Goal: Information Seeking & Learning: Learn about a topic

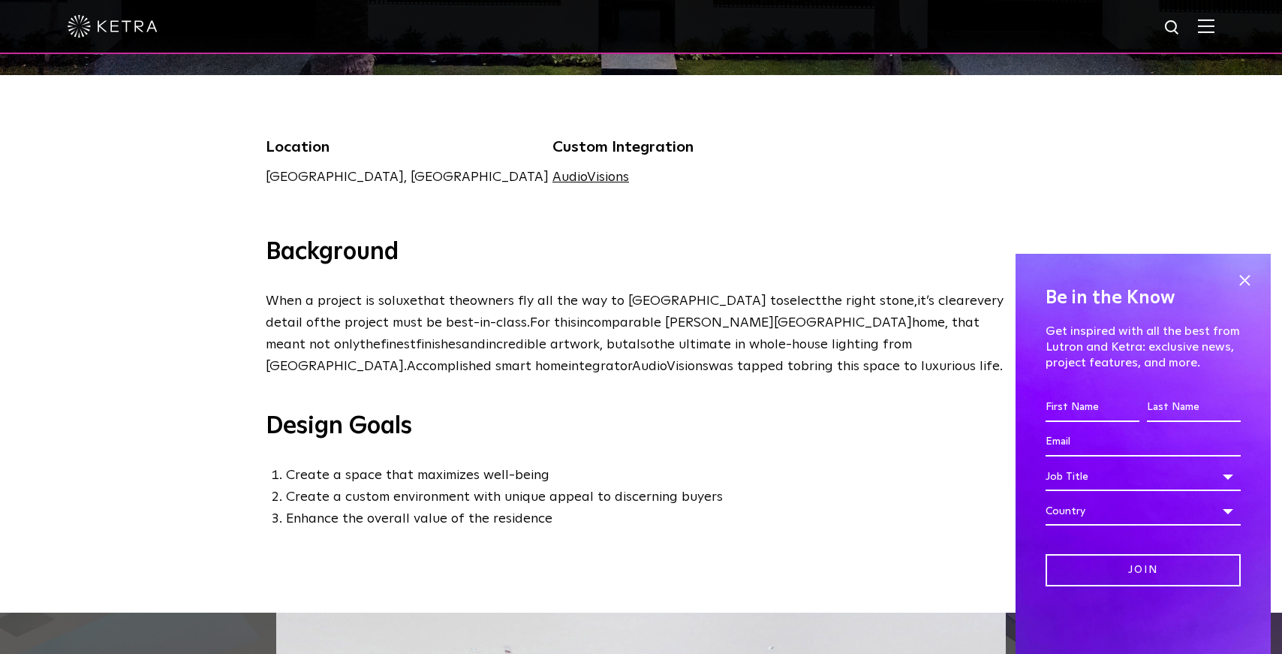
scroll to position [415, 0]
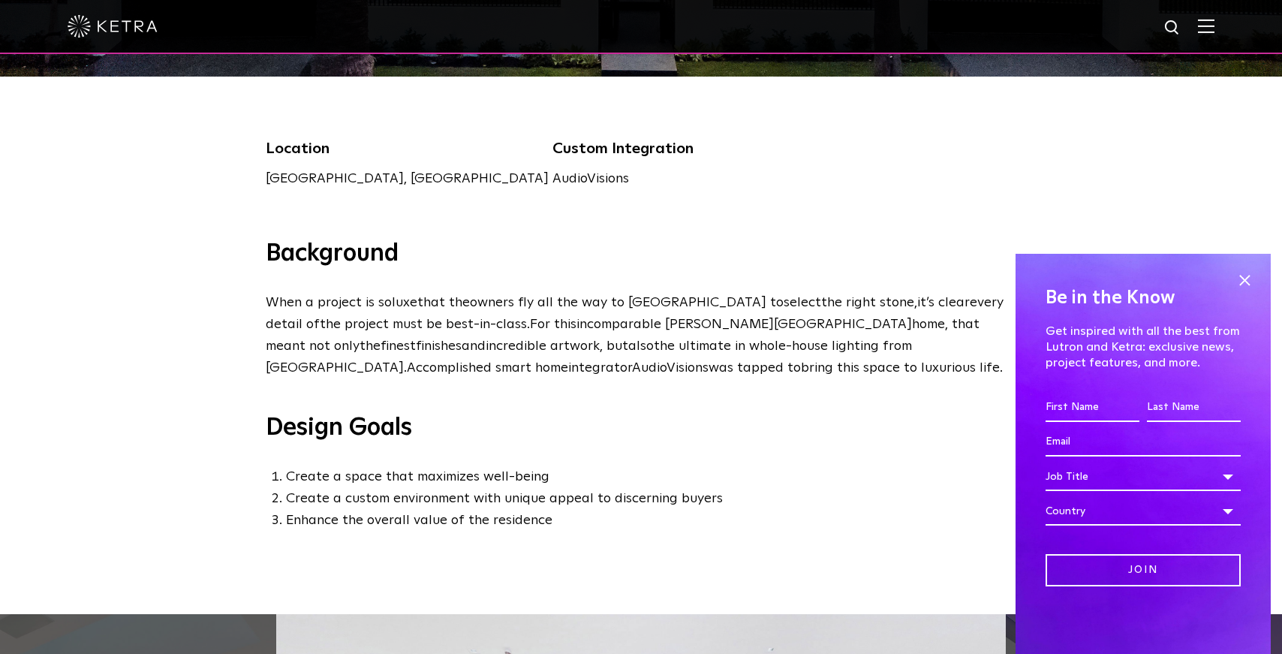
click at [553, 173] on link "AudioVisions" at bounding box center [591, 179] width 77 height 14
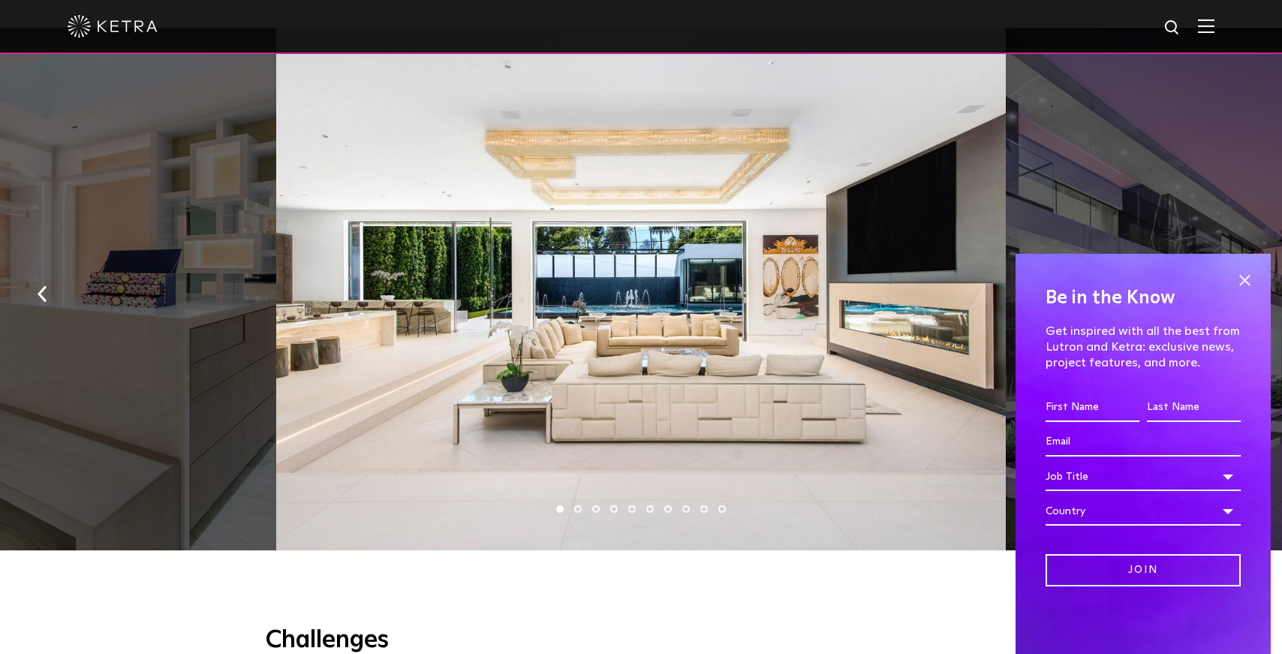
scroll to position [1002, 0]
click at [577, 507] on li "2" at bounding box center [578, 508] width 8 height 8
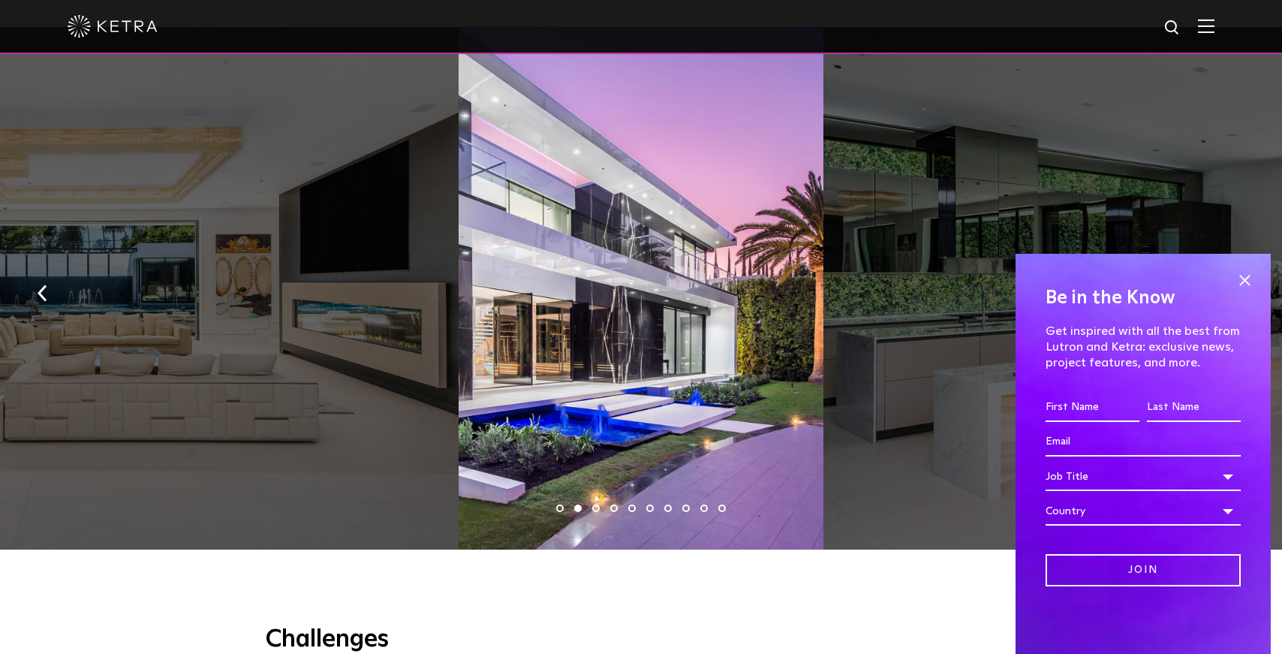
click at [597, 510] on li "3" at bounding box center [596, 508] width 8 height 8
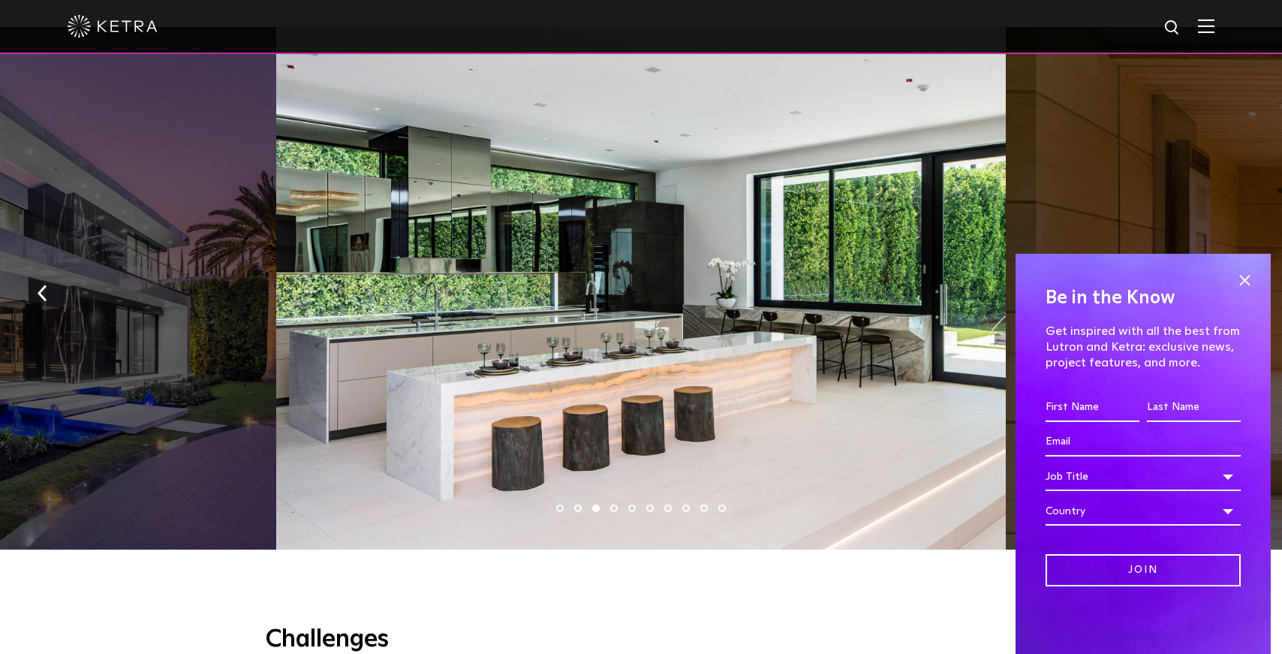
click at [612, 512] on ul "1 2 3 4 5 6 7 8 9 10" at bounding box center [641, 509] width 1282 height 22
click at [617, 509] on li "4" at bounding box center [614, 508] width 8 height 8
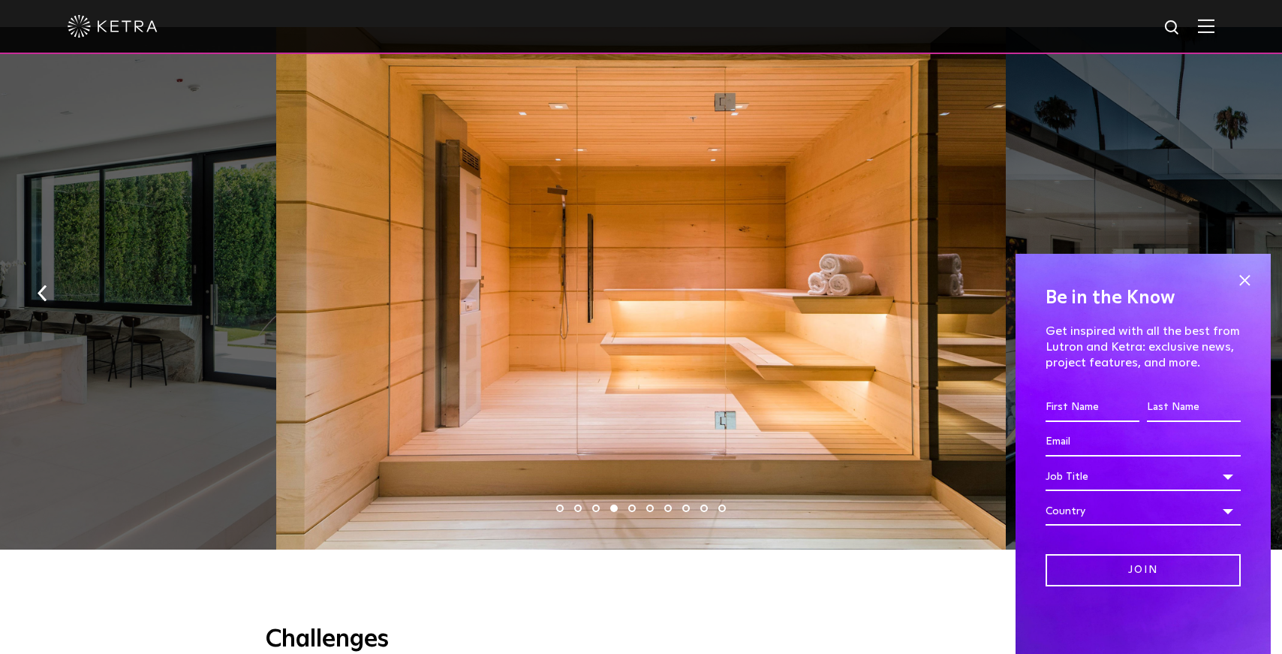
click at [632, 507] on li "5" at bounding box center [632, 508] width 8 height 8
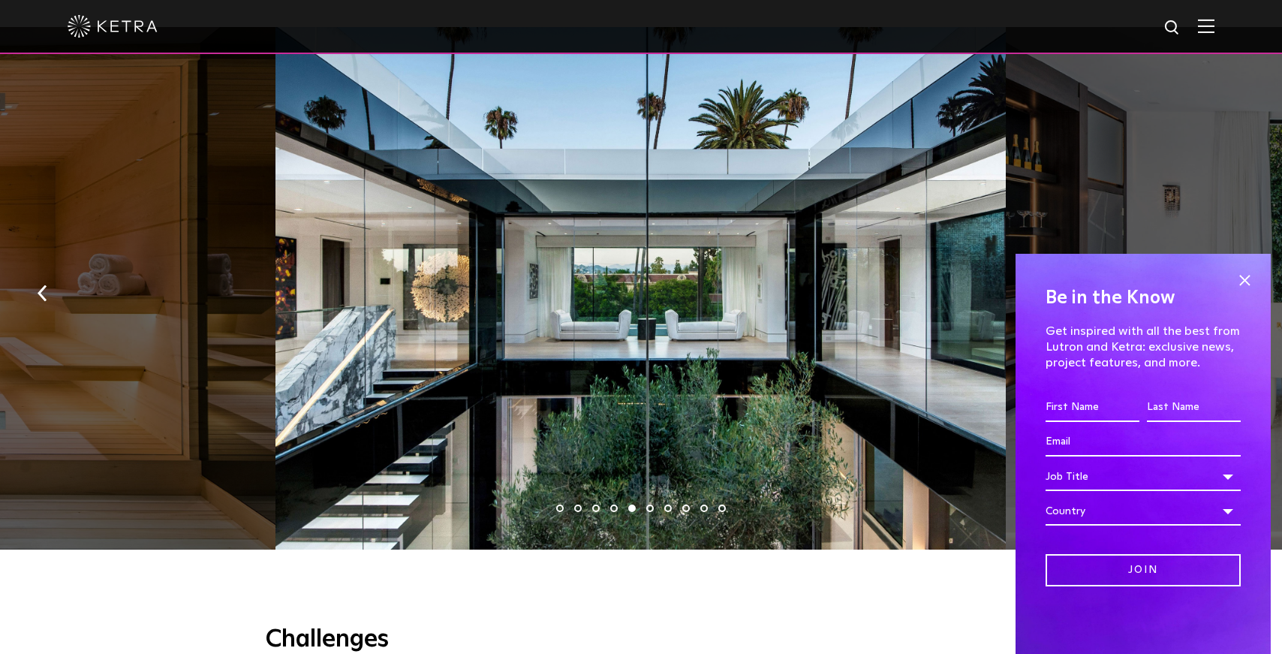
click at [650, 510] on li "6" at bounding box center [650, 508] width 8 height 8
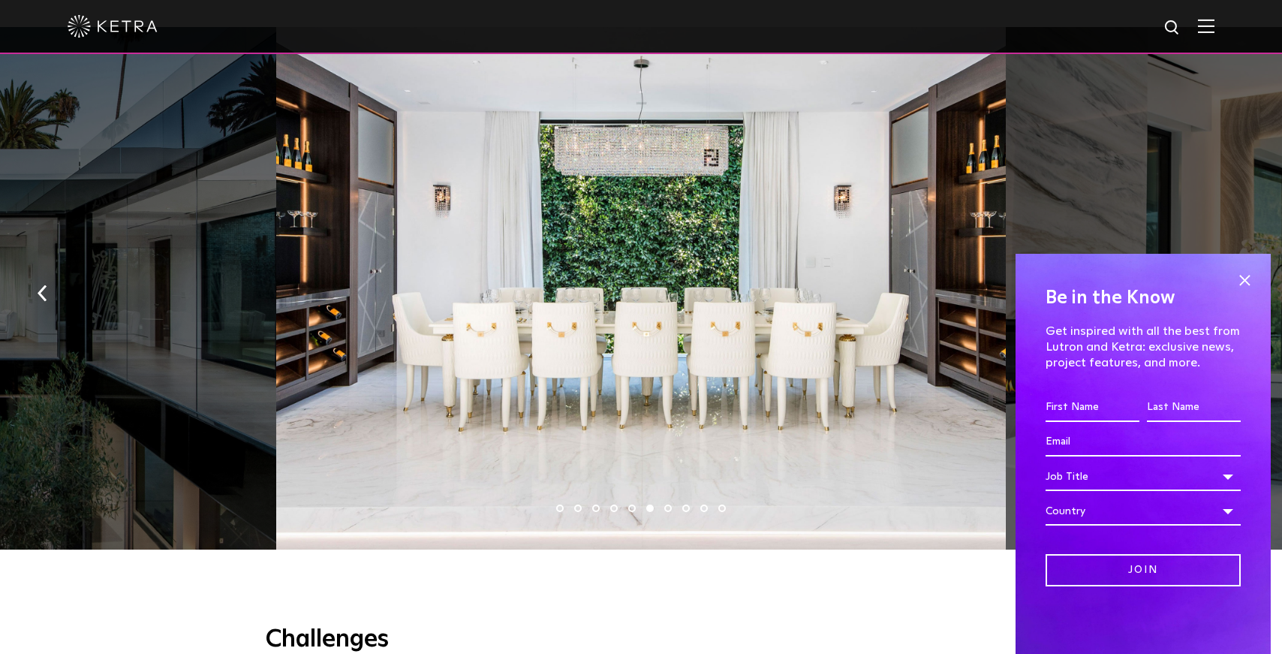
click at [668, 508] on li "7" at bounding box center [668, 508] width 8 height 8
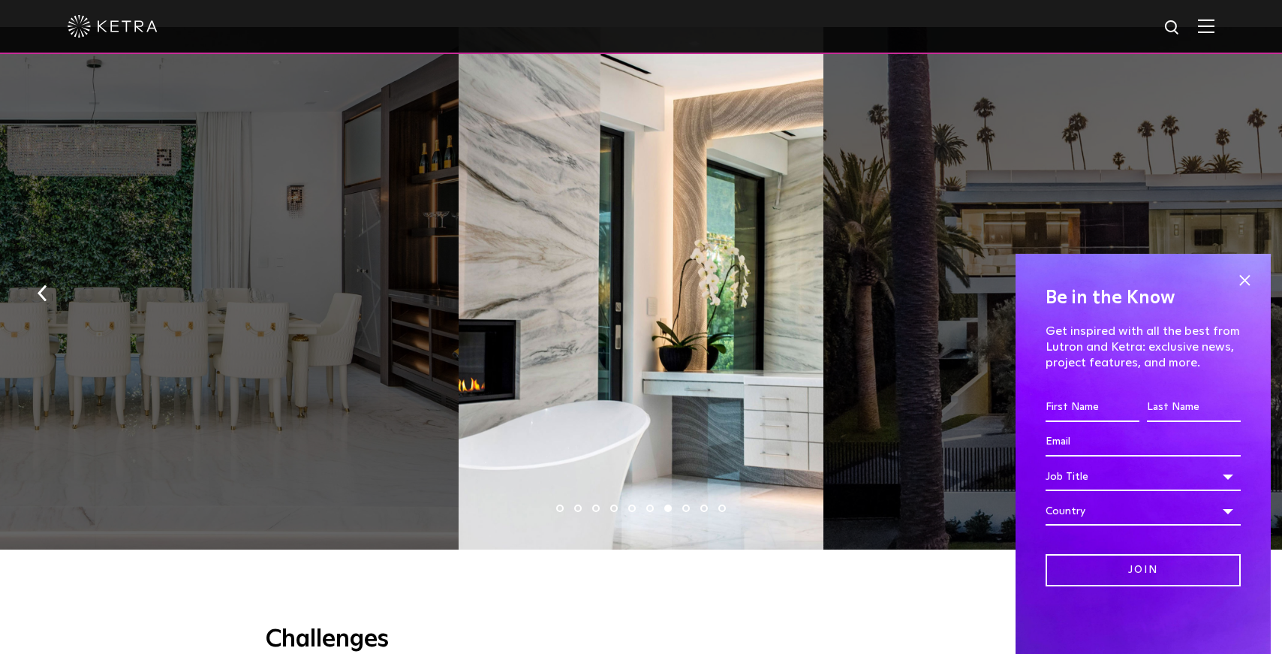
click at [690, 509] on ul "1 2 3 4 5 6 7 8 9 10" at bounding box center [641, 509] width 1282 height 22
click at [684, 508] on li "8" at bounding box center [686, 508] width 8 height 8
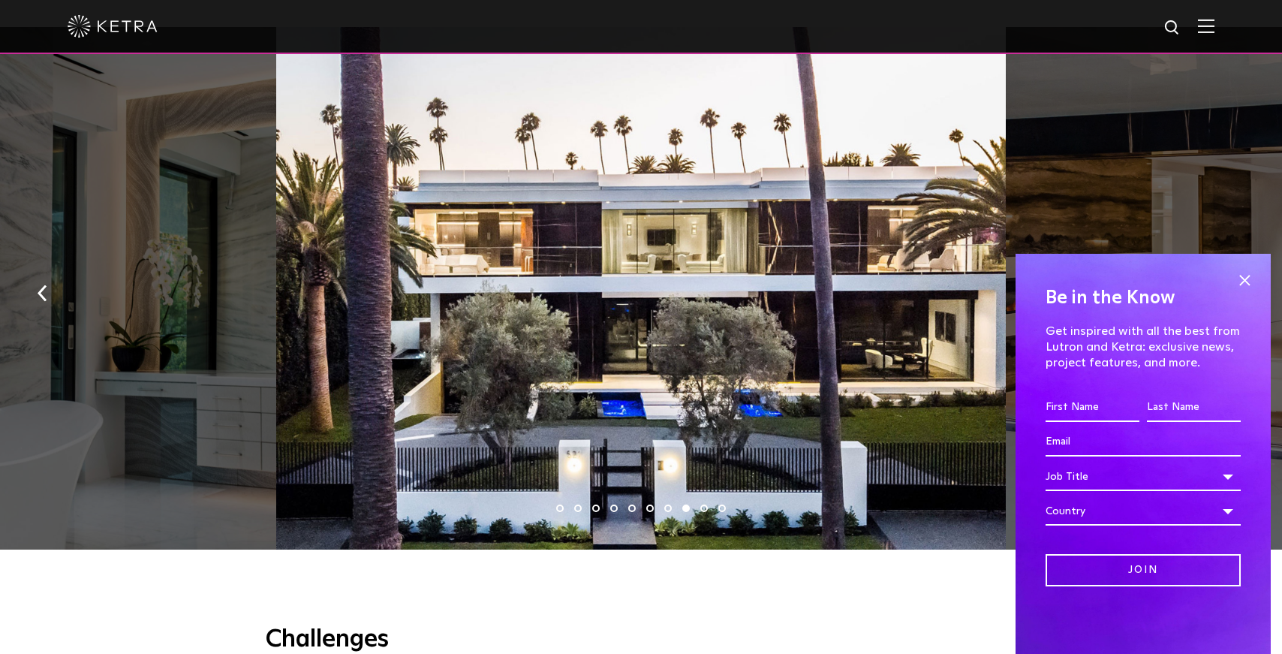
click at [704, 509] on li "9" at bounding box center [704, 508] width 8 height 8
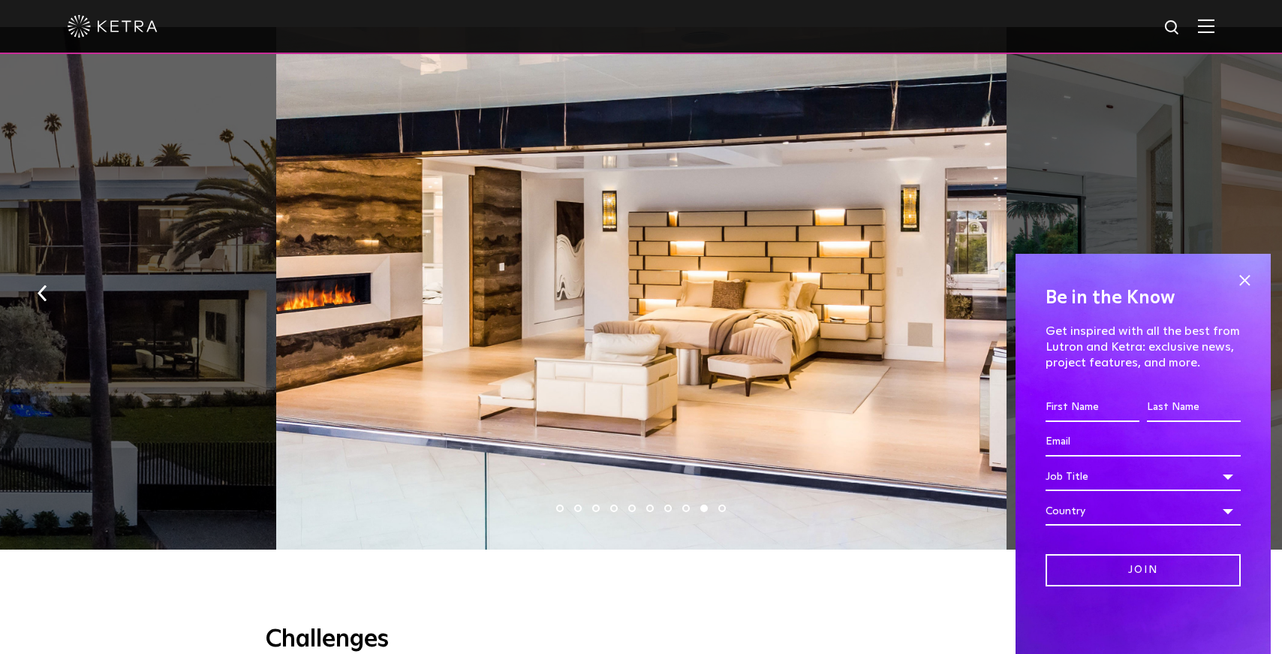
click at [722, 510] on li "10" at bounding box center [722, 508] width 8 height 8
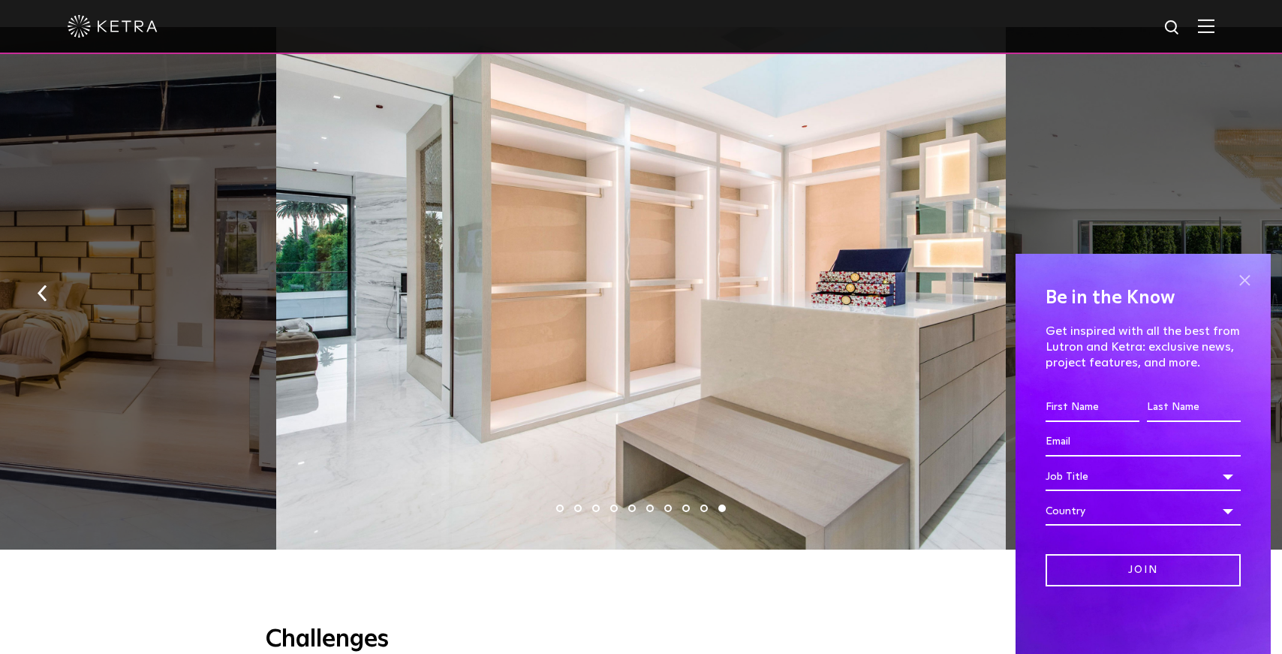
click at [1251, 279] on span at bounding box center [1244, 280] width 23 height 23
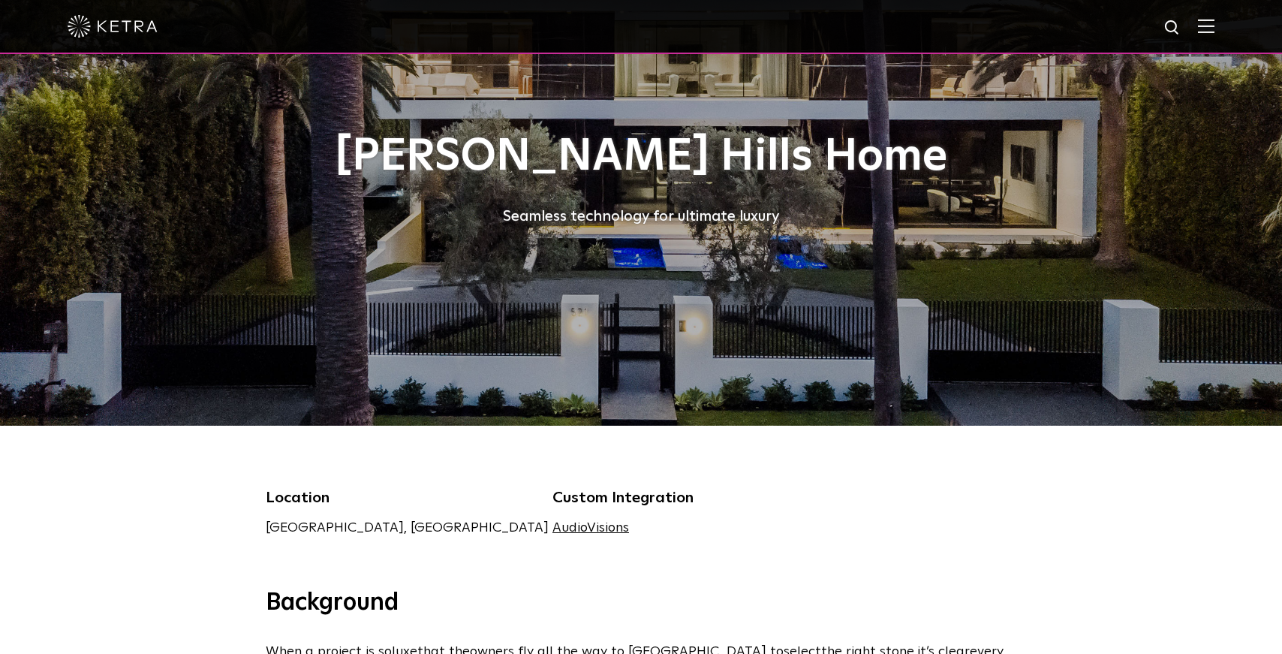
scroll to position [0, 0]
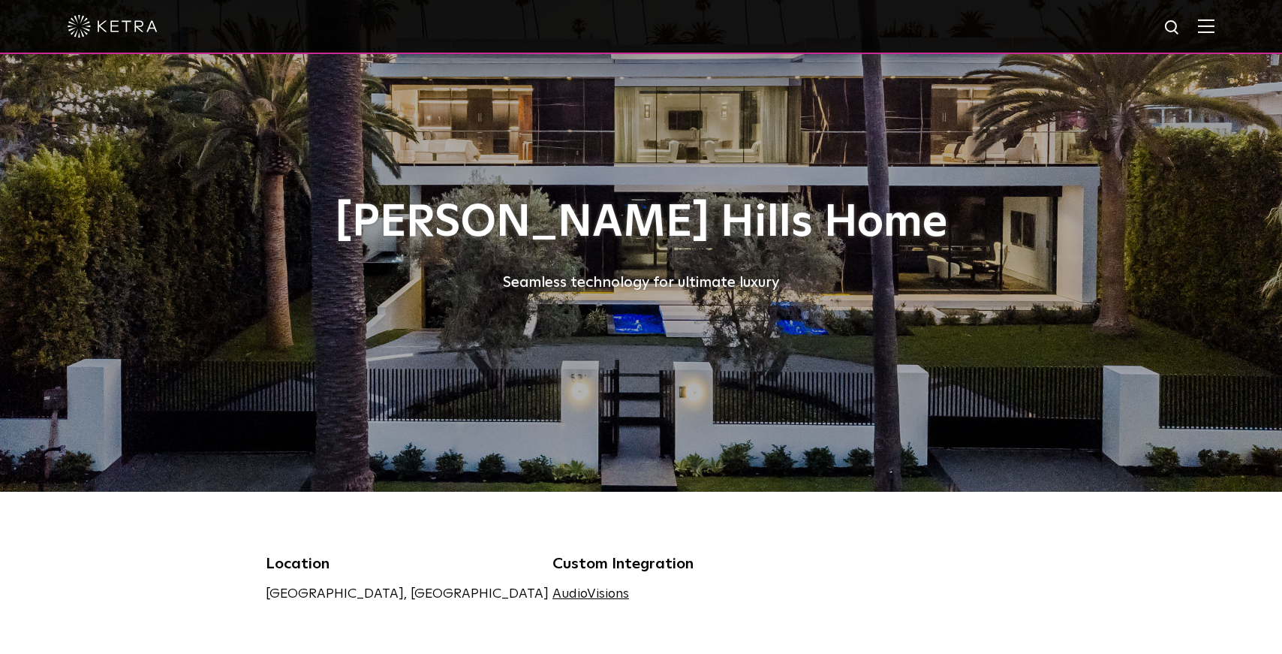
click at [116, 26] on img at bounding box center [113, 26] width 90 height 23
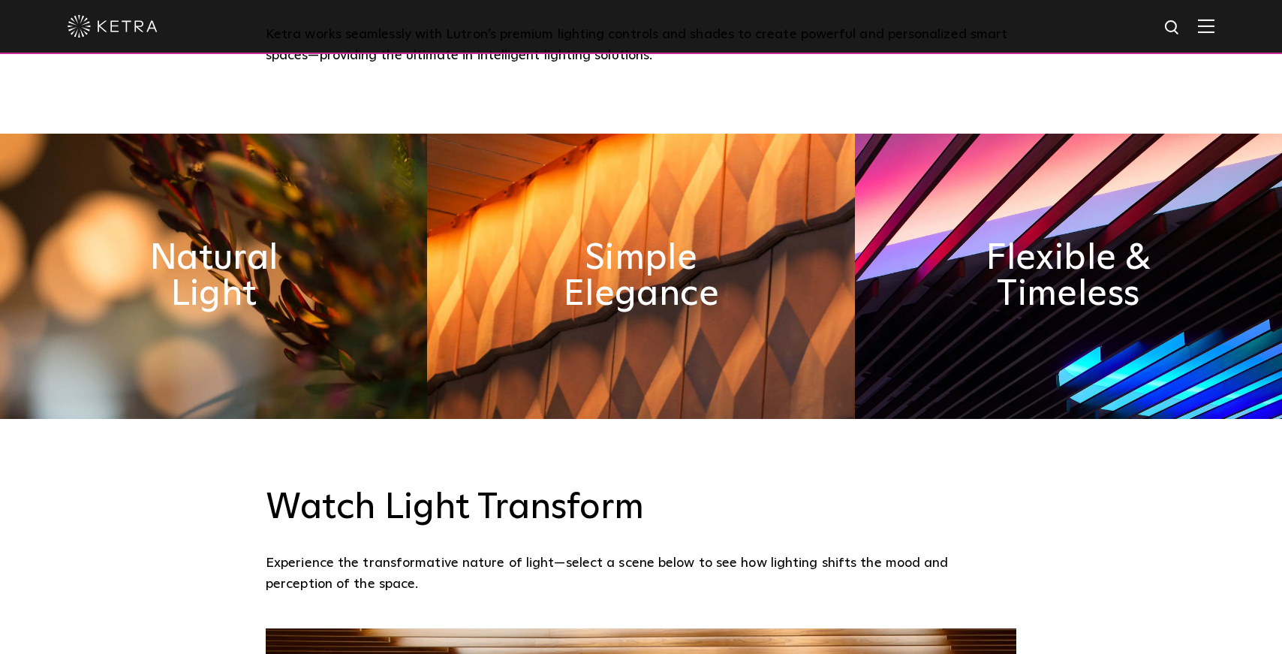
scroll to position [749, 0]
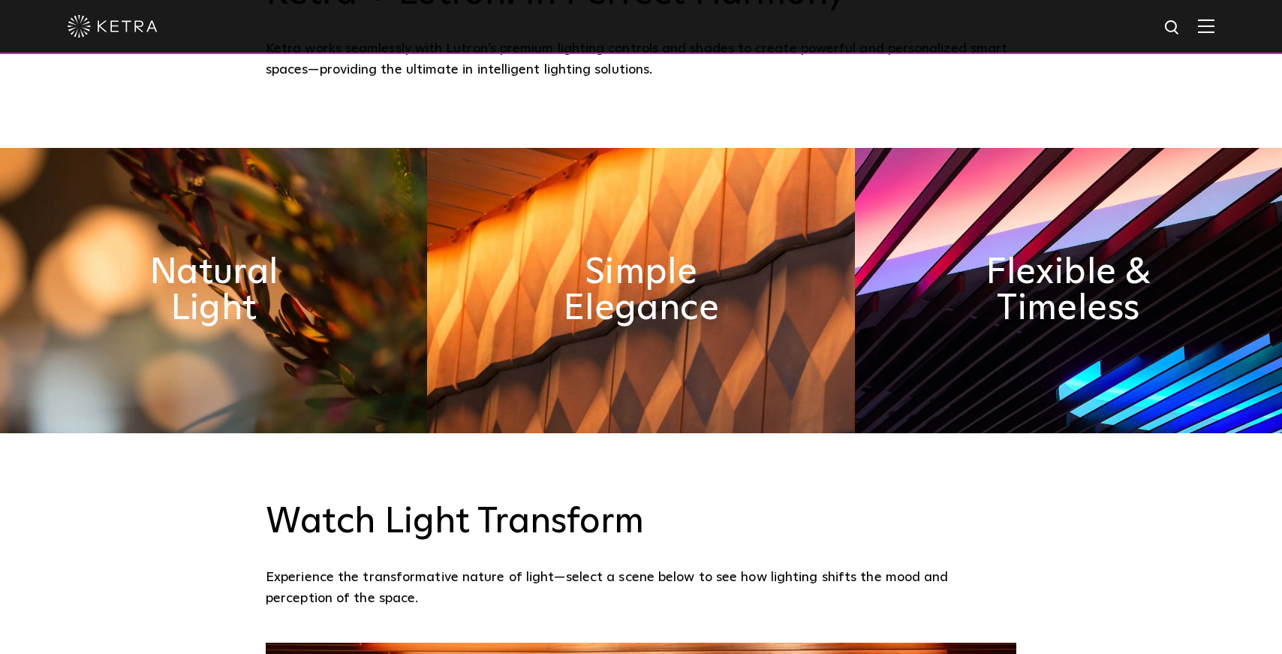
click at [342, 282] on img at bounding box center [213, 290] width 427 height 285
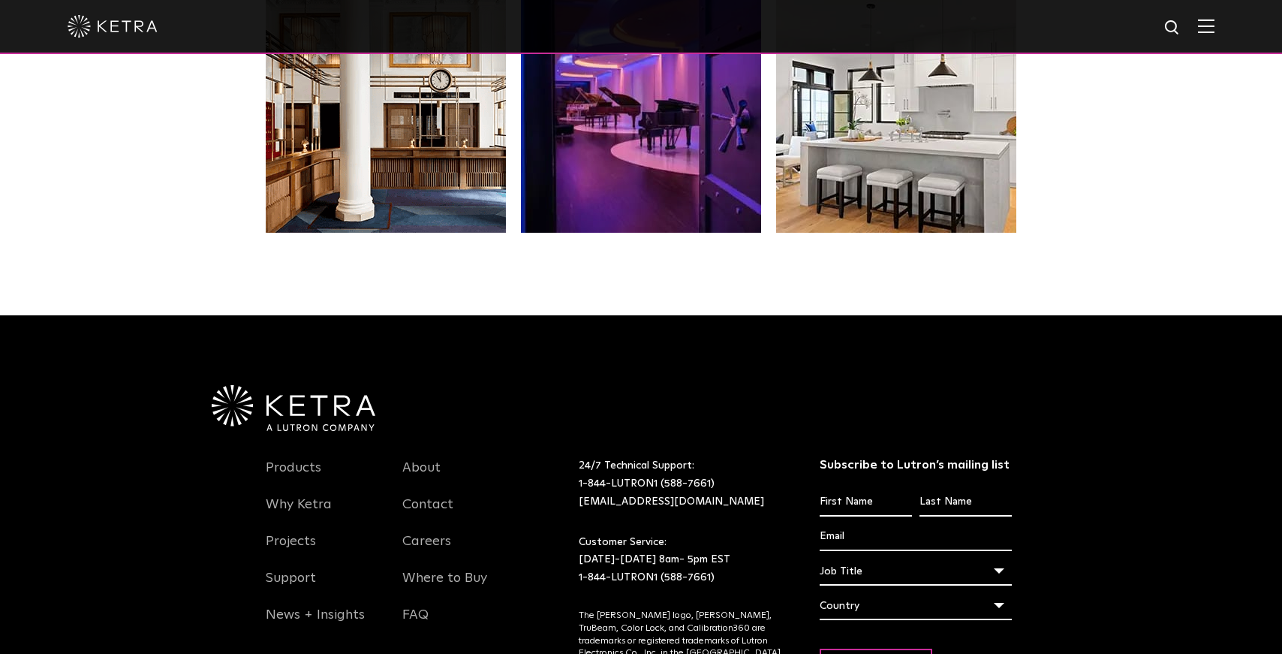
scroll to position [3154, 0]
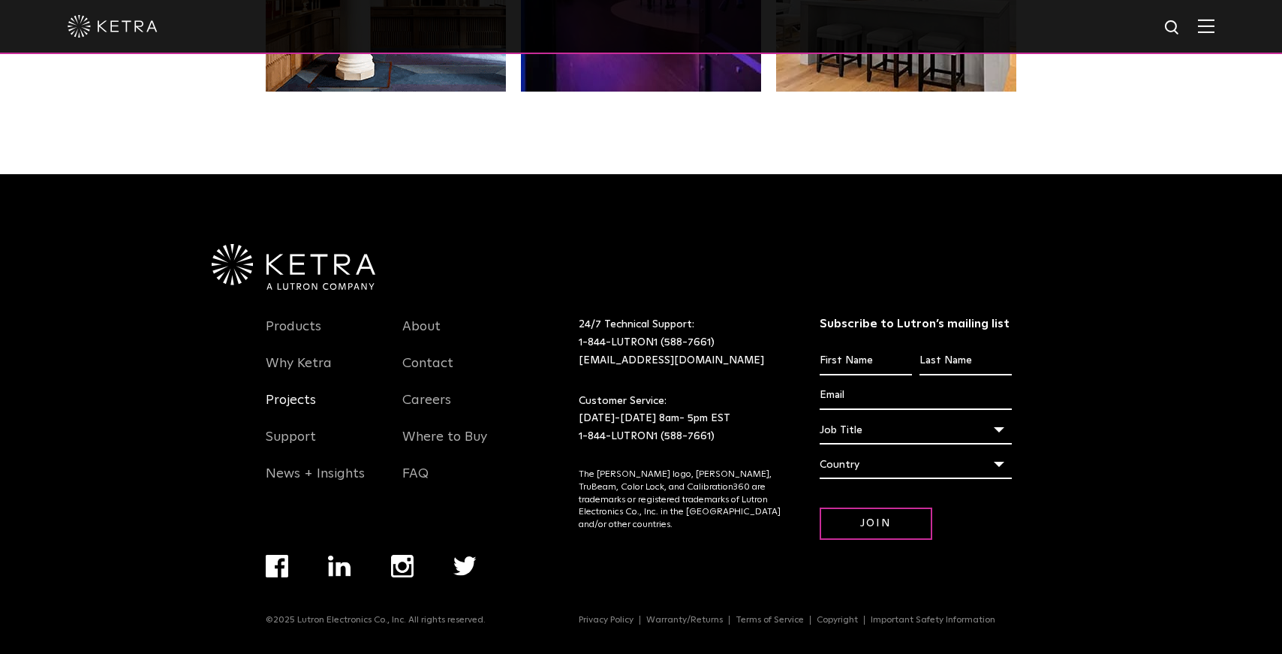
click at [289, 400] on link "Projects" at bounding box center [291, 409] width 50 height 35
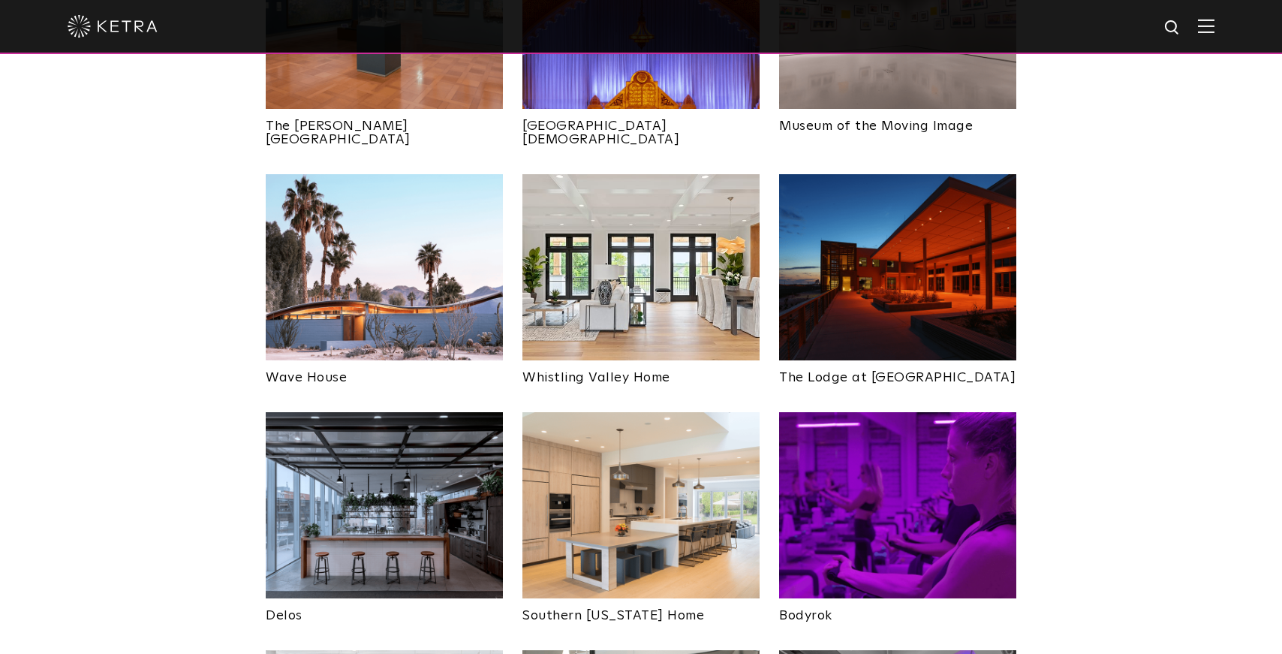
scroll to position [1999, 0]
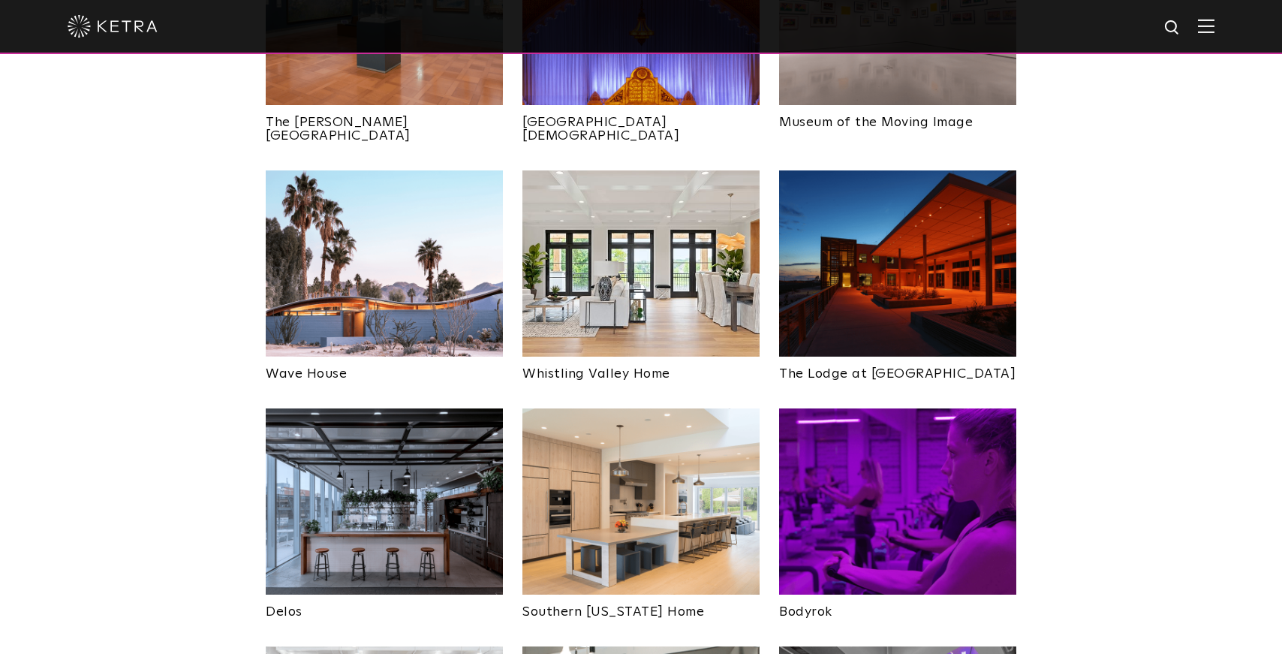
click at [598, 408] on img at bounding box center [640, 501] width 237 height 186
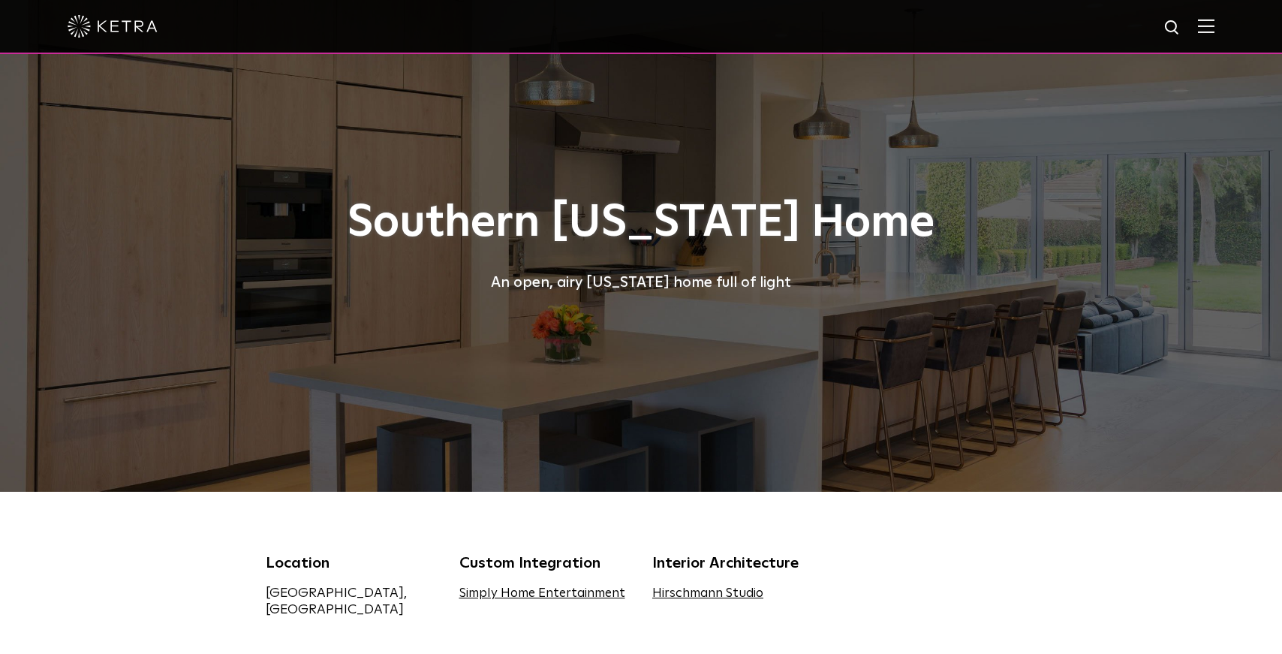
click at [547, 591] on link "Simply Home Entertainment" at bounding box center [542, 593] width 166 height 13
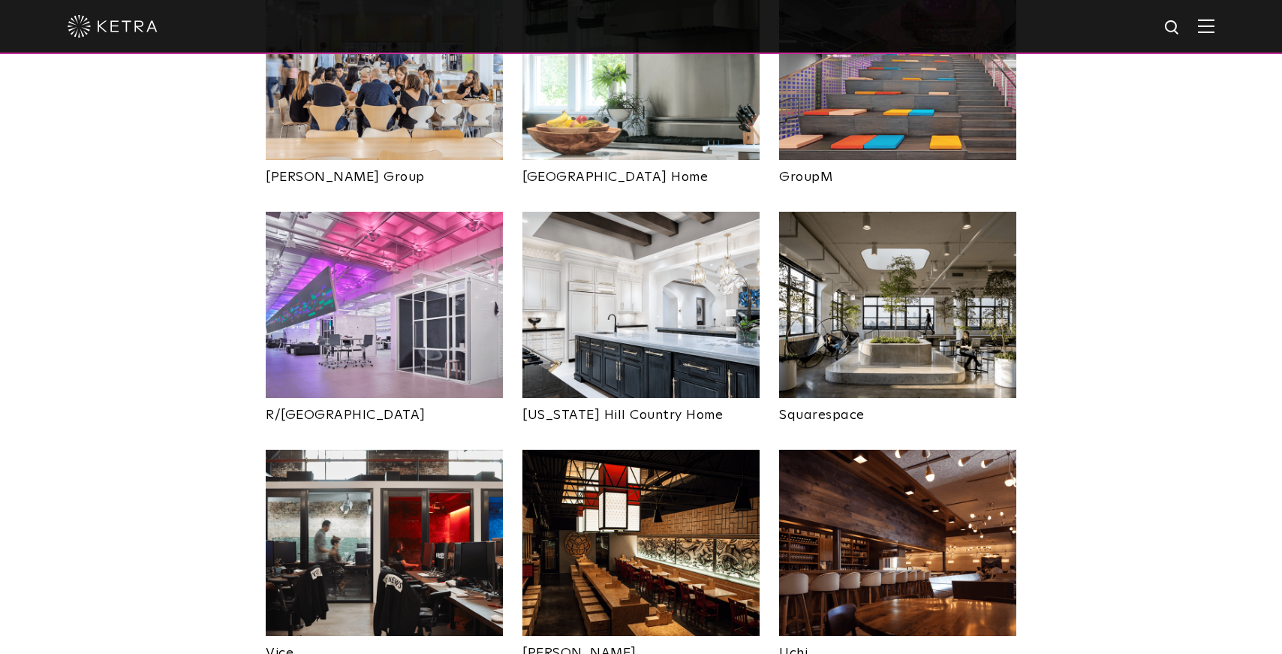
scroll to position [2677, 0]
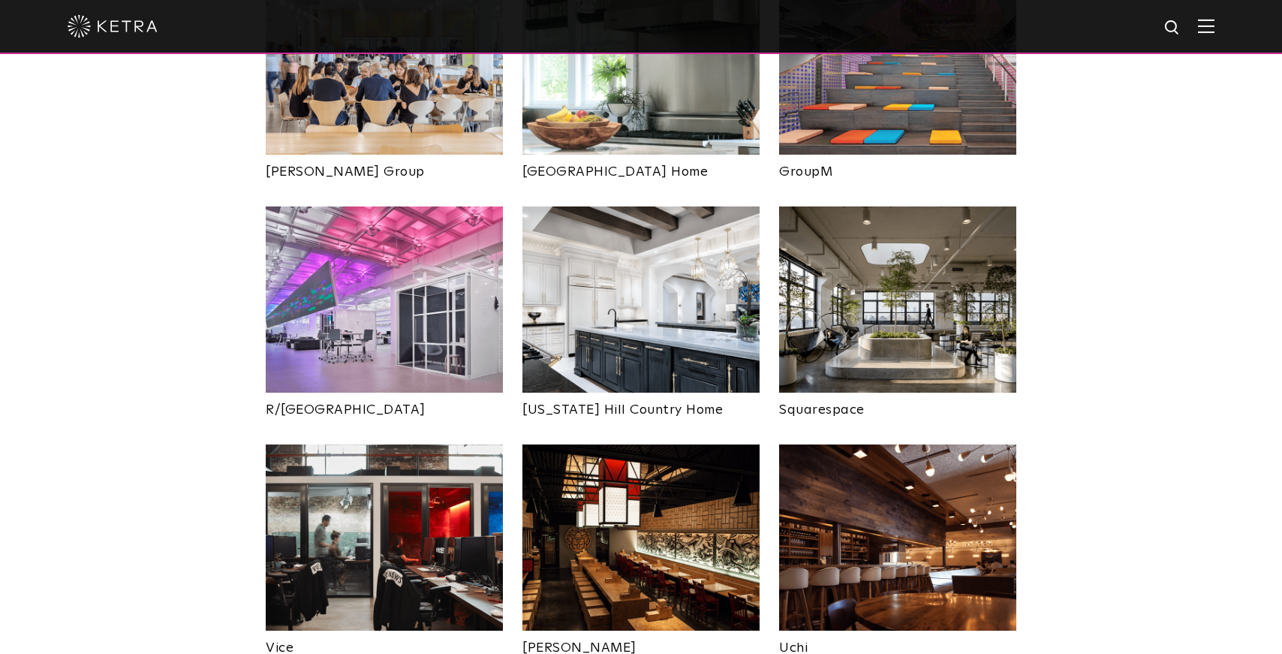
click at [857, 228] on img at bounding box center [897, 299] width 237 height 186
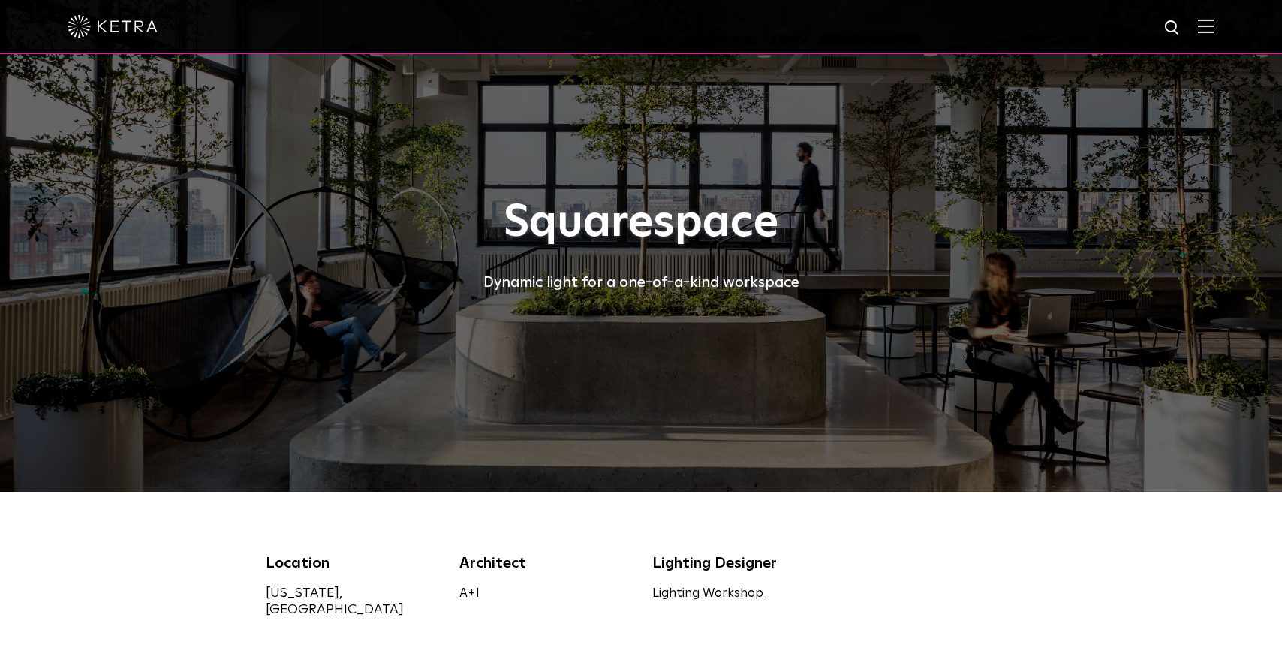
click at [473, 593] on link "A+I" at bounding box center [469, 593] width 20 height 13
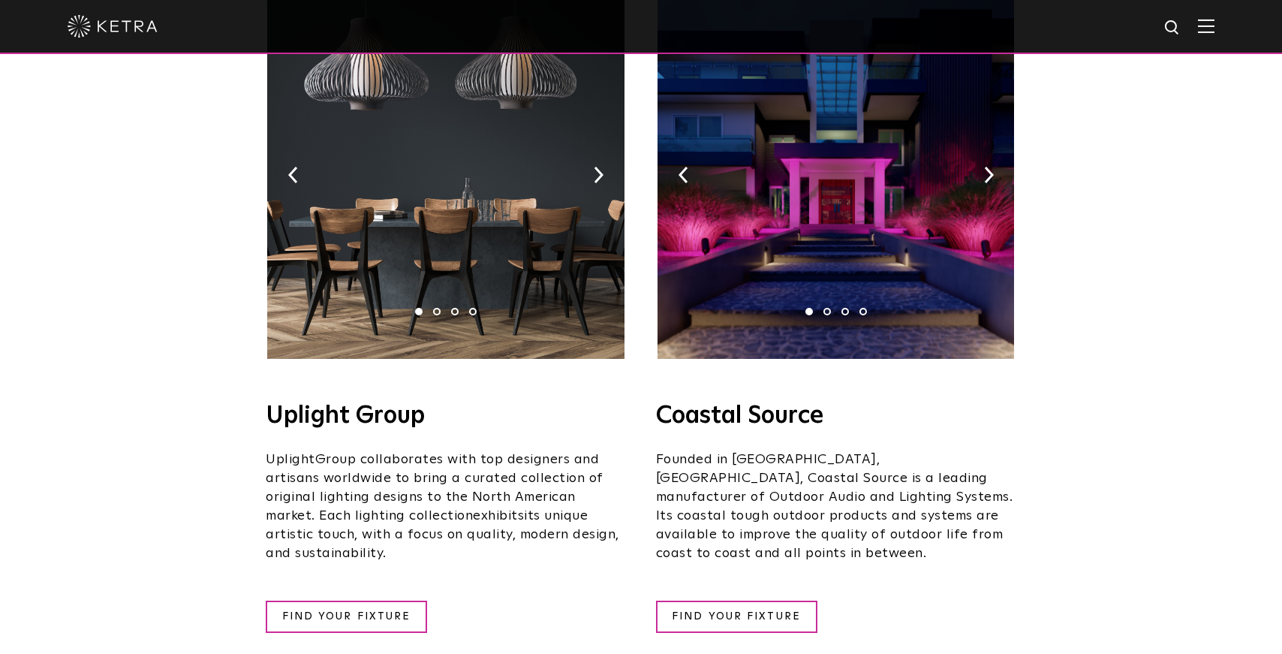
scroll to position [203, 0]
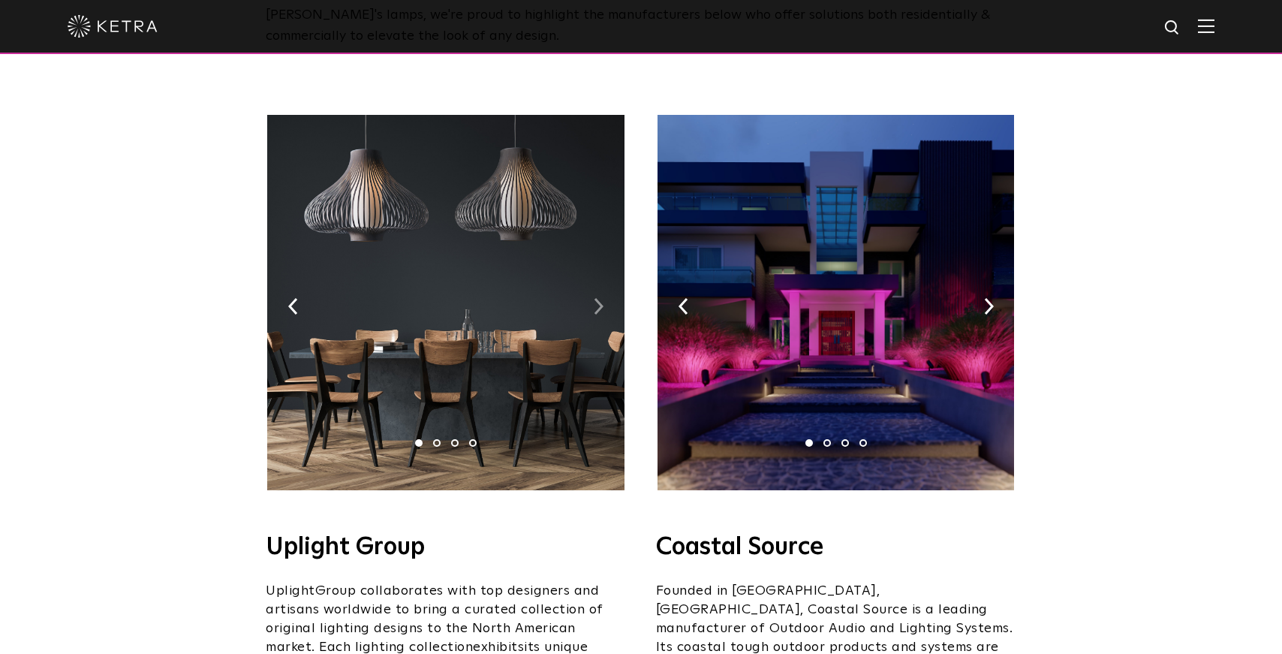
click at [598, 298] on img at bounding box center [599, 306] width 10 height 17
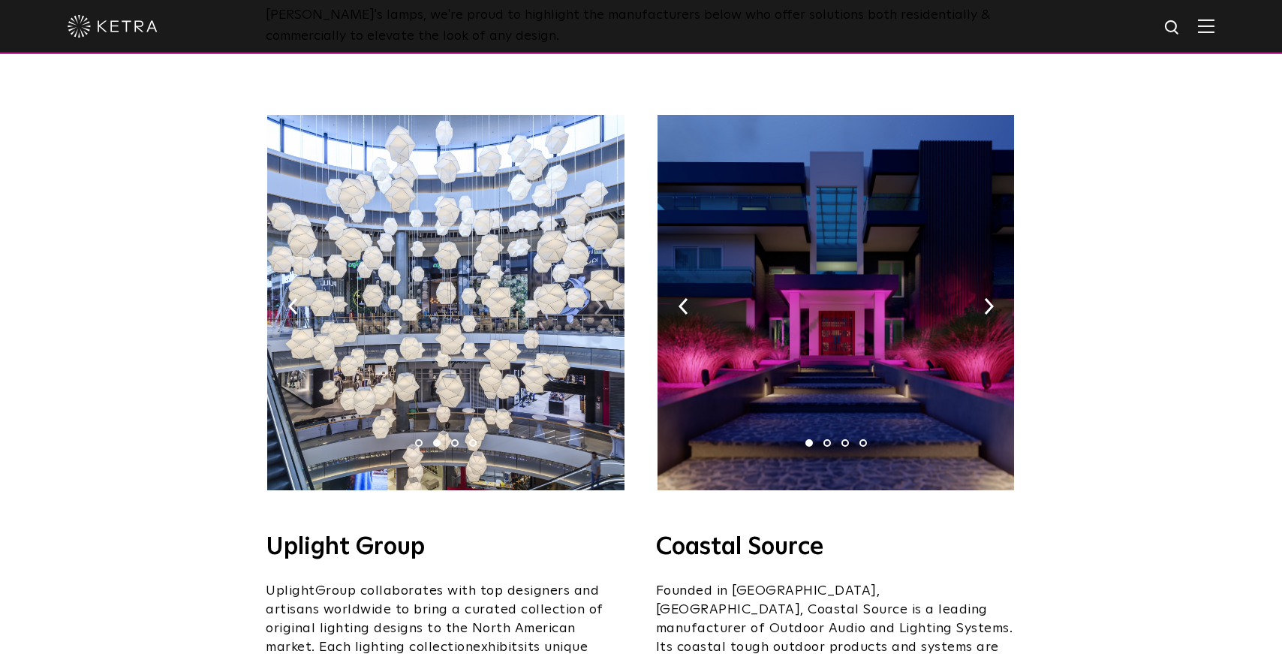
click at [598, 298] on img at bounding box center [599, 306] width 10 height 17
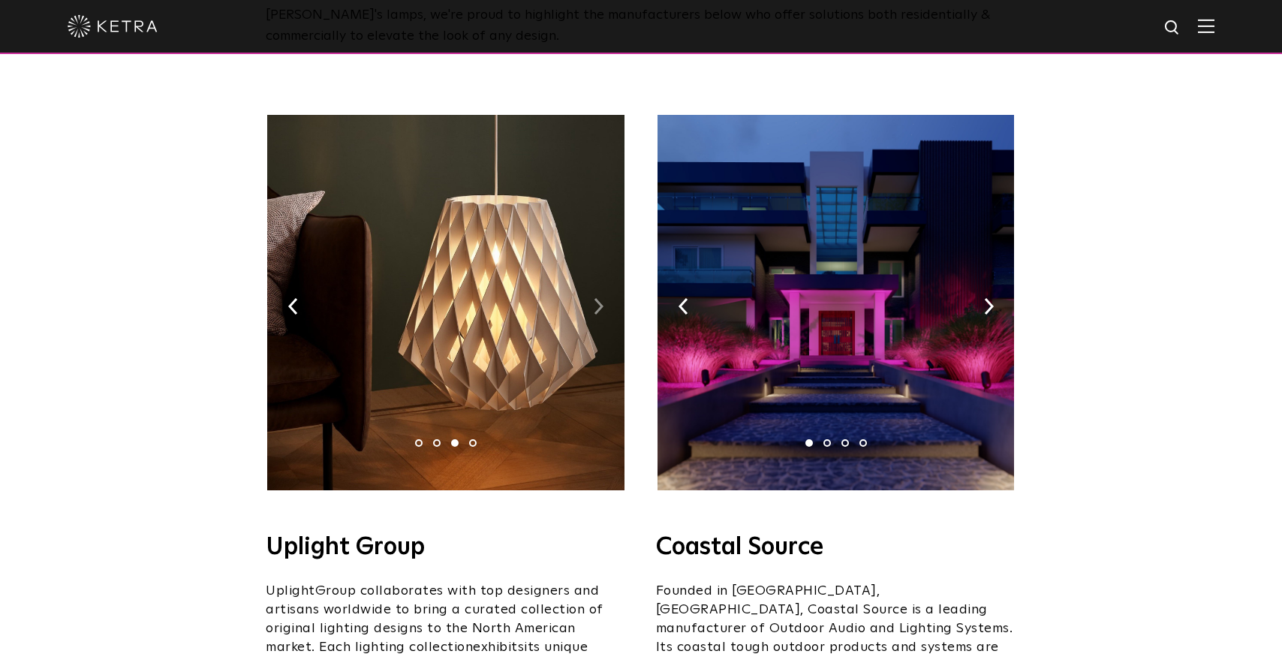
click at [598, 298] on img at bounding box center [599, 306] width 10 height 17
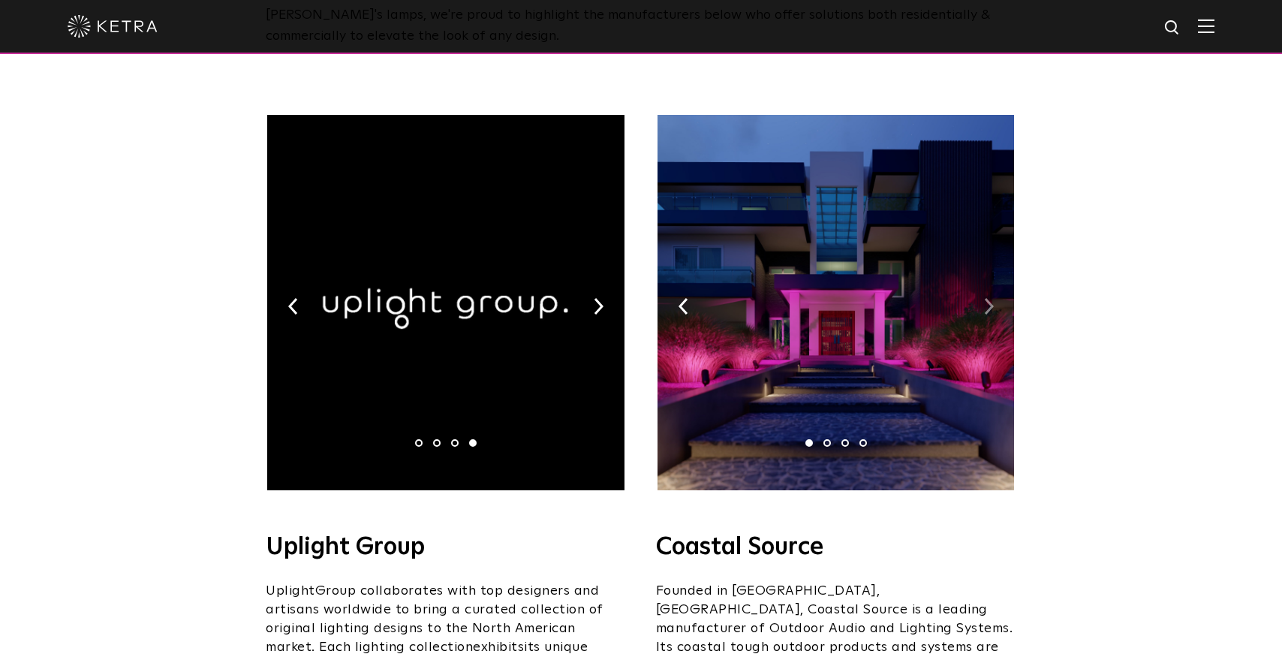
click at [984, 298] on img at bounding box center [989, 306] width 10 height 17
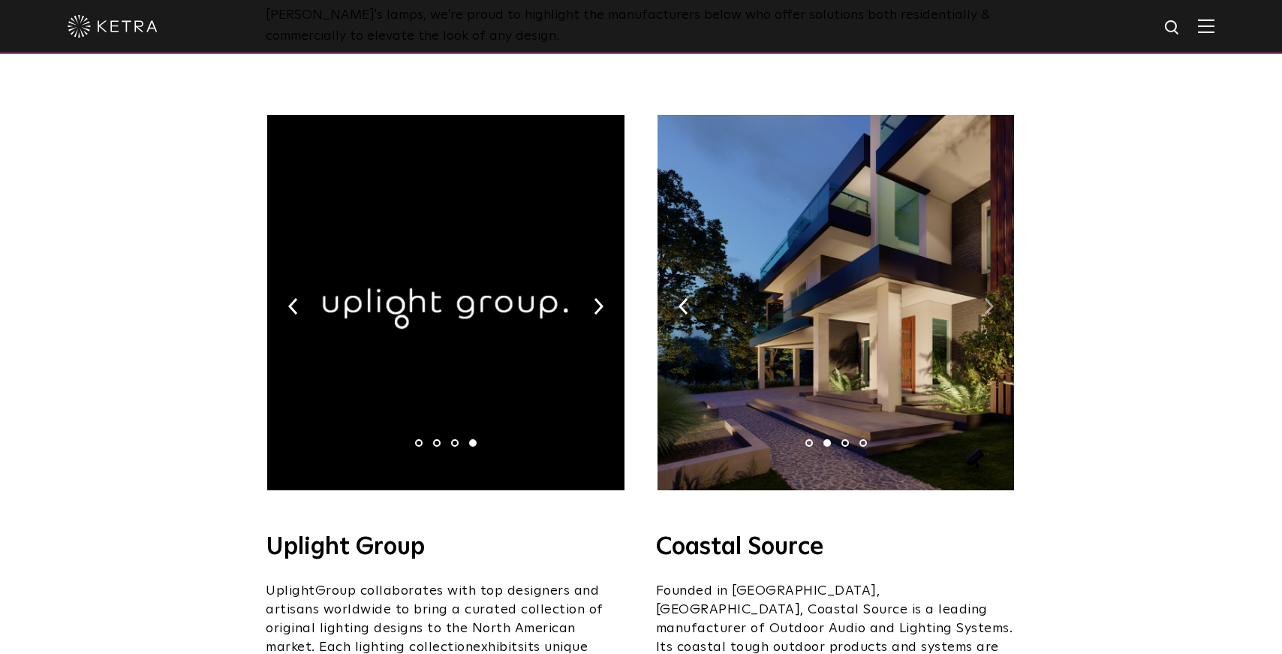
click at [984, 298] on img at bounding box center [989, 306] width 10 height 17
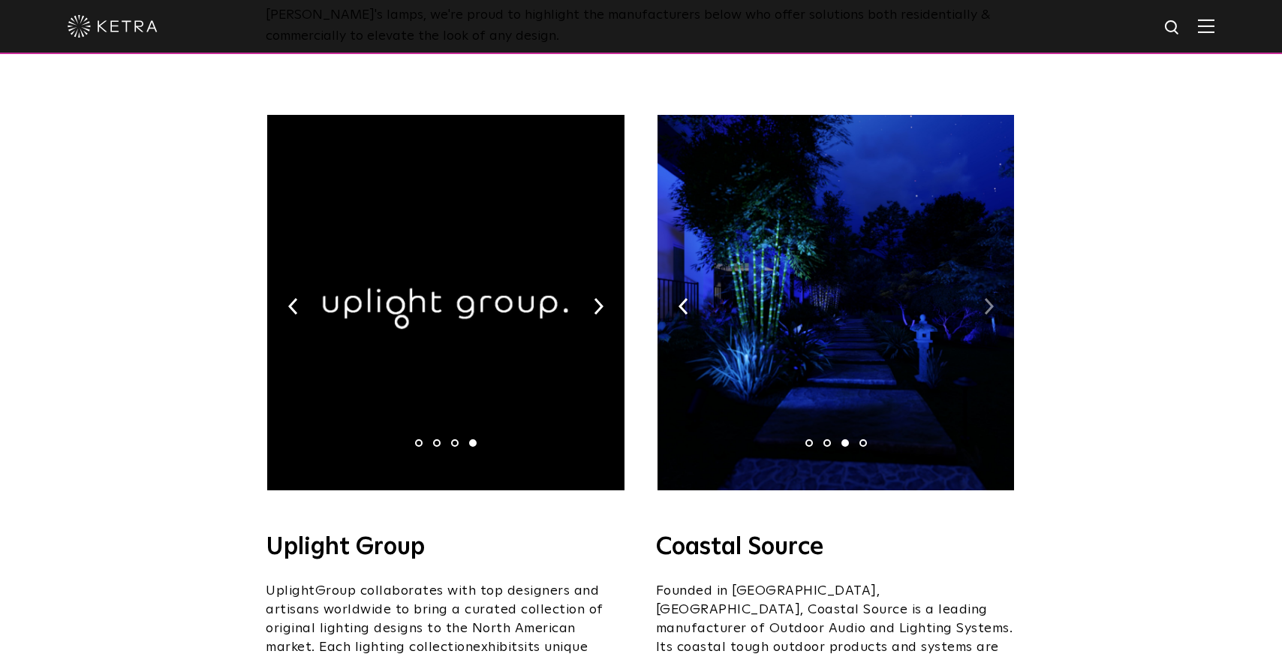
click at [984, 298] on img at bounding box center [989, 306] width 10 height 17
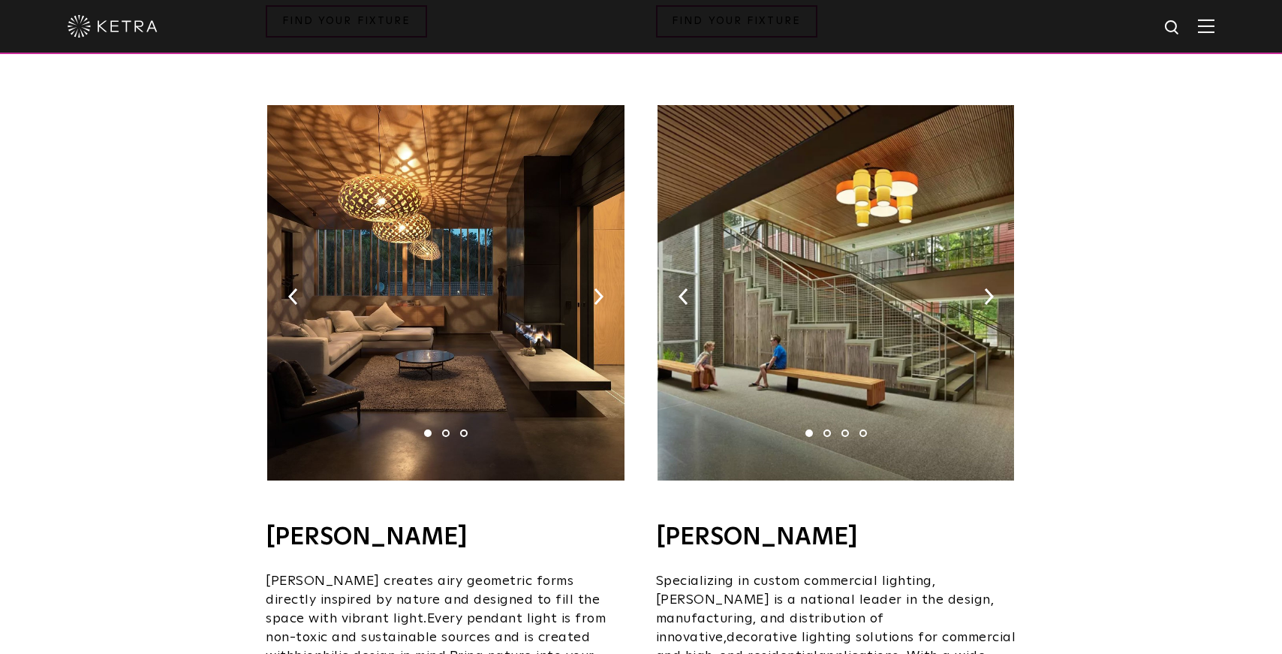
scroll to position [917, 0]
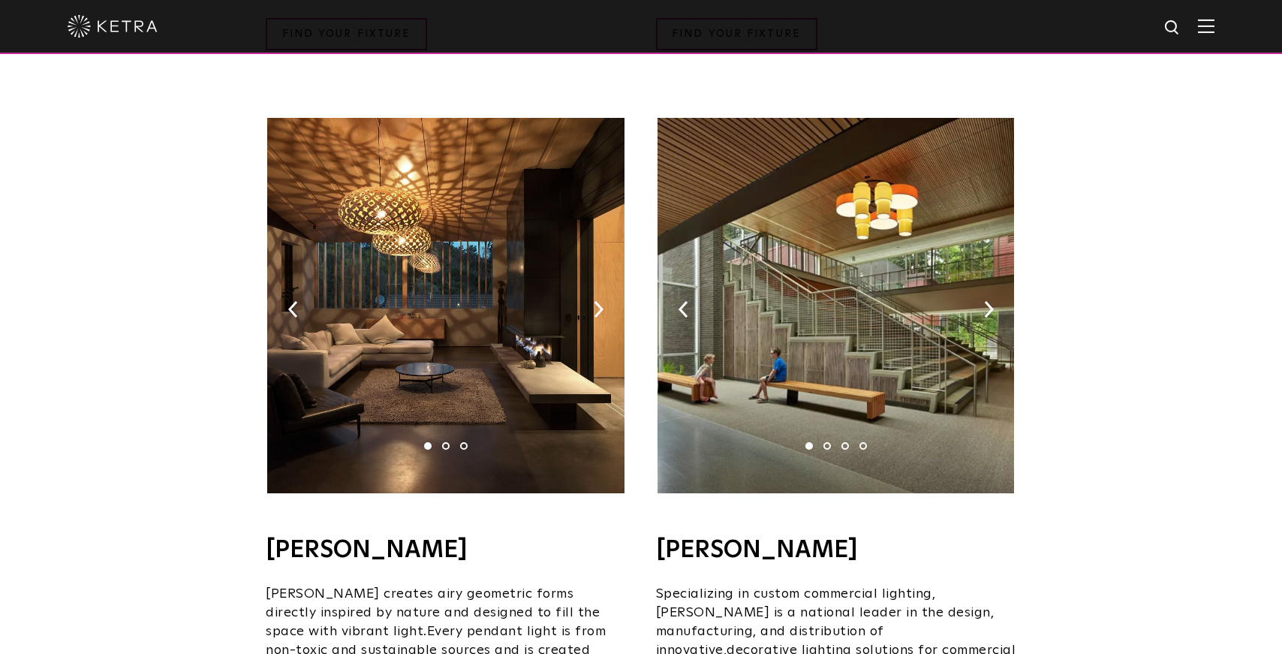
click at [592, 290] on img at bounding box center [445, 305] width 357 height 375
click at [601, 301] on img at bounding box center [599, 309] width 10 height 17
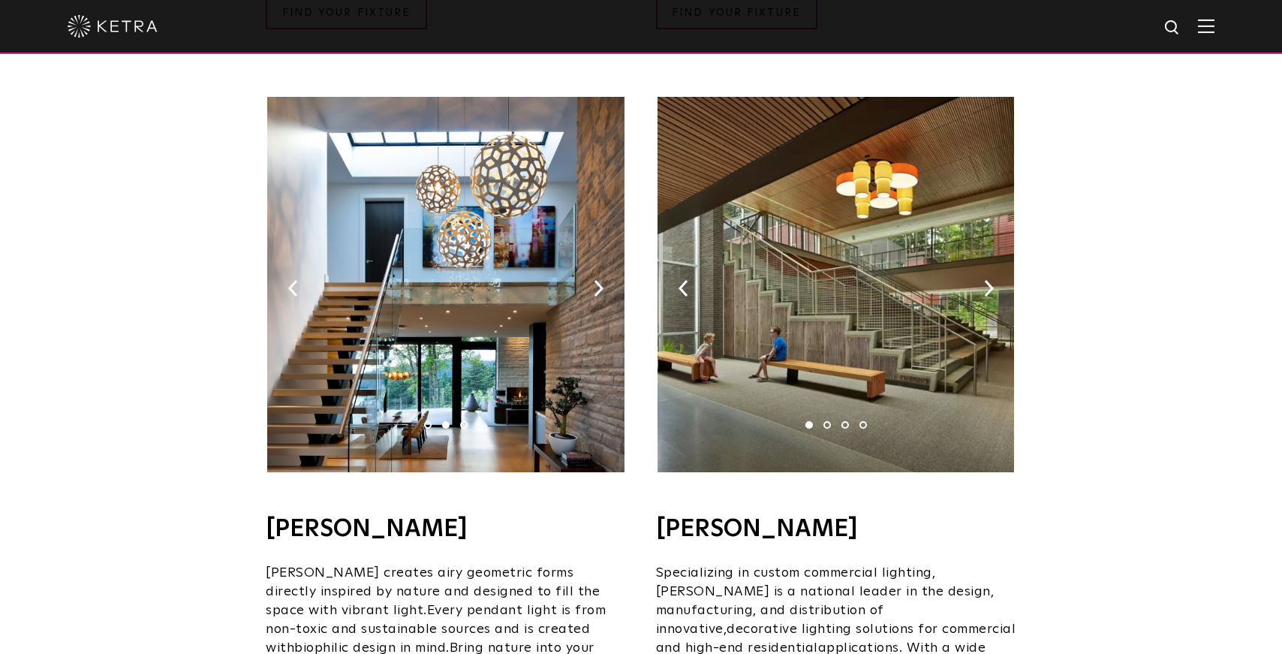
scroll to position [939, 0]
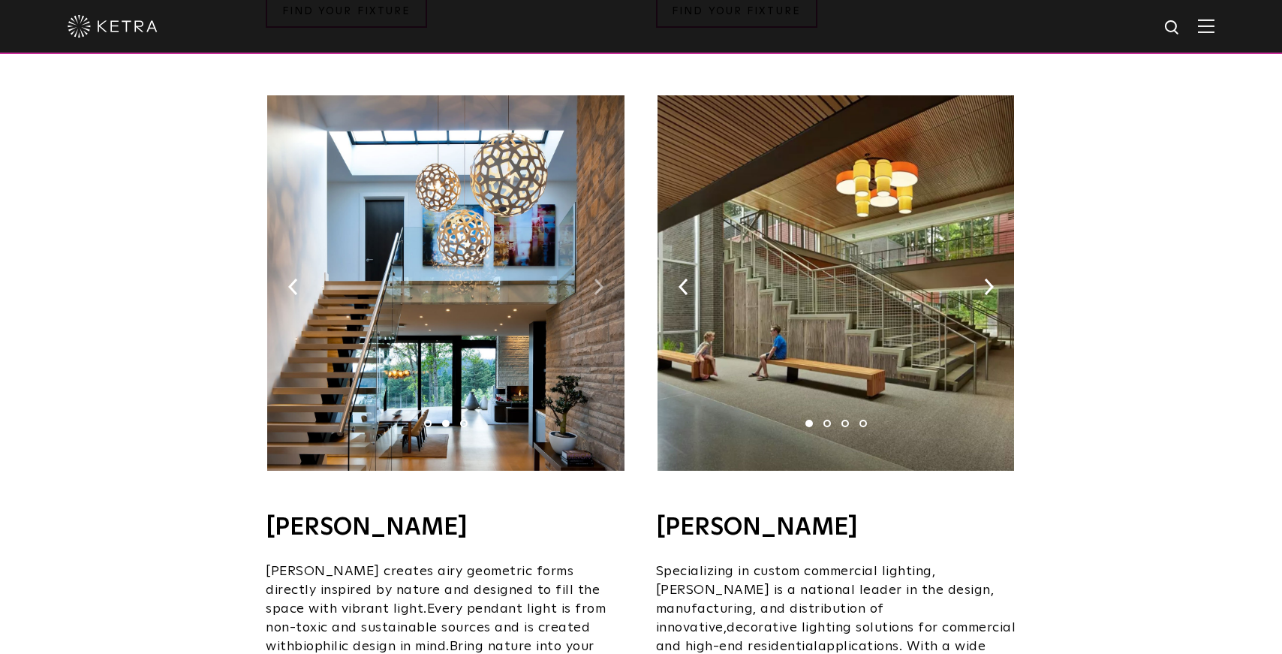
click at [594, 279] on img at bounding box center [599, 287] width 10 height 17
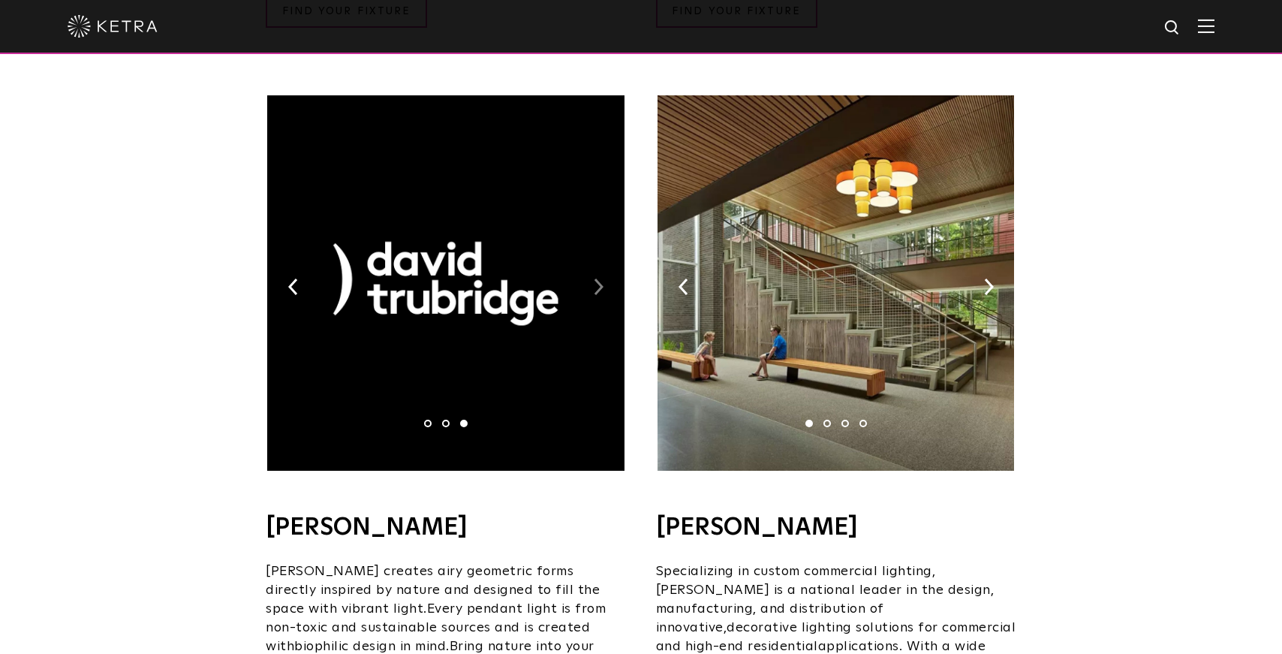
click at [594, 279] on img at bounding box center [599, 287] width 10 height 17
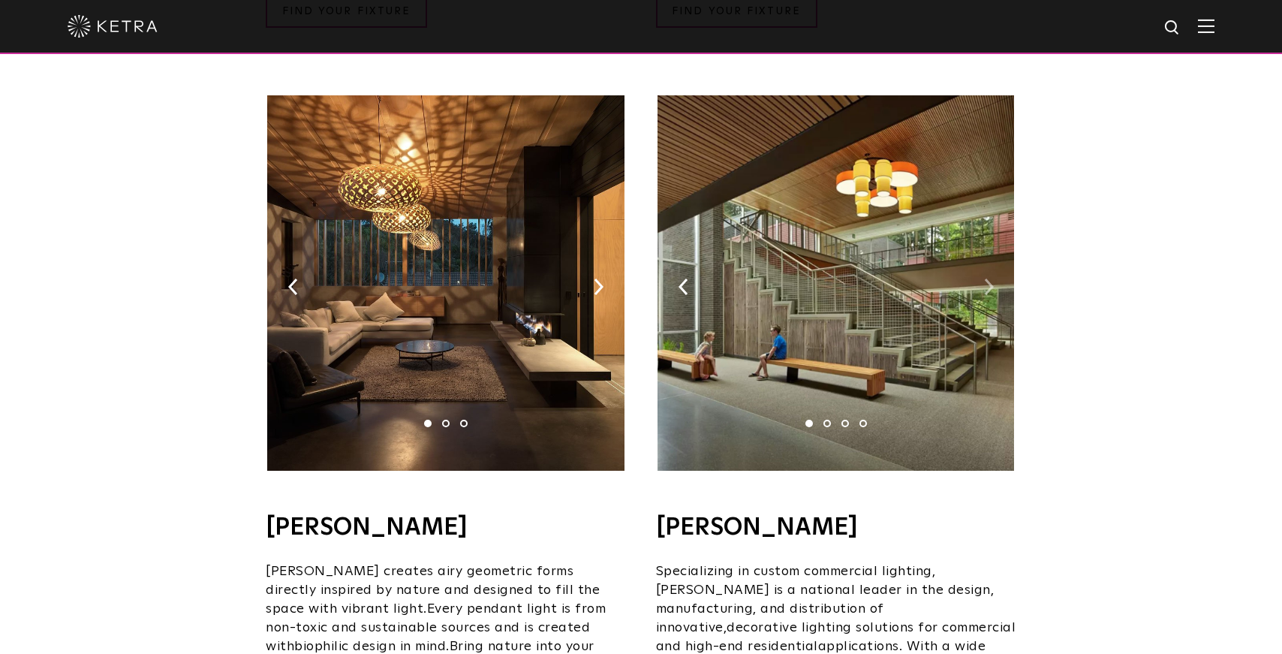
click at [989, 279] on img at bounding box center [989, 287] width 10 height 17
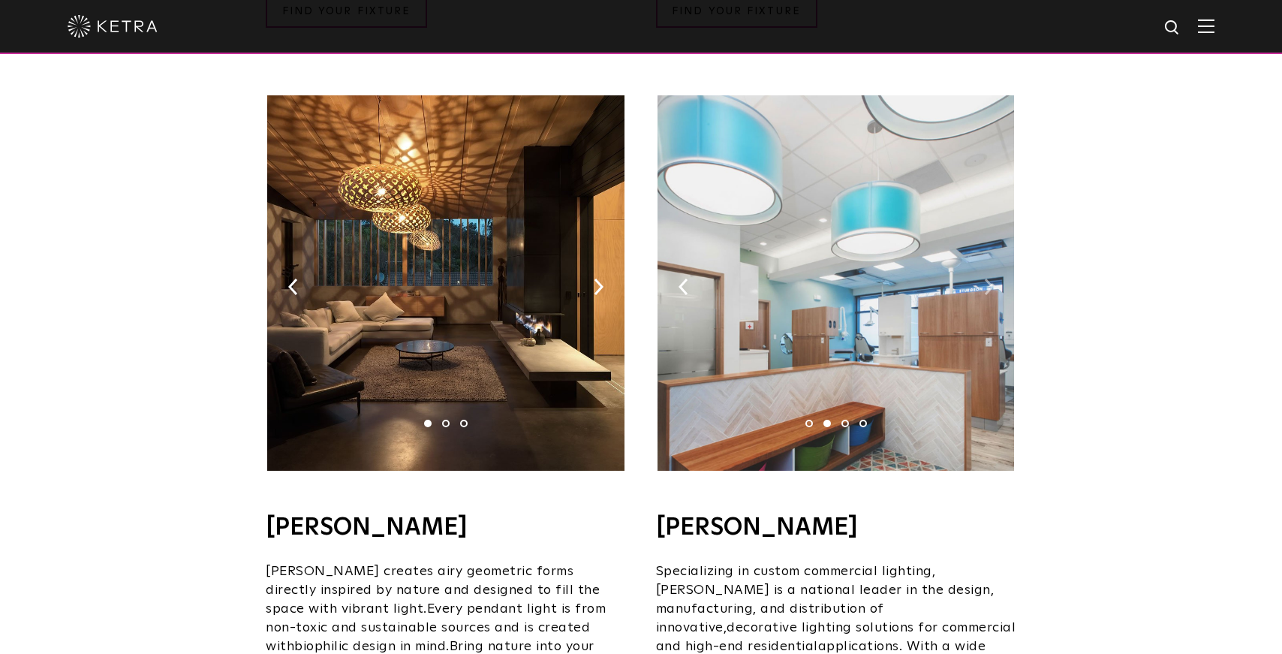
click at [989, 279] on img at bounding box center [989, 287] width 10 height 17
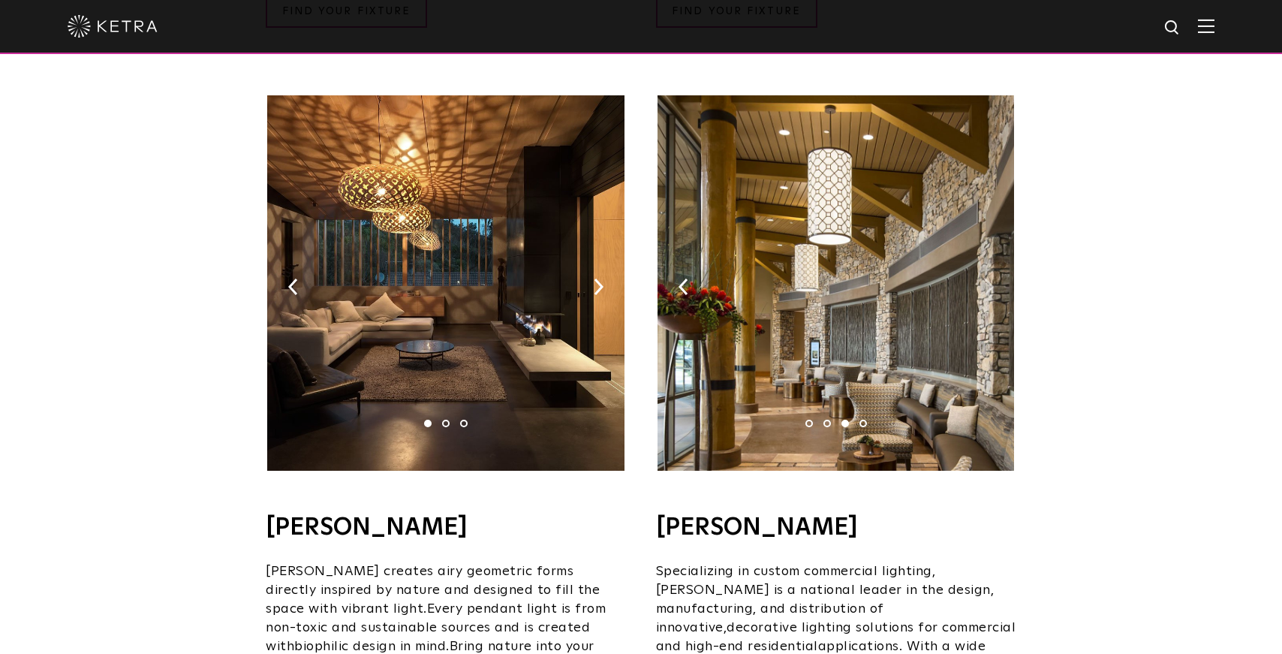
click at [989, 279] on img at bounding box center [989, 287] width 10 height 17
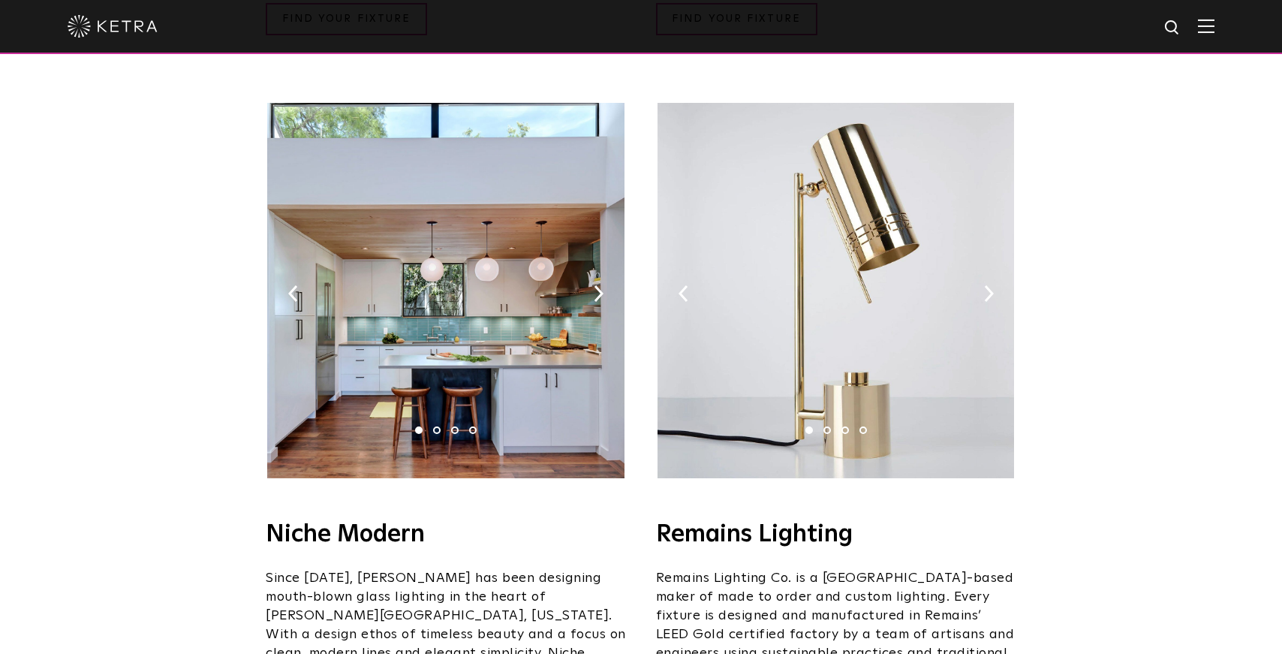
scroll to position [1699, 0]
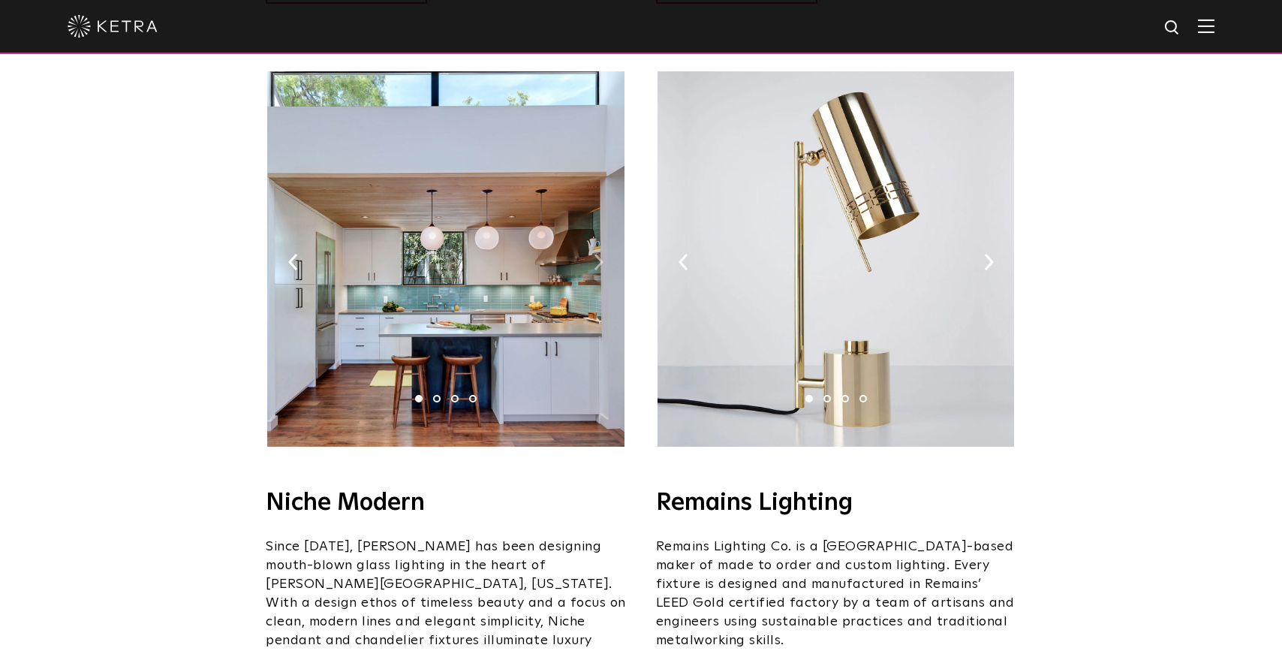
click at [598, 254] on img at bounding box center [599, 262] width 10 height 17
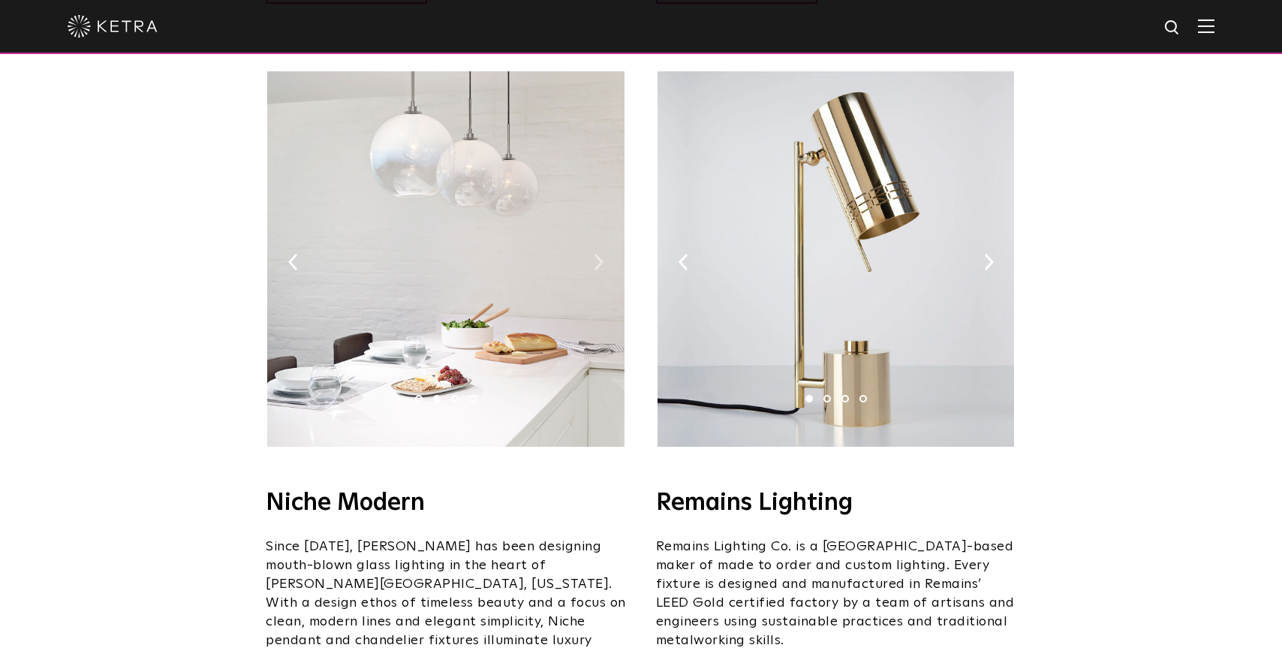
click at [598, 254] on img at bounding box center [599, 262] width 10 height 17
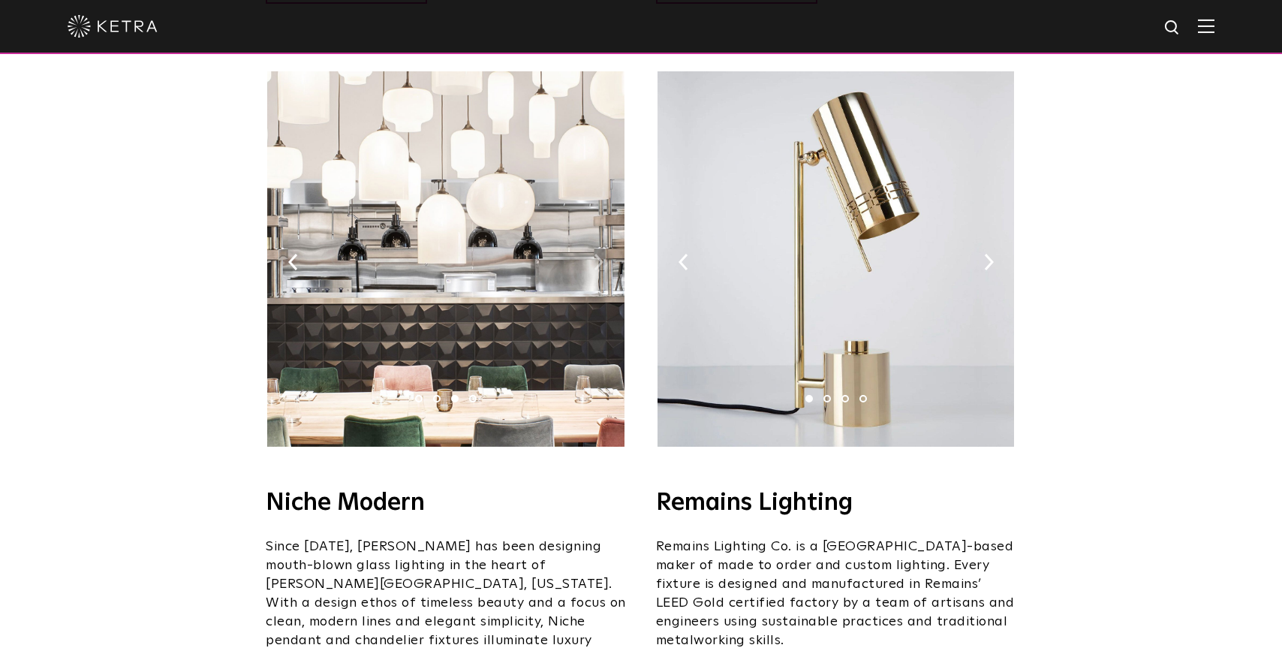
click at [598, 254] on img at bounding box center [599, 262] width 10 height 17
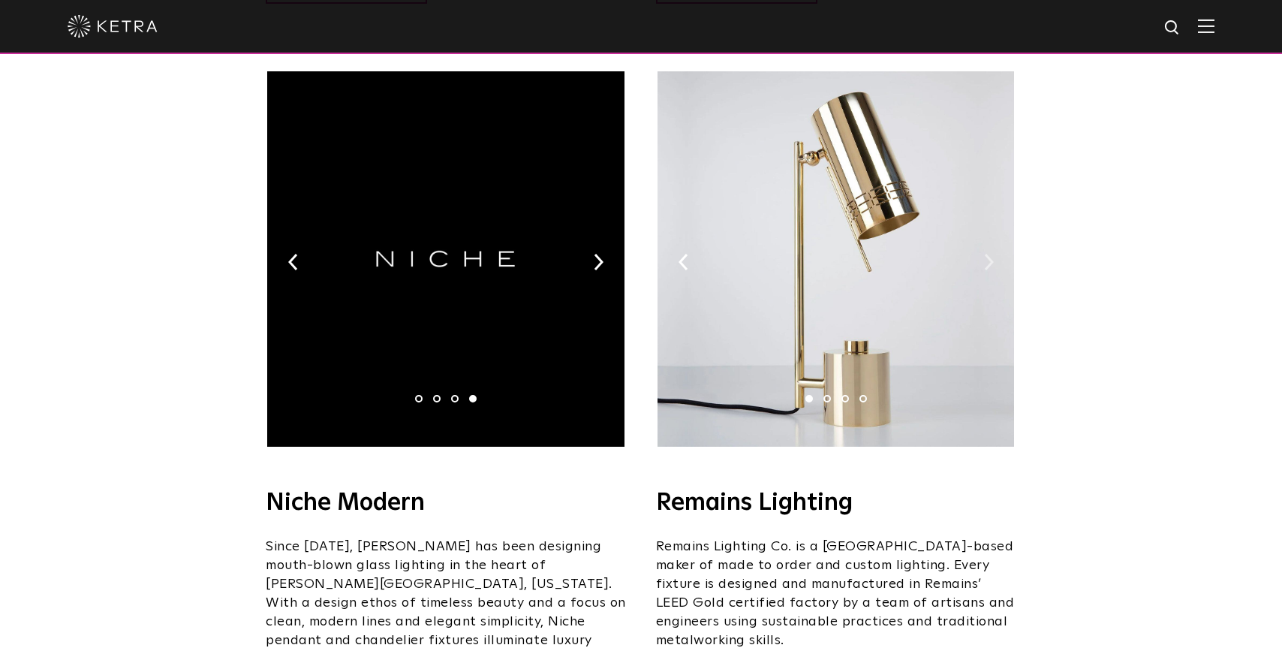
click at [985, 254] on img at bounding box center [989, 262] width 10 height 17
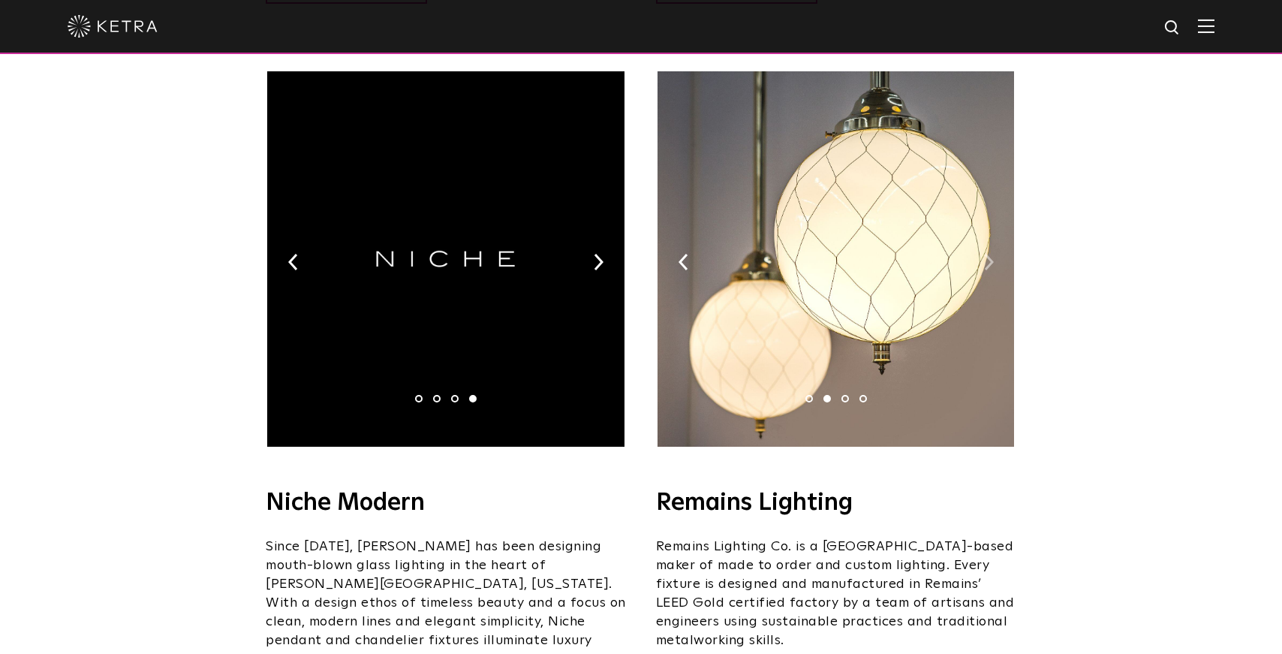
click at [985, 254] on img at bounding box center [989, 262] width 10 height 17
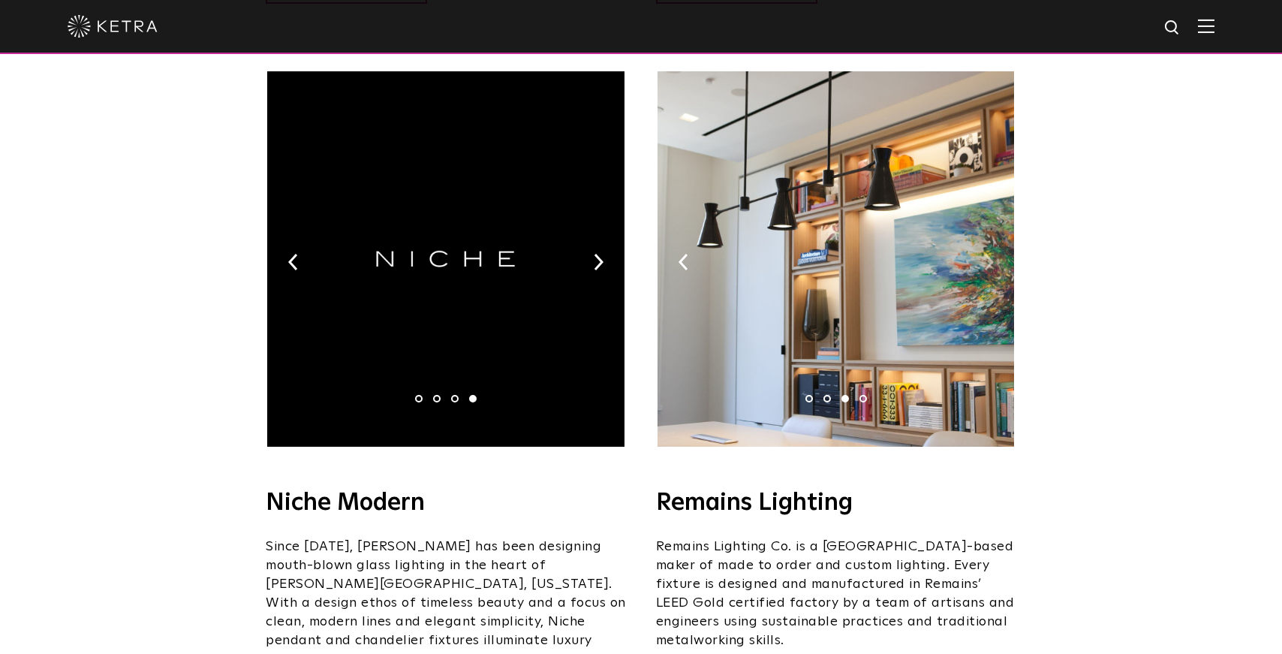
click at [985, 254] on img at bounding box center [989, 262] width 10 height 17
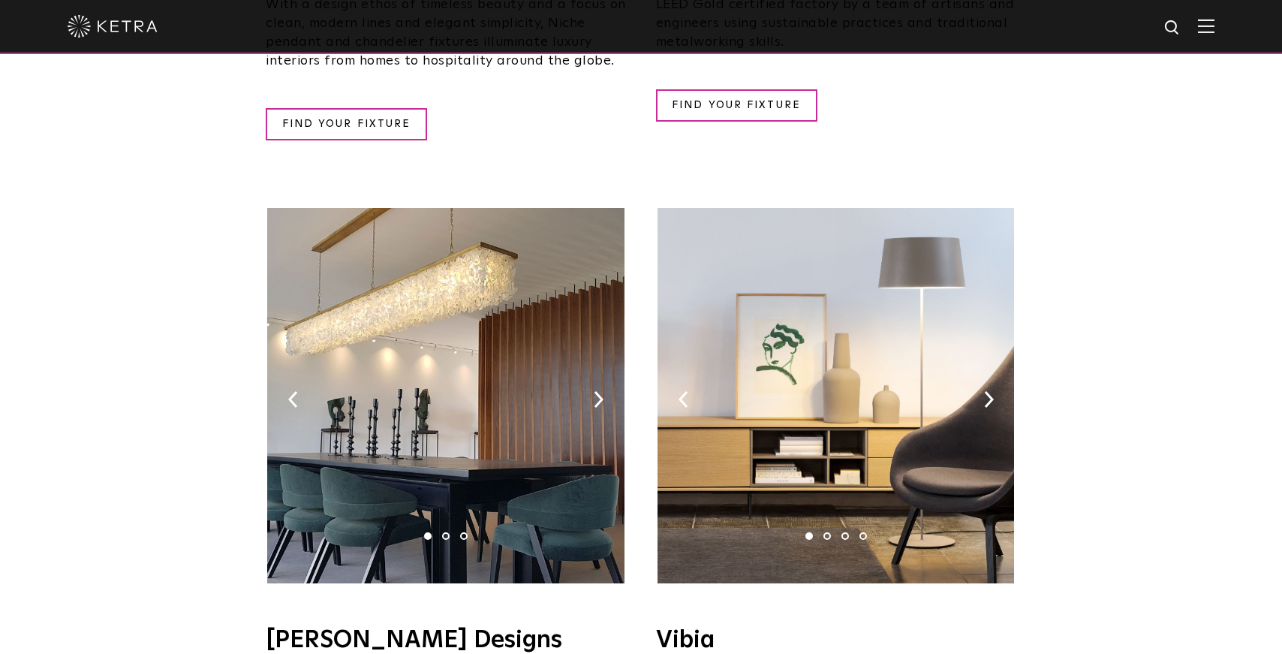
scroll to position [2314, 0]
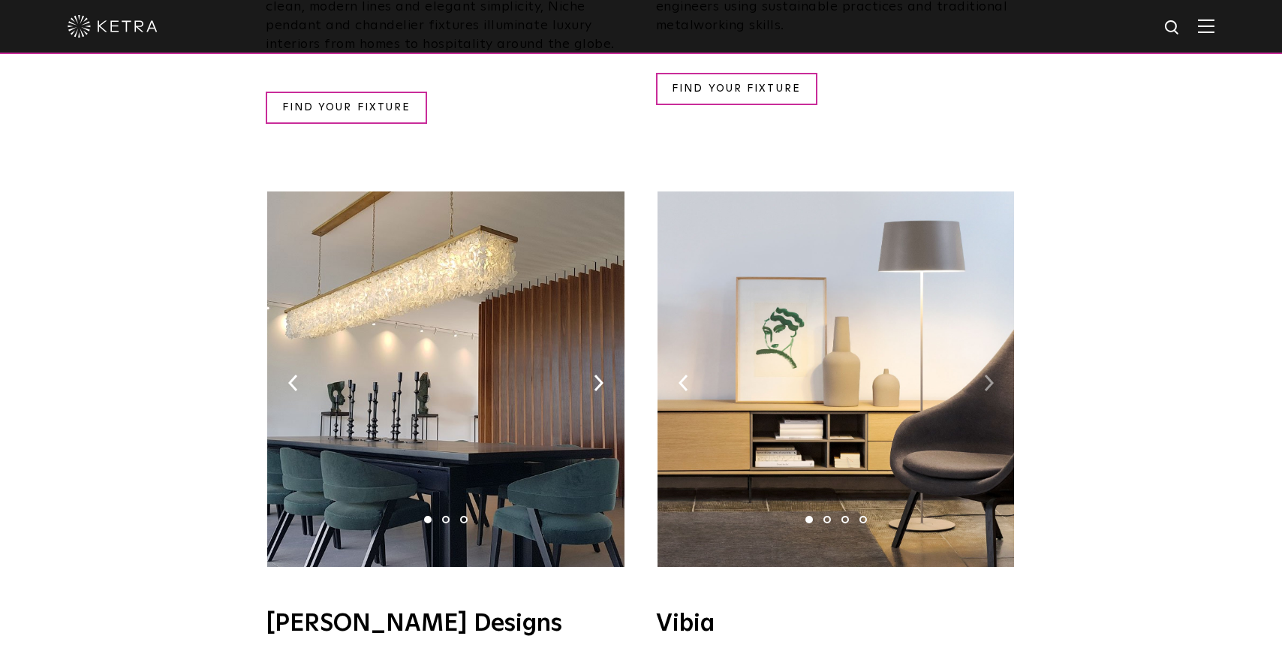
click at [989, 375] on img at bounding box center [989, 383] width 10 height 17
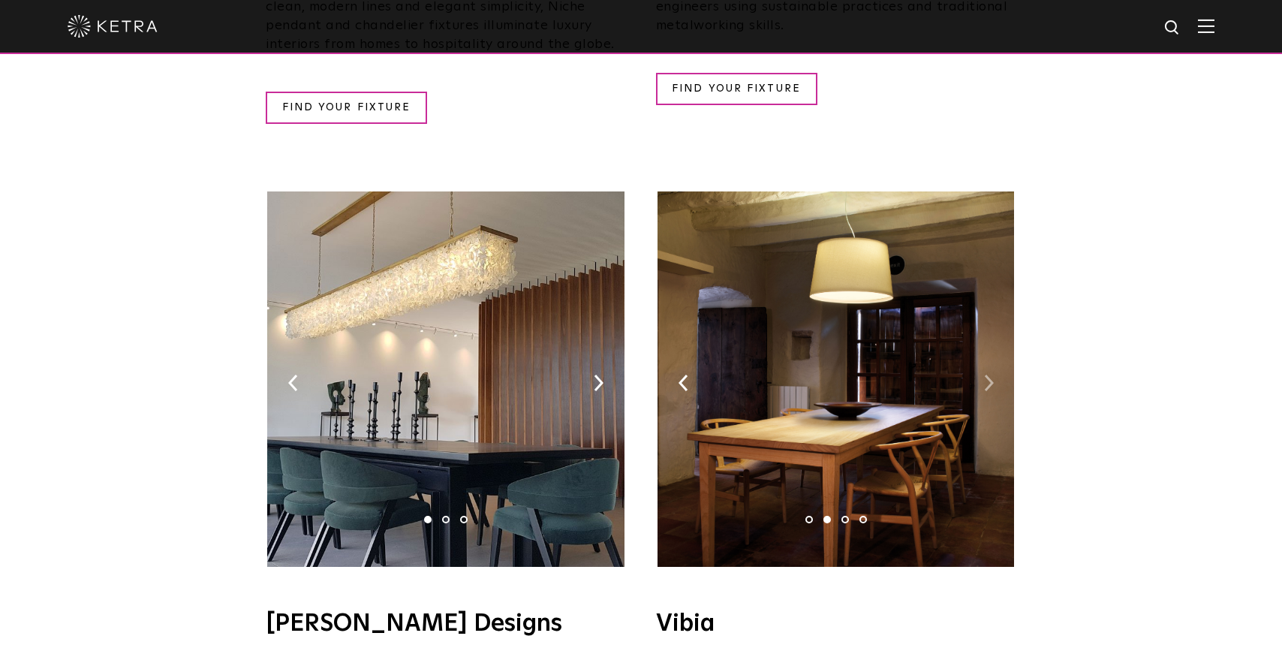
click at [989, 375] on img at bounding box center [989, 383] width 10 height 17
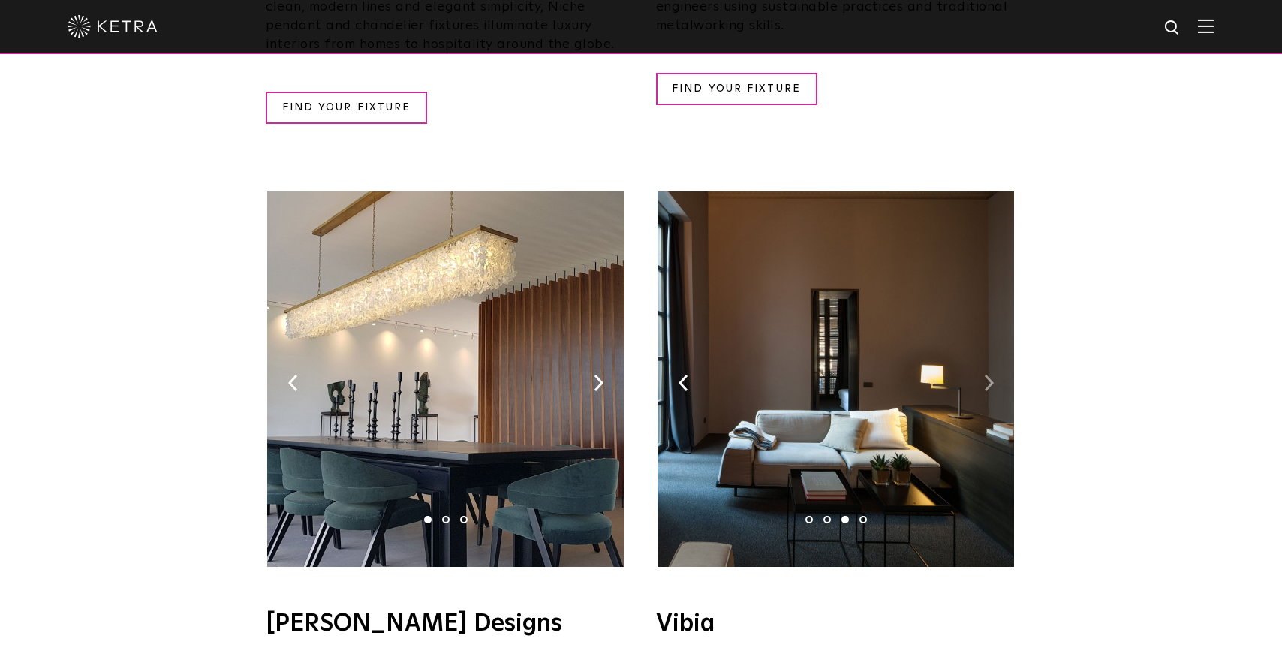
click at [989, 375] on img at bounding box center [989, 383] width 10 height 17
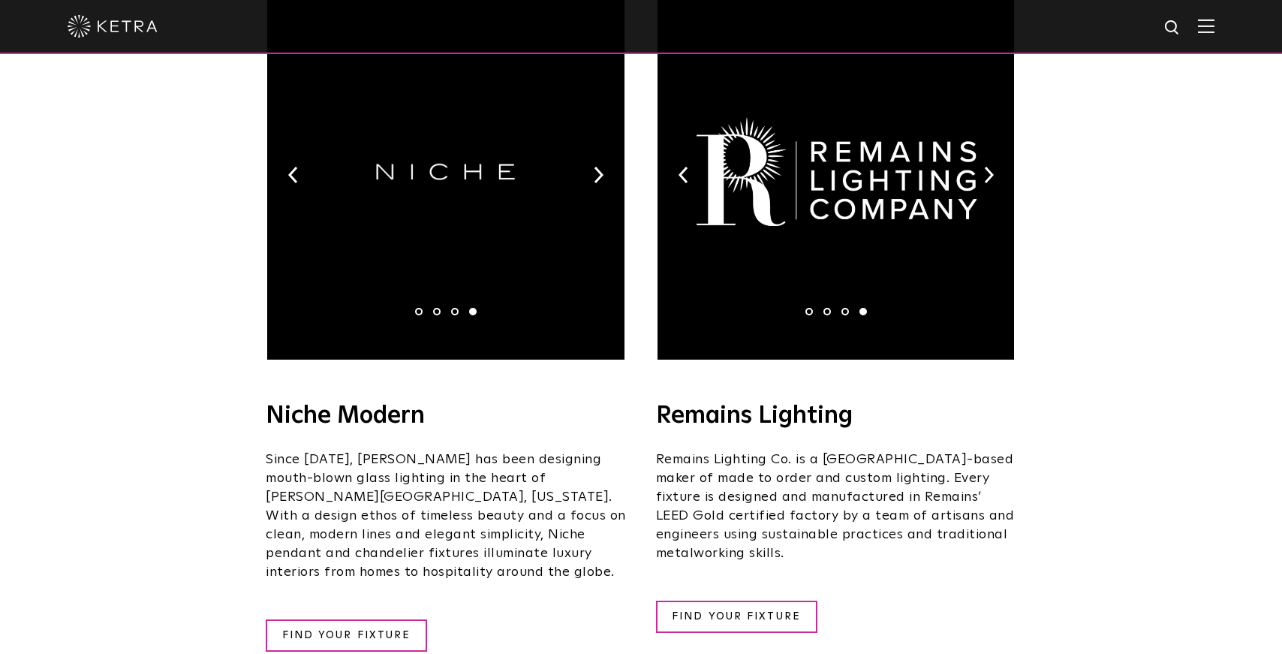
scroll to position [1780, 0]
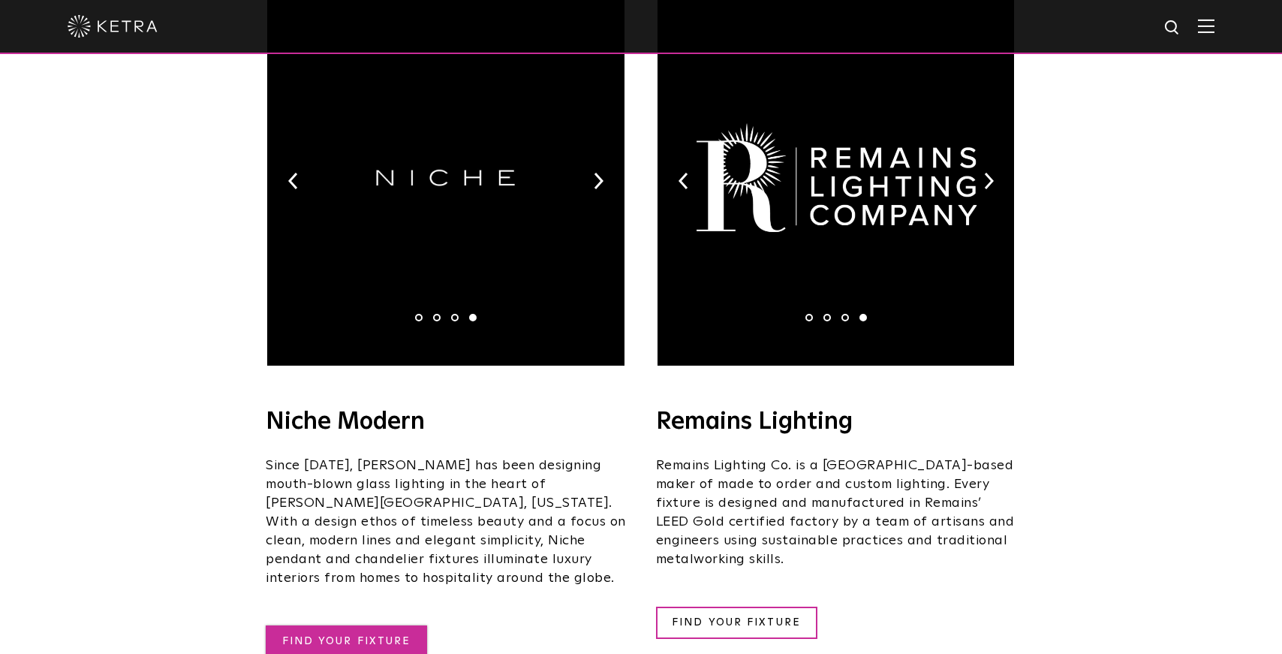
click at [350, 625] on link "FIND YOUR FIXTURE" at bounding box center [346, 641] width 161 height 32
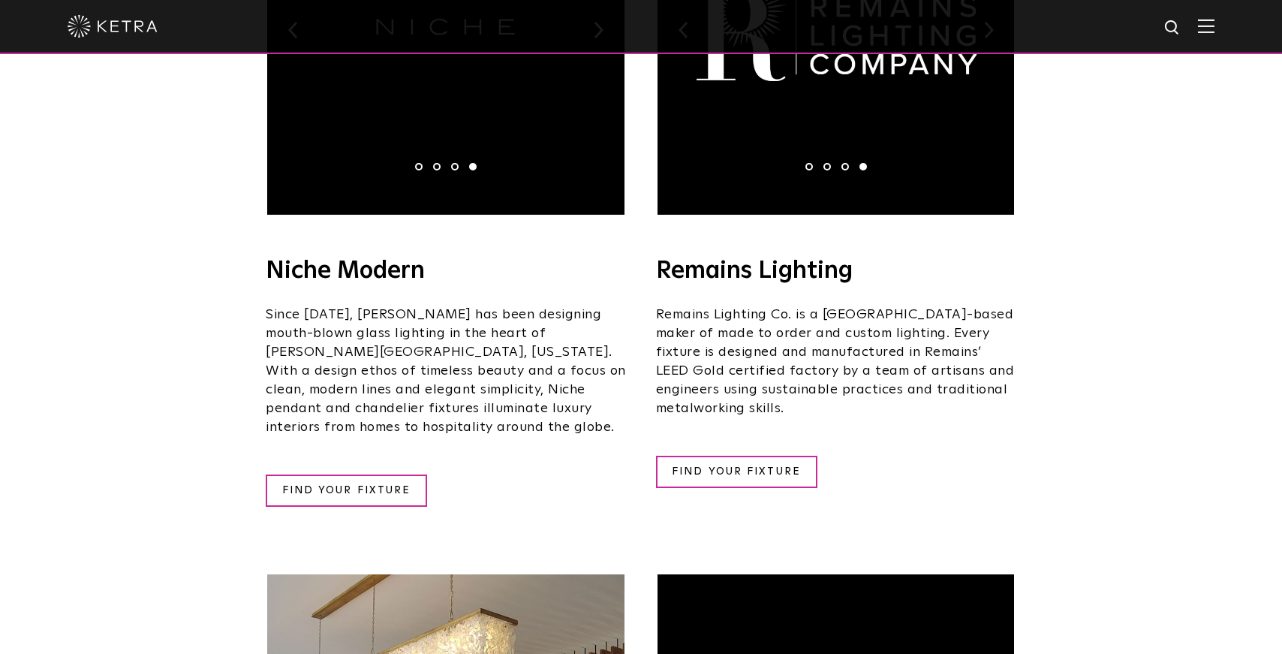
scroll to position [1927, 0]
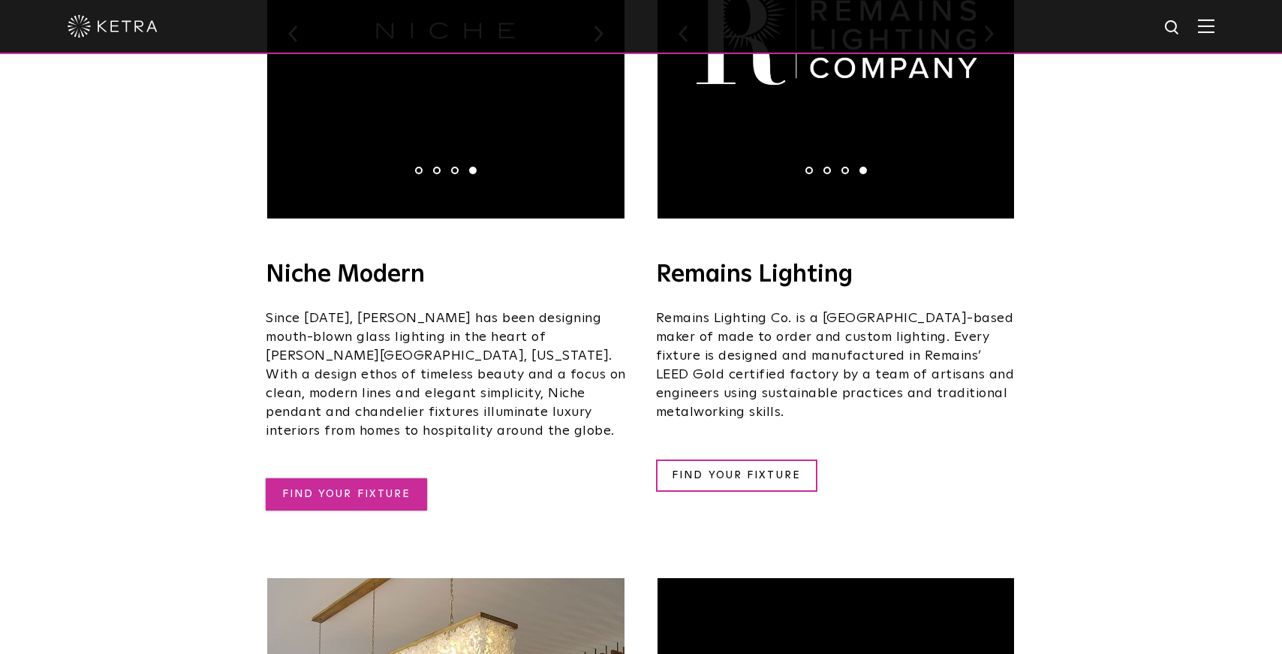
click at [351, 478] on link "FIND YOUR FIXTURE" at bounding box center [346, 494] width 161 height 32
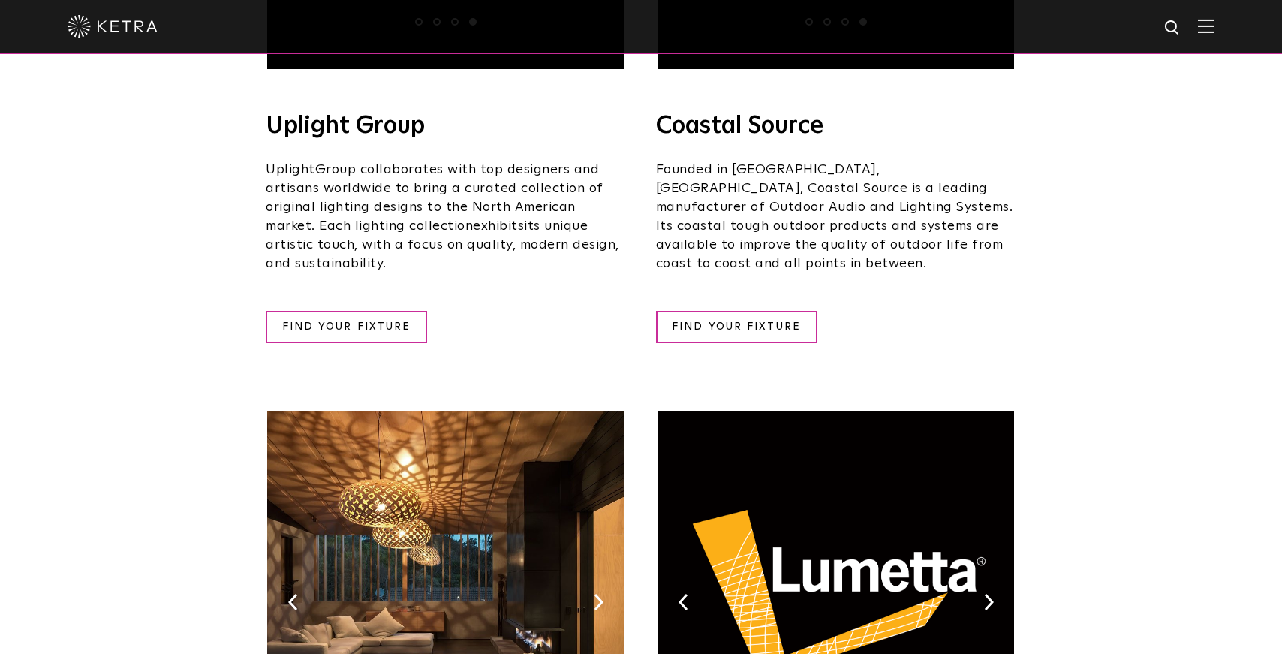
scroll to position [0, 0]
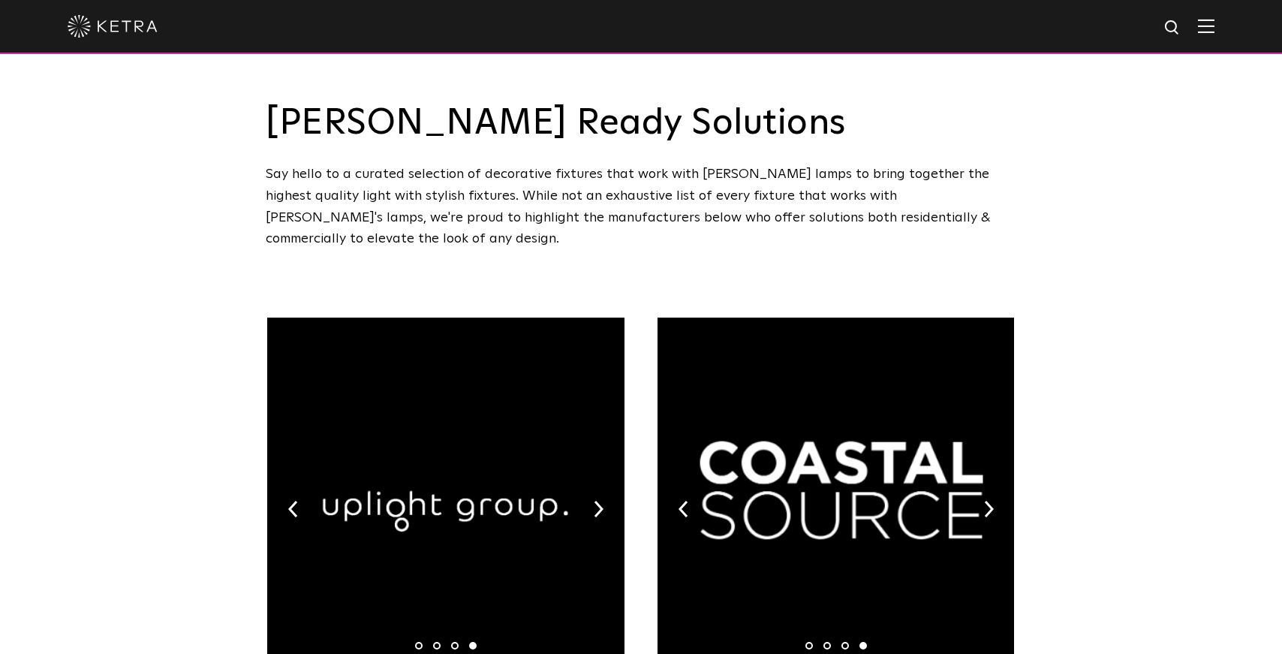
click at [85, 23] on img at bounding box center [113, 26] width 90 height 23
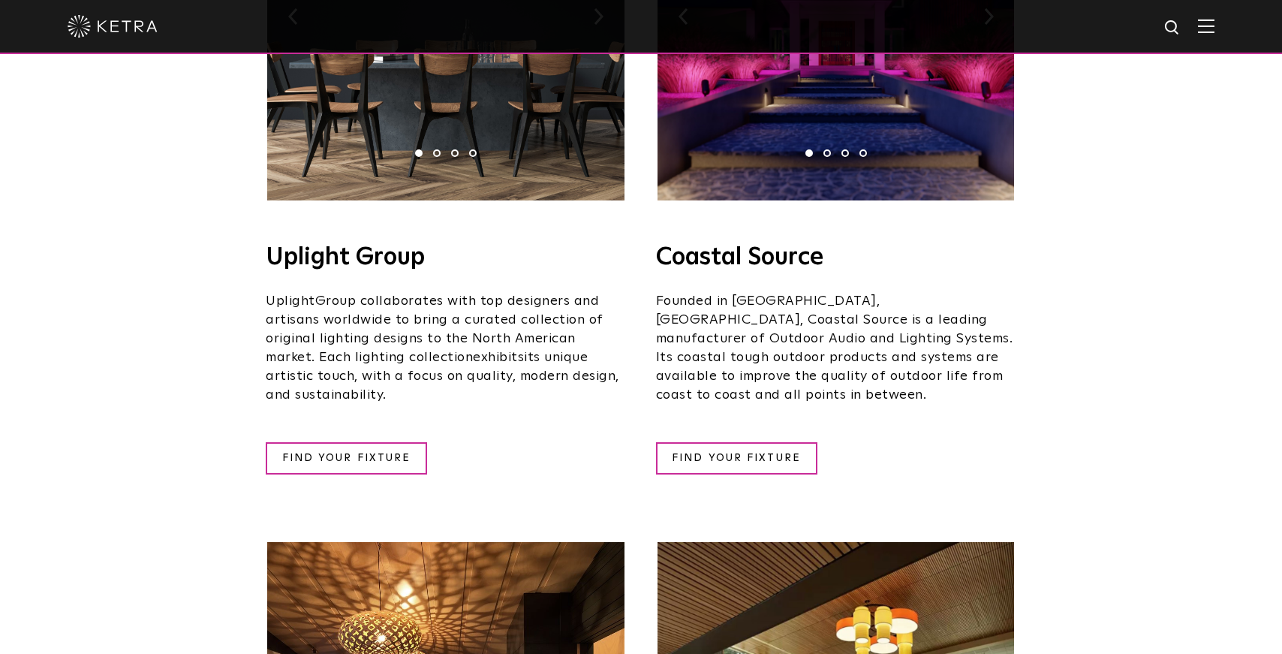
scroll to position [489, 0]
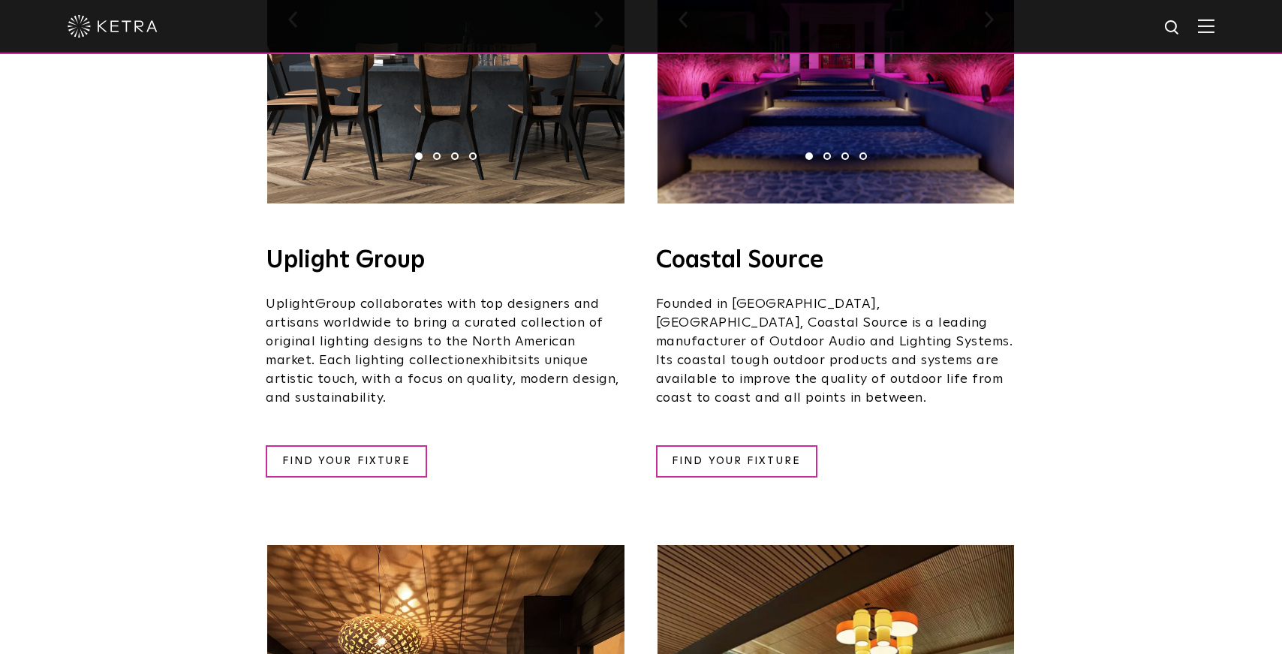
click at [345, 445] on link "FIND YOUR FIXTURE" at bounding box center [346, 461] width 161 height 32
click at [742, 445] on link "FIND YOUR FIXTURE" at bounding box center [736, 461] width 161 height 32
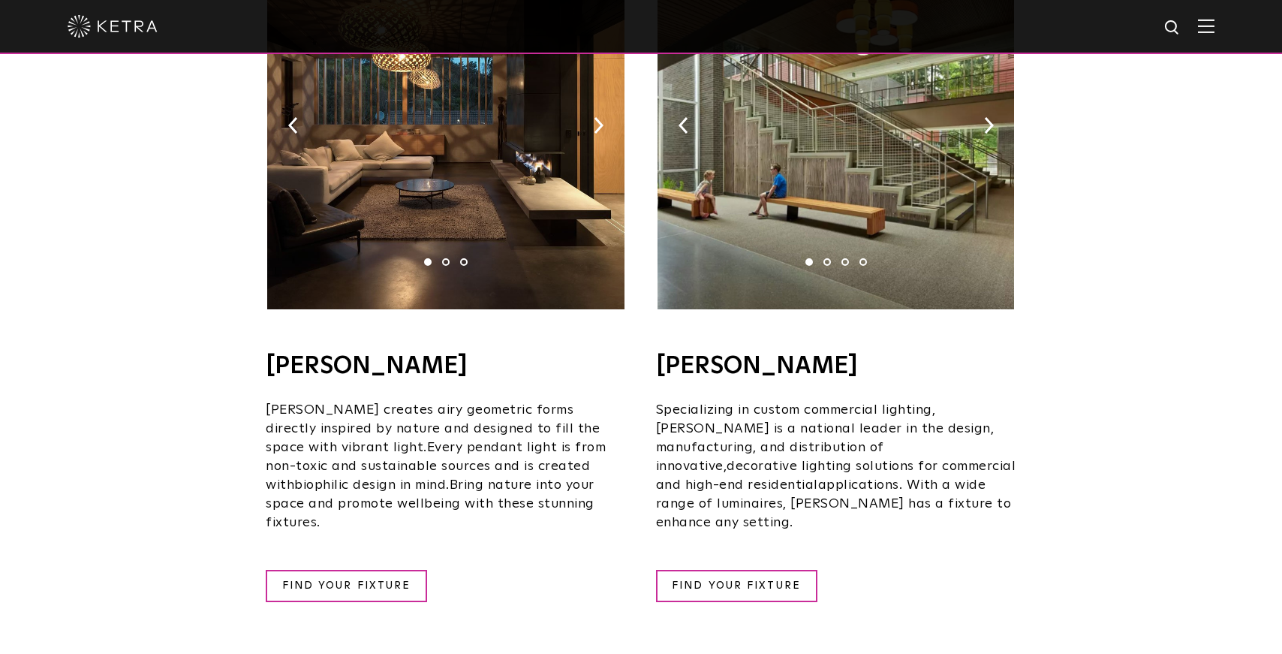
scroll to position [1104, 0]
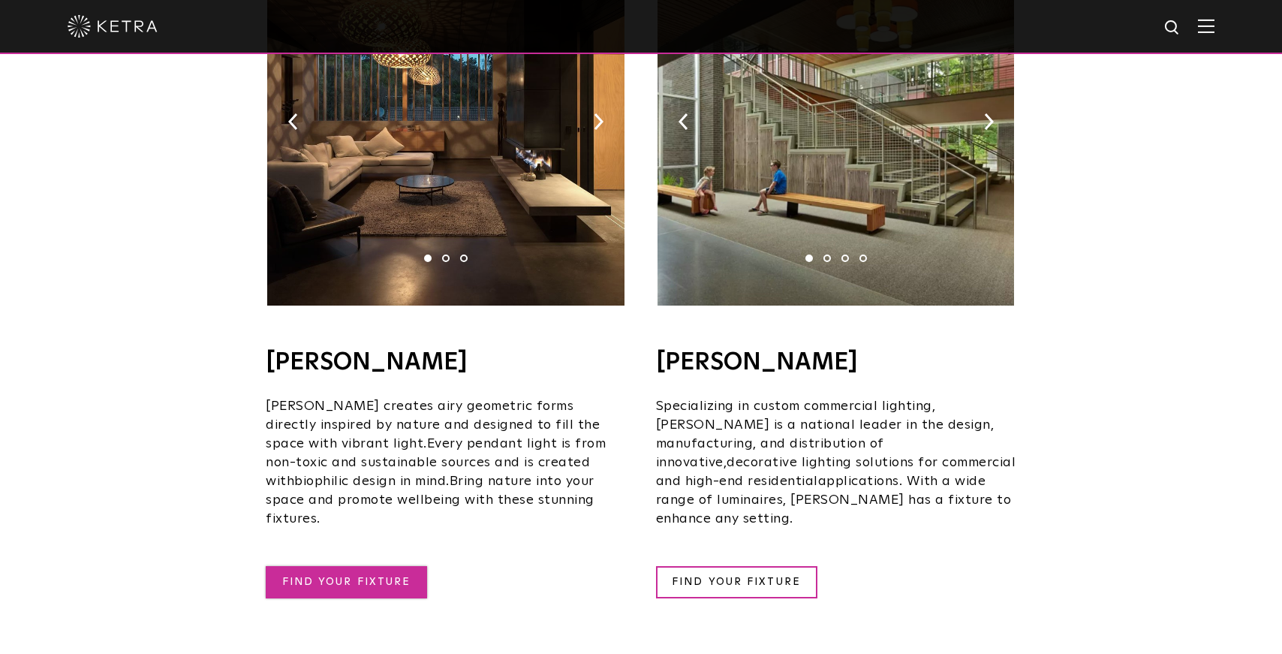
click at [379, 566] on link "FIND YOUR FIXTURE" at bounding box center [346, 582] width 161 height 32
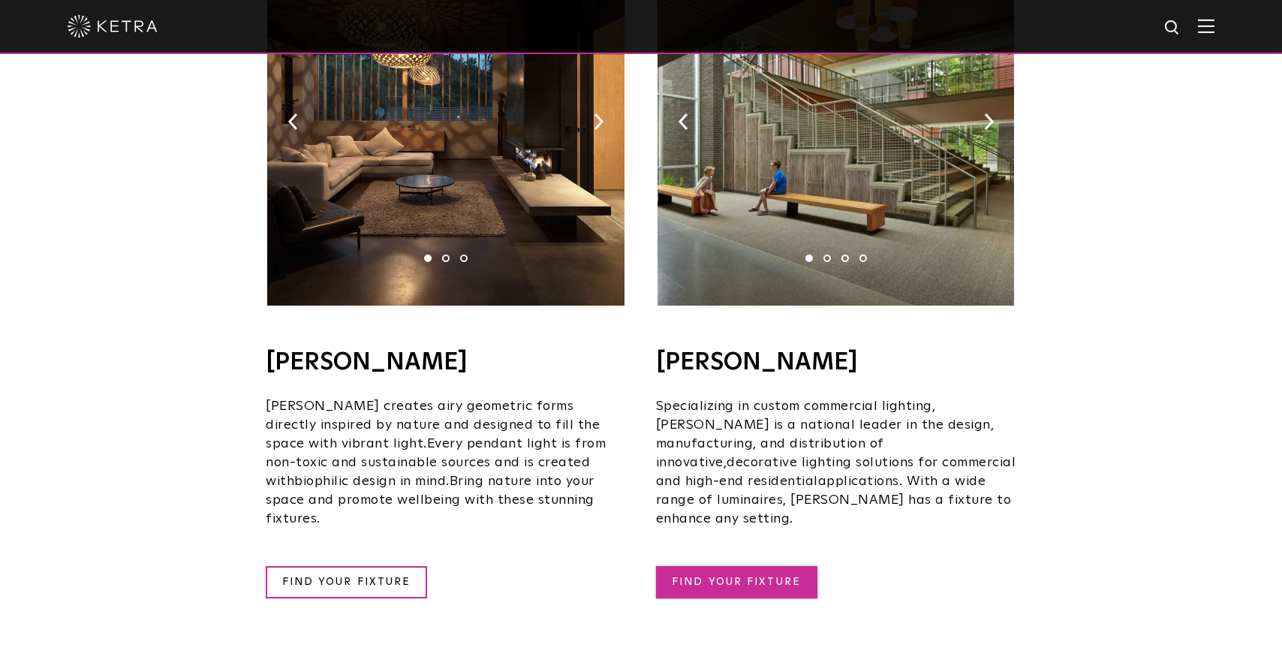
click at [748, 566] on link "FIND YOUR FIXTURE" at bounding box center [736, 582] width 161 height 32
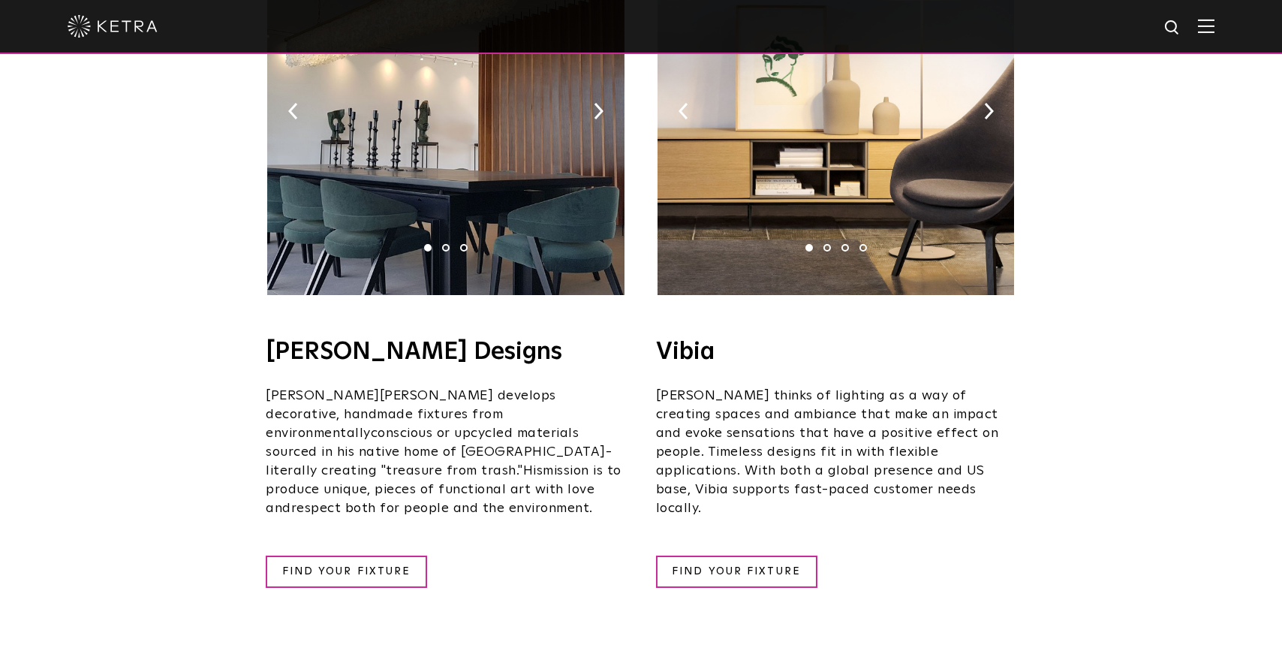
scroll to position [2608, 0]
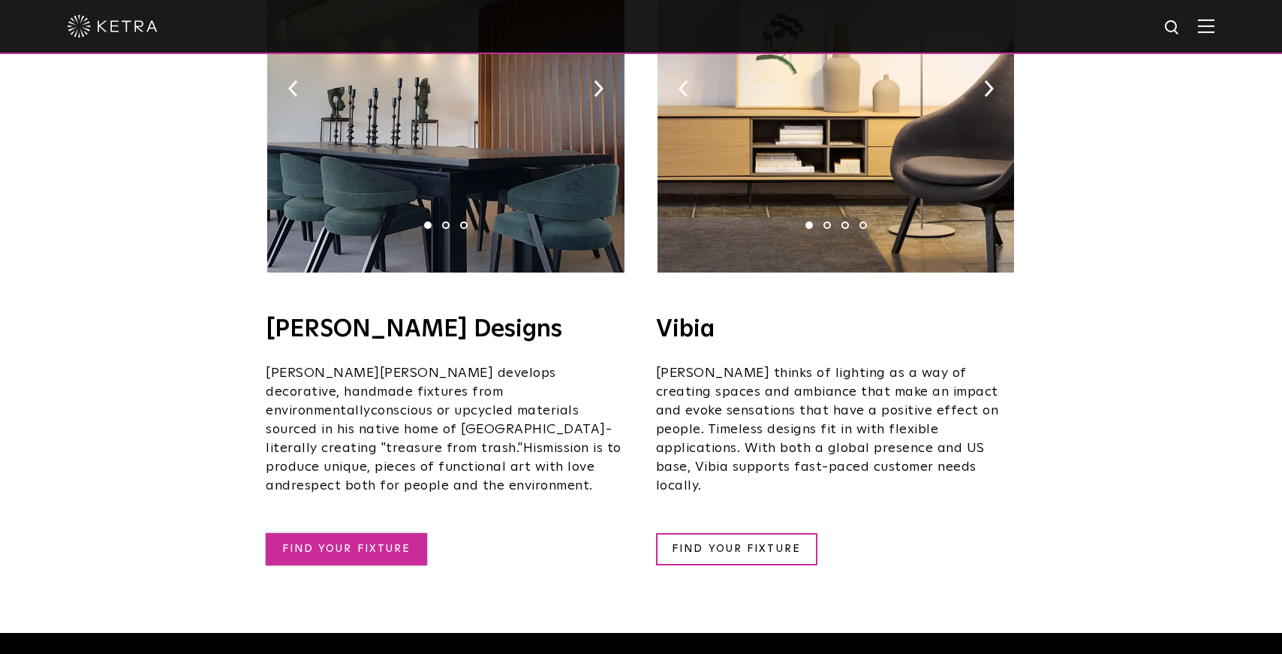
click at [378, 533] on link "FIND YOUR FIXTURE" at bounding box center [346, 549] width 161 height 32
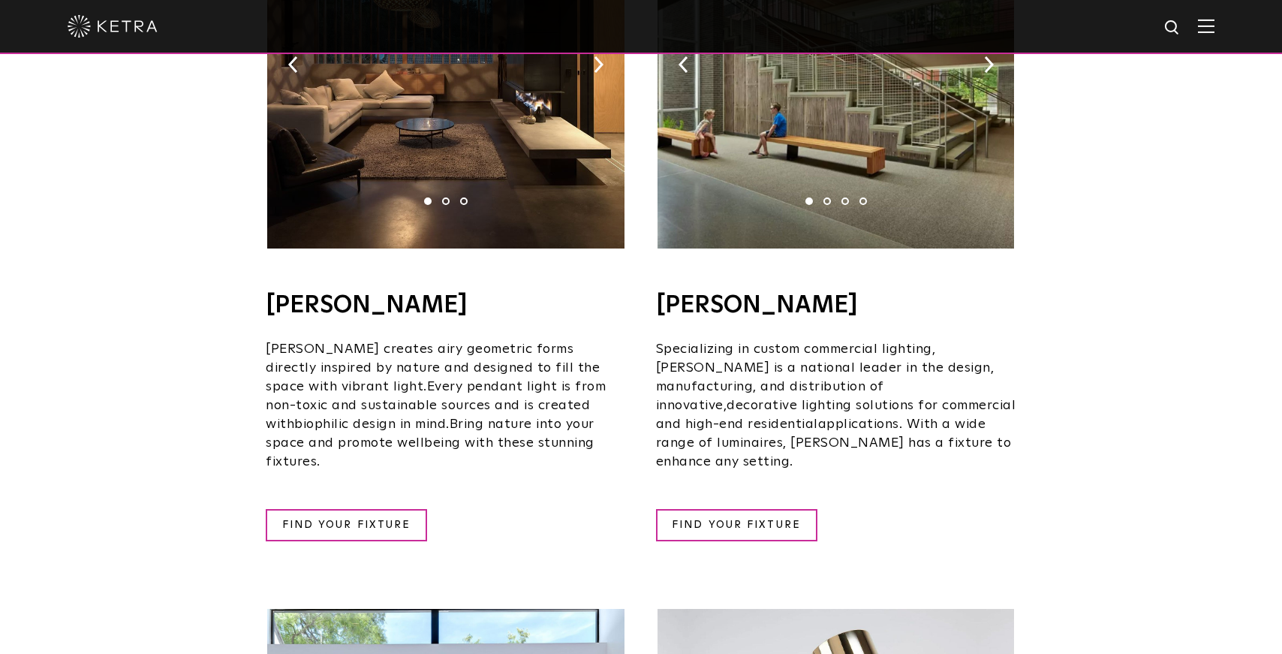
scroll to position [1160, 0]
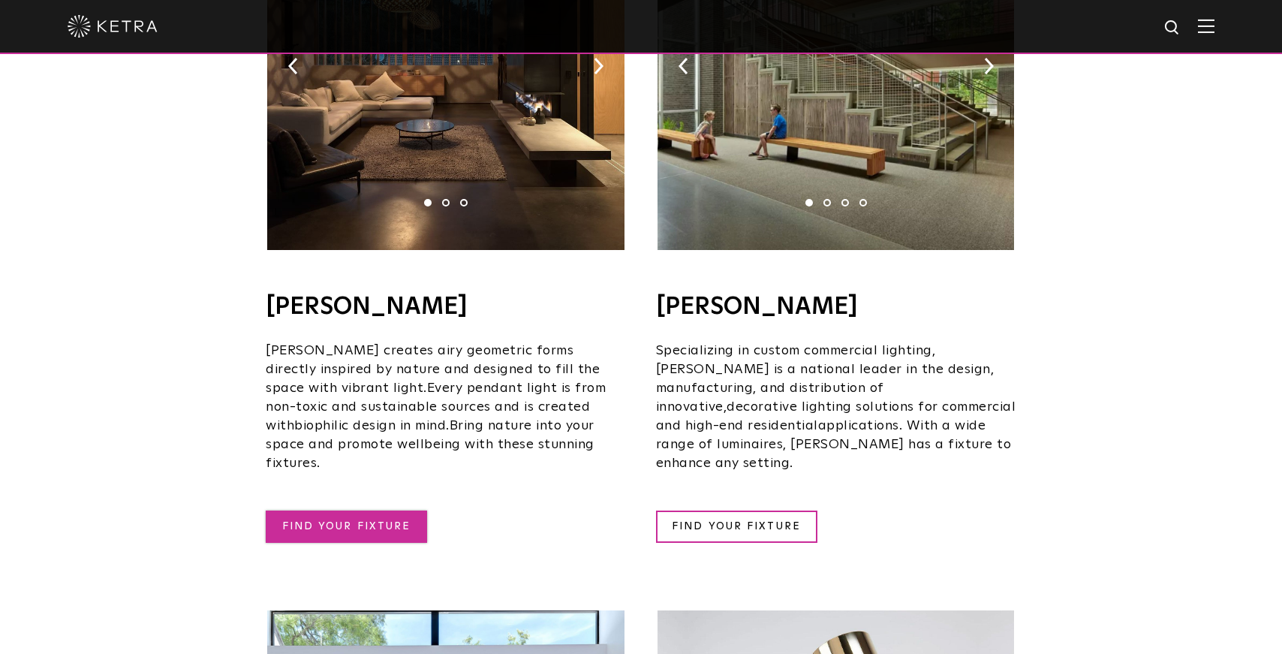
click at [369, 510] on link "FIND YOUR FIXTURE" at bounding box center [346, 526] width 161 height 32
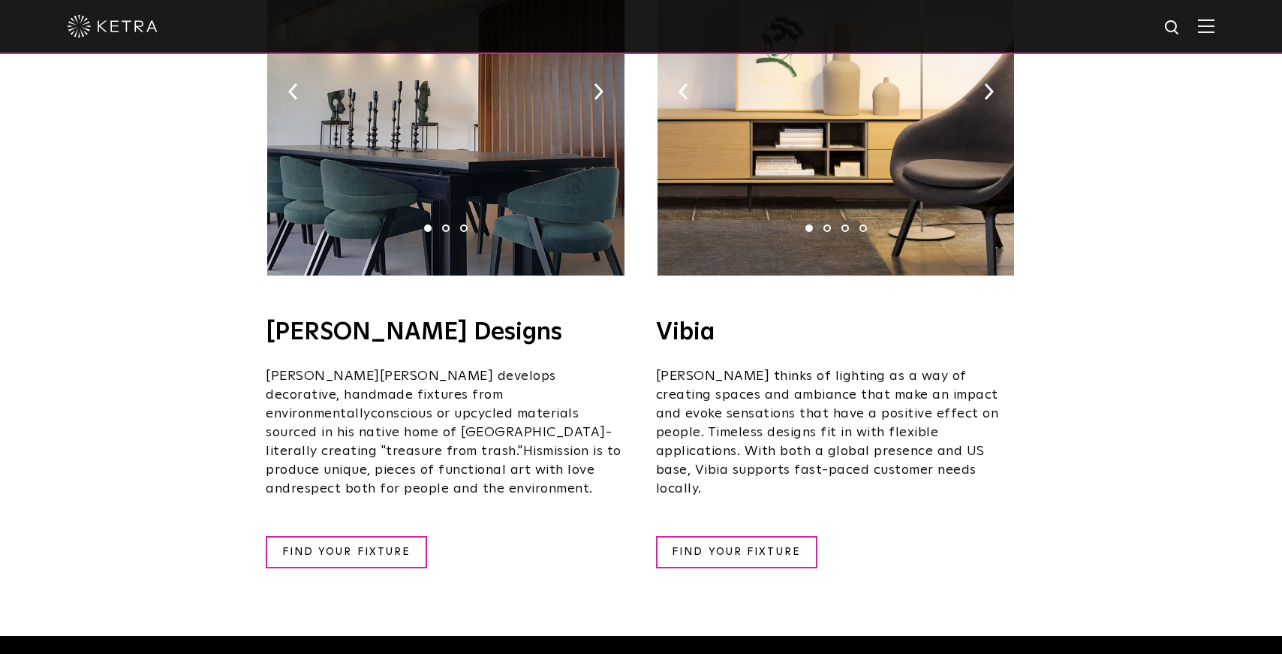
scroll to position [2608, 0]
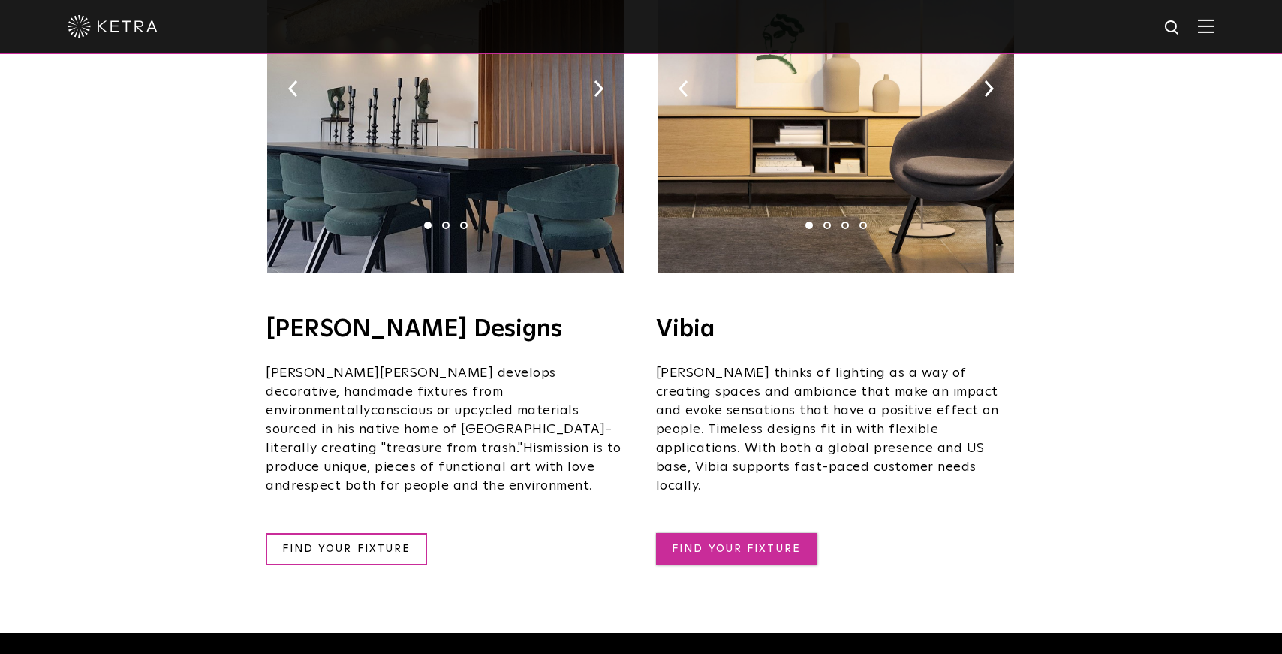
click at [734, 533] on link "FIND YOUR FIXTURE" at bounding box center [736, 549] width 161 height 32
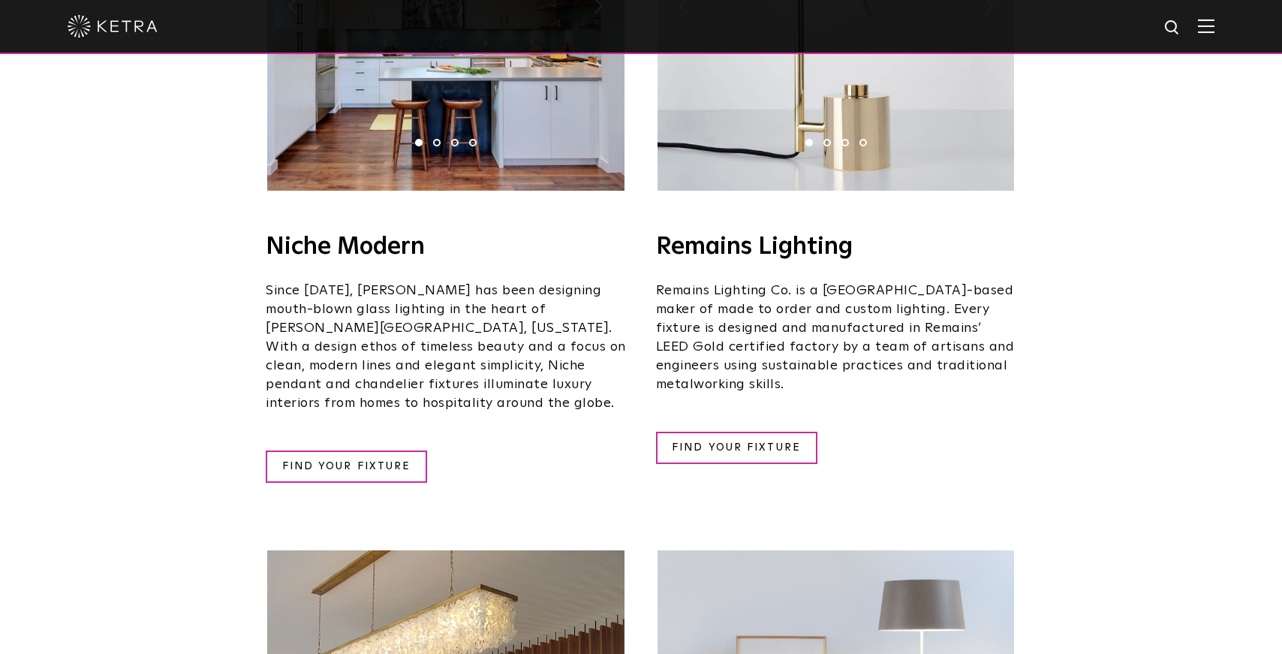
scroll to position [1956, 0]
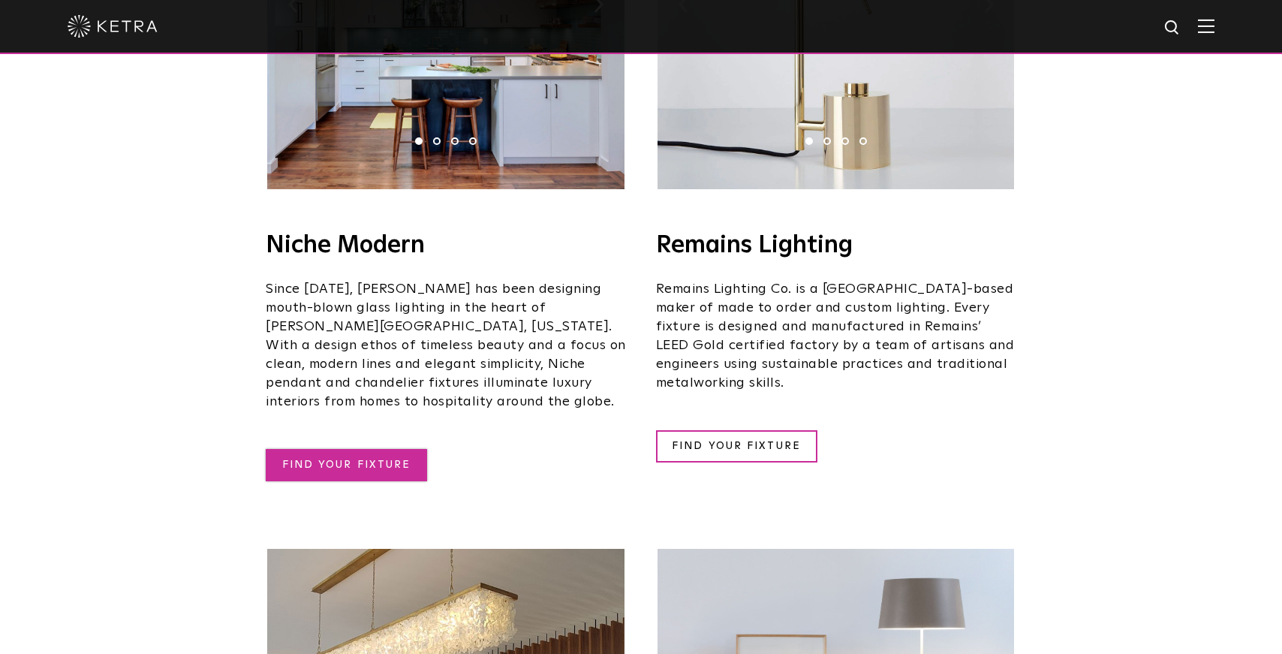
click at [384, 449] on link "FIND YOUR FIXTURE" at bounding box center [346, 465] width 161 height 32
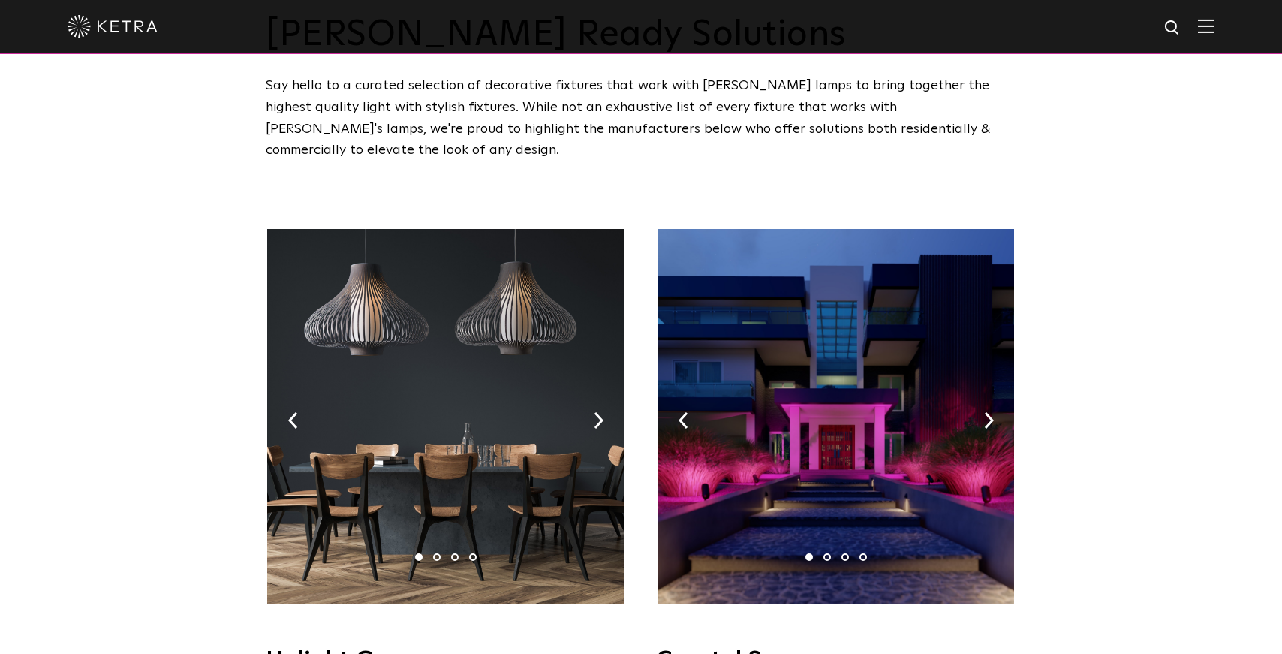
scroll to position [0, 0]
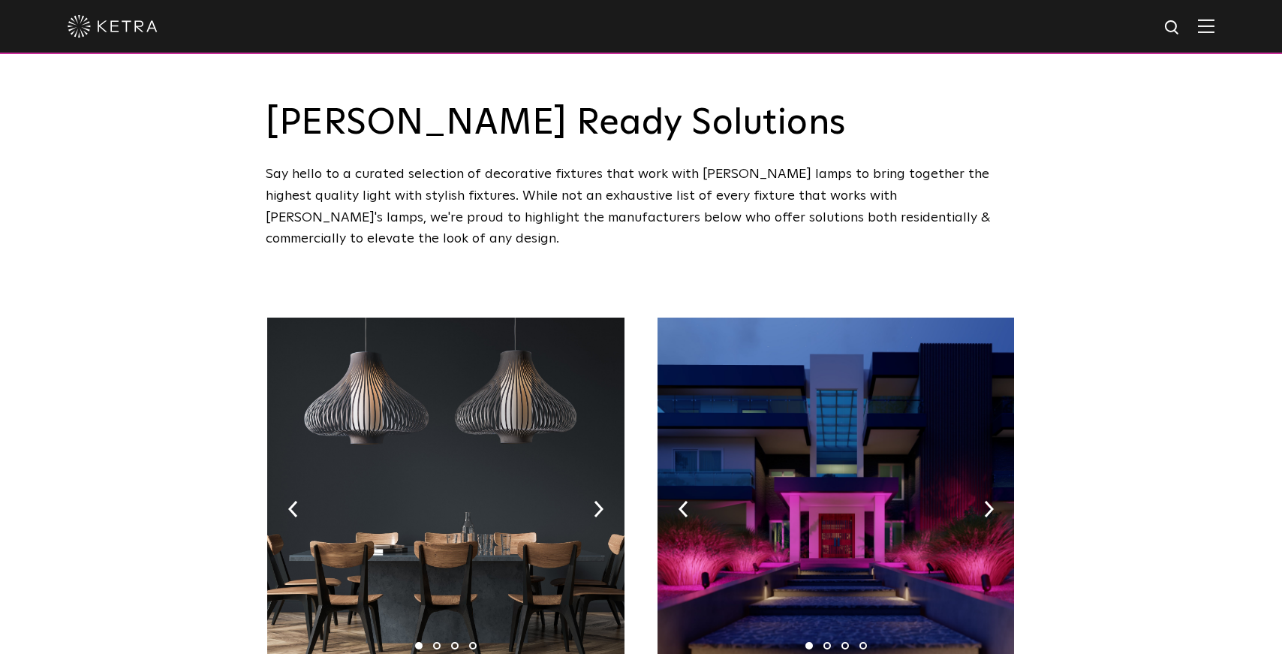
click at [123, 19] on img at bounding box center [113, 26] width 90 height 23
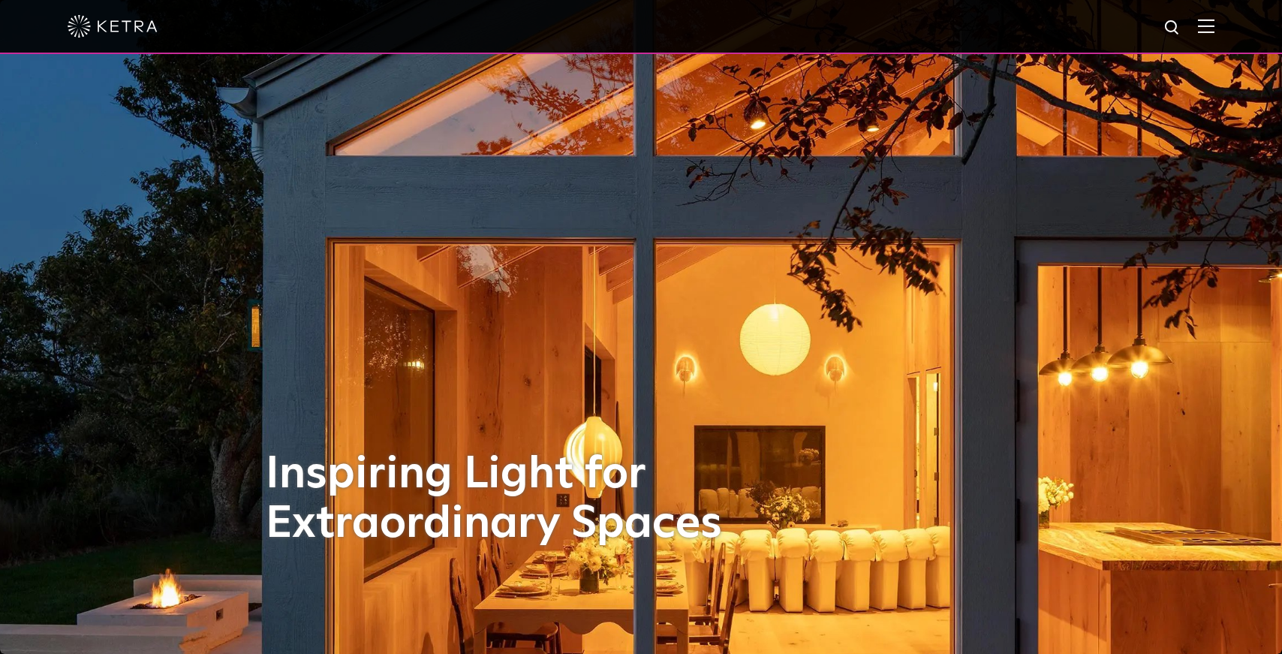
click at [1196, 31] on div at bounding box center [641, 26] width 1147 height 53
click at [1204, 32] on img at bounding box center [1206, 26] width 17 height 14
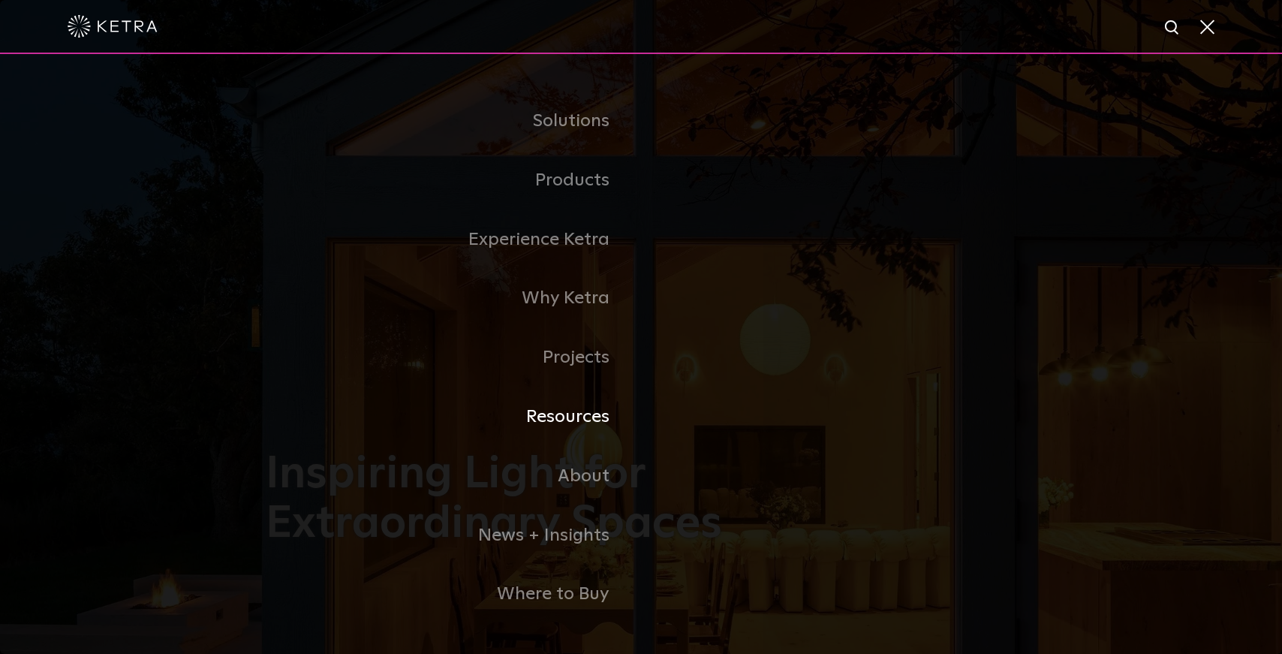
click at [559, 418] on link "Resources" at bounding box center [453, 416] width 375 height 59
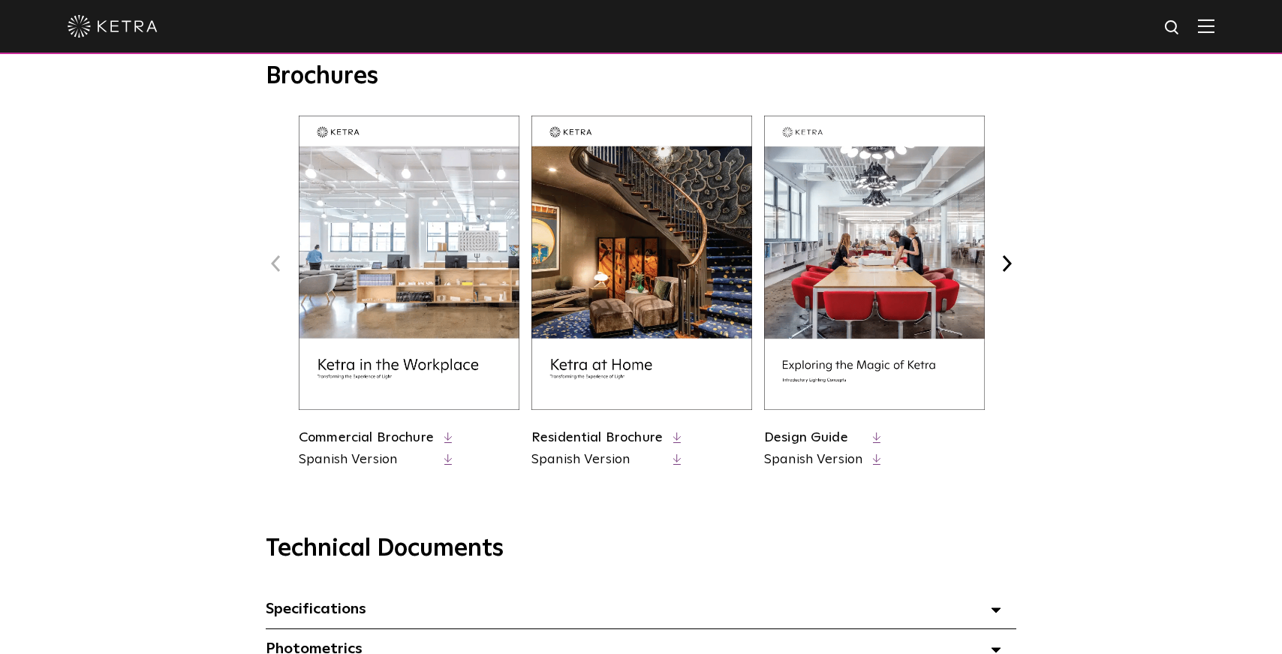
scroll to position [583, 0]
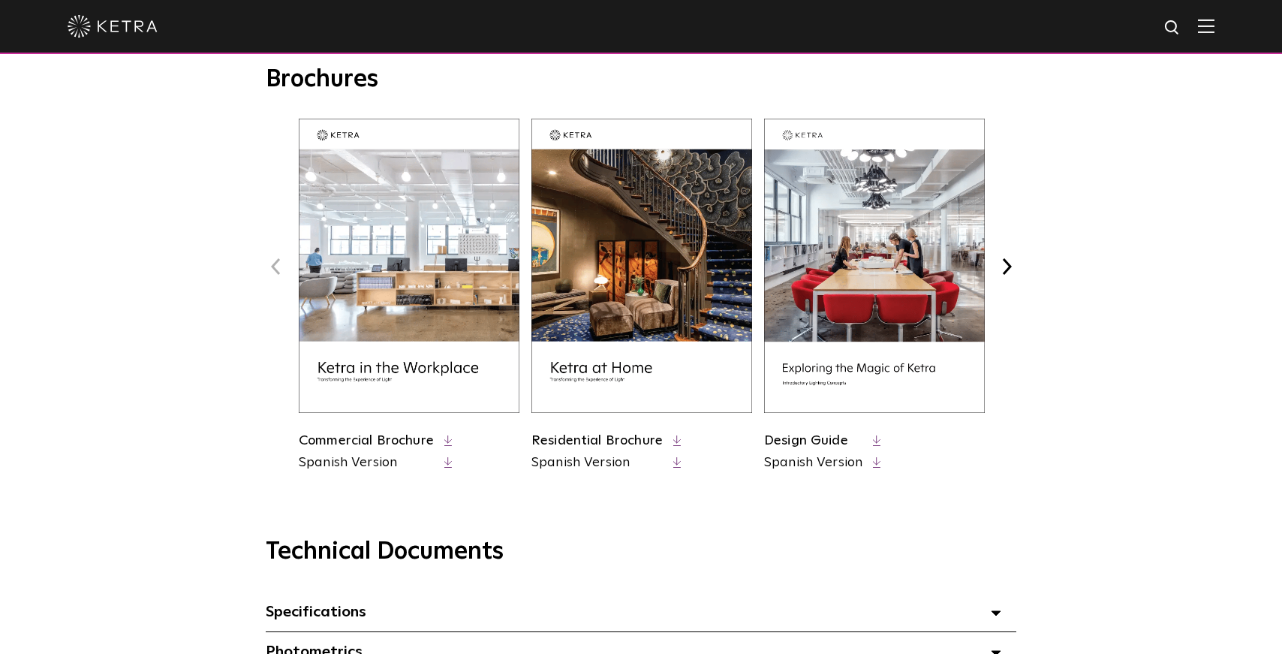
click at [673, 439] on polyline at bounding box center [675, 439] width 4 height 8
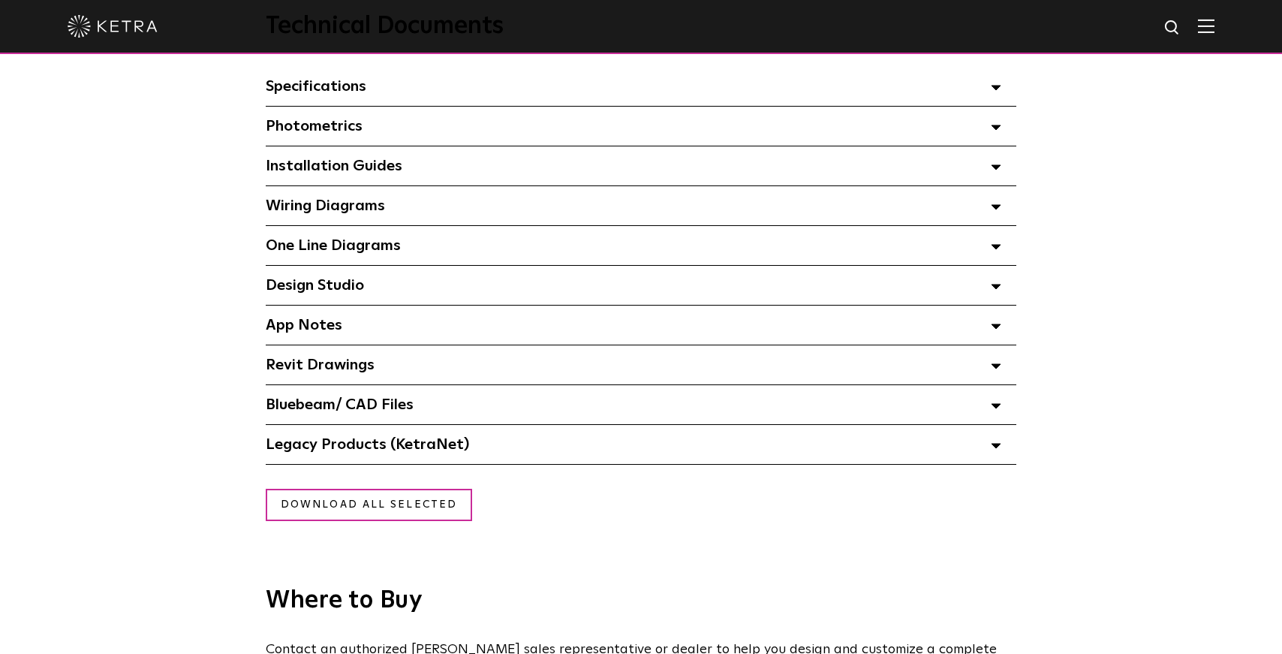
scroll to position [1107, 0]
click at [325, 366] on span "Revit Drawings Select checkboxes to use the bulk download option below" at bounding box center [320, 366] width 109 height 15
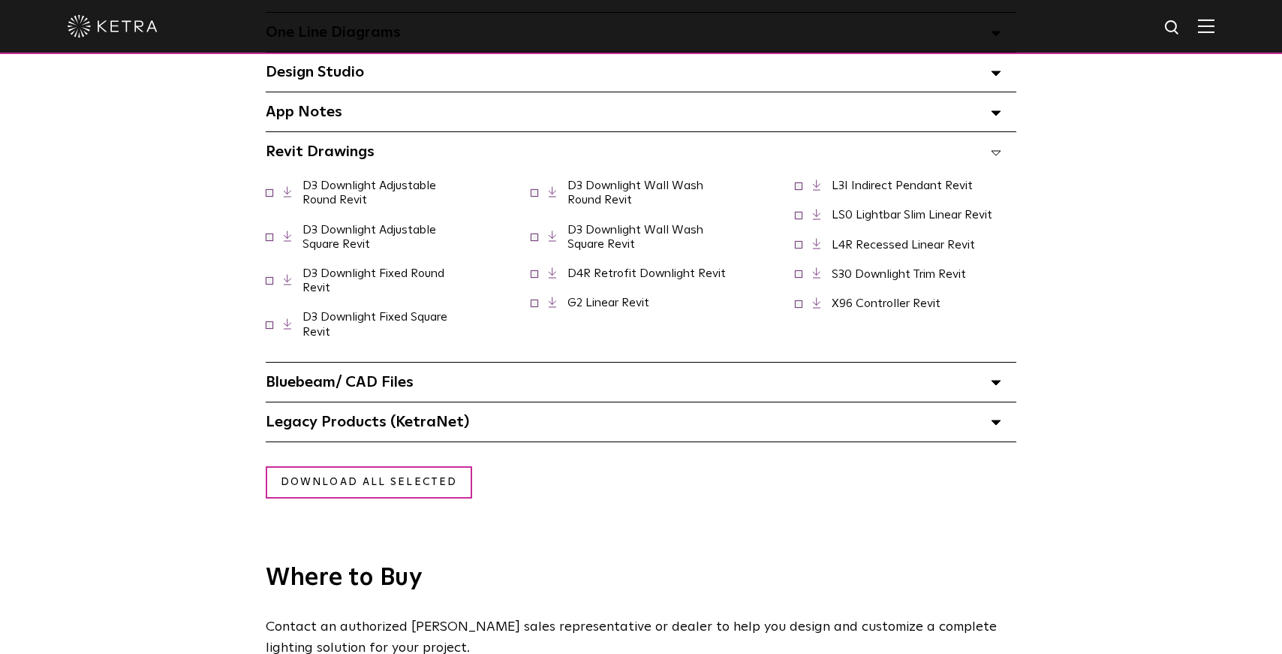
scroll to position [1323, 0]
click at [371, 273] on link "D3 Downlight Fixed Round Revit" at bounding box center [374, 279] width 142 height 26
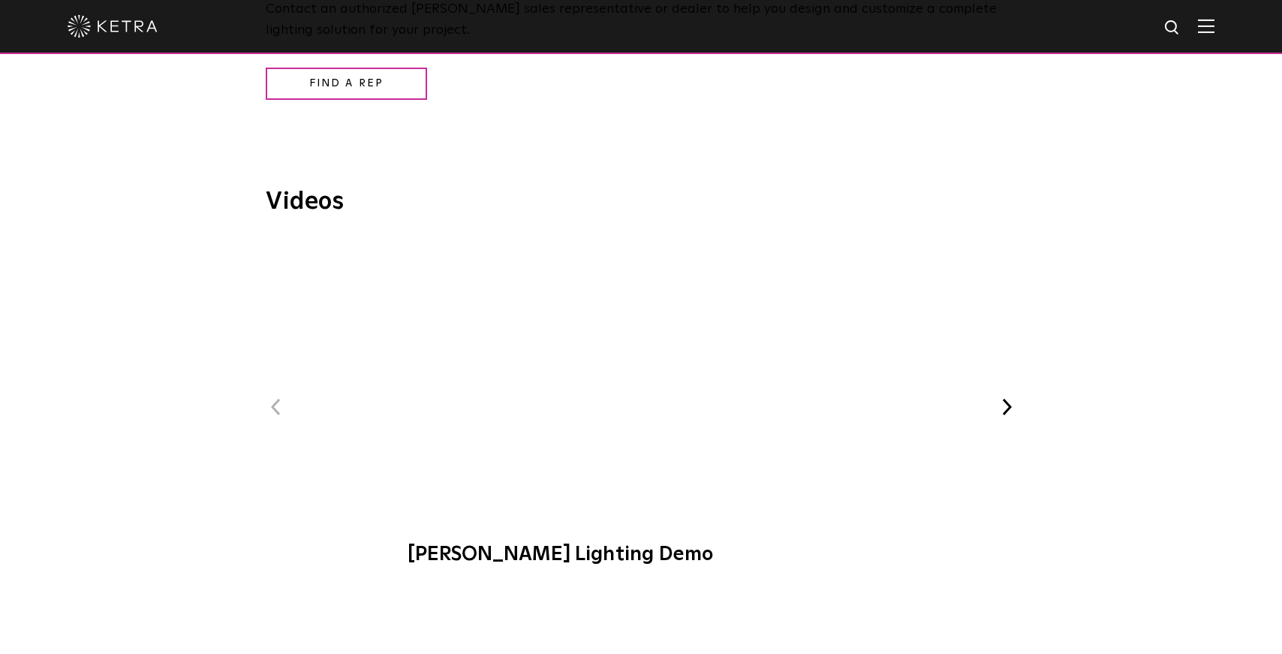
scroll to position [1971, 0]
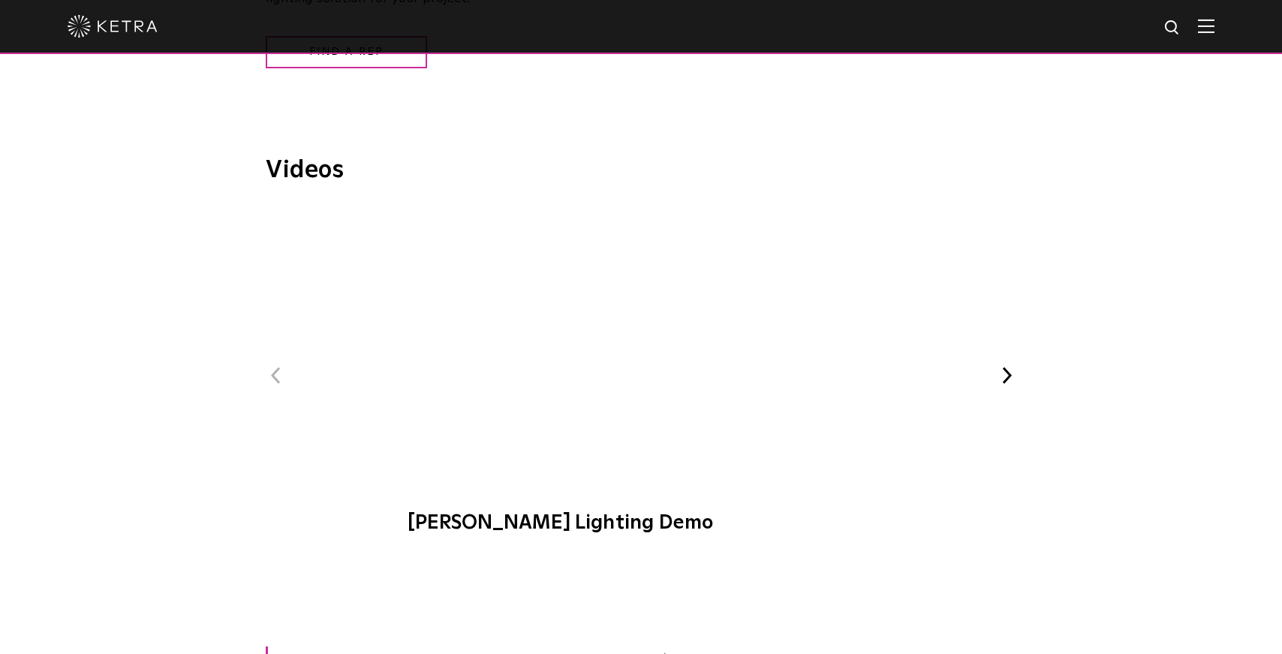
click at [1008, 372] on button "Next" at bounding box center [1007, 376] width 20 height 20
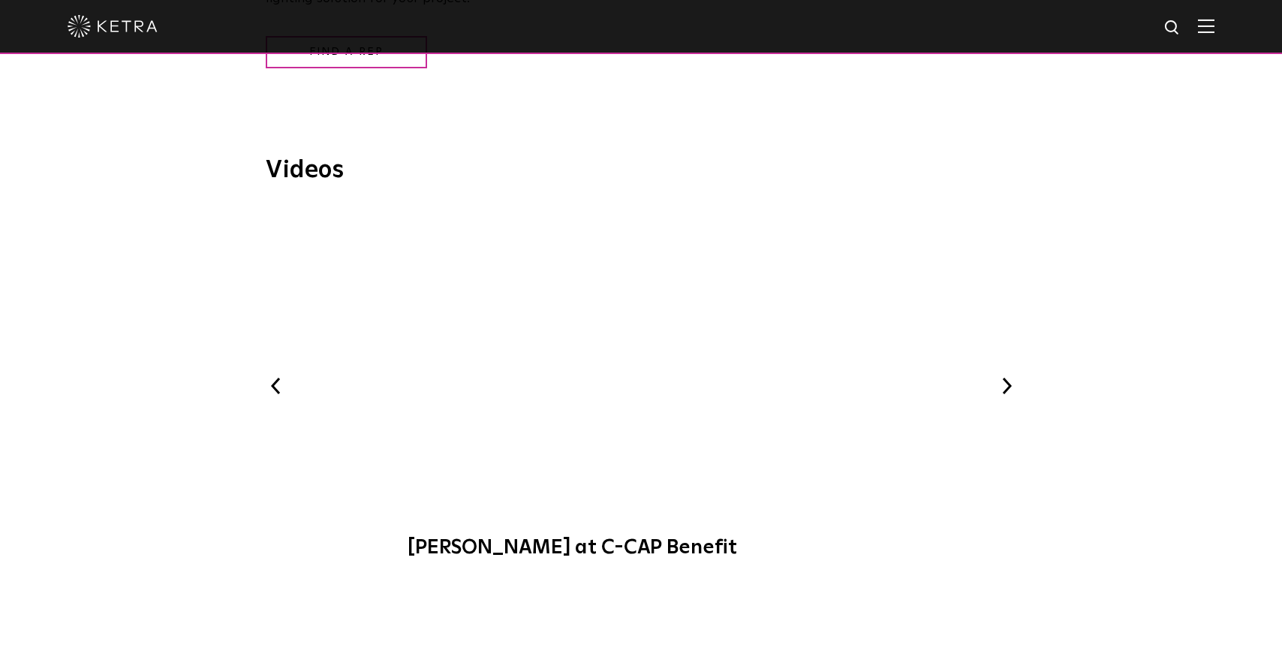
click at [1006, 384] on button "Next" at bounding box center [1007, 386] width 20 height 20
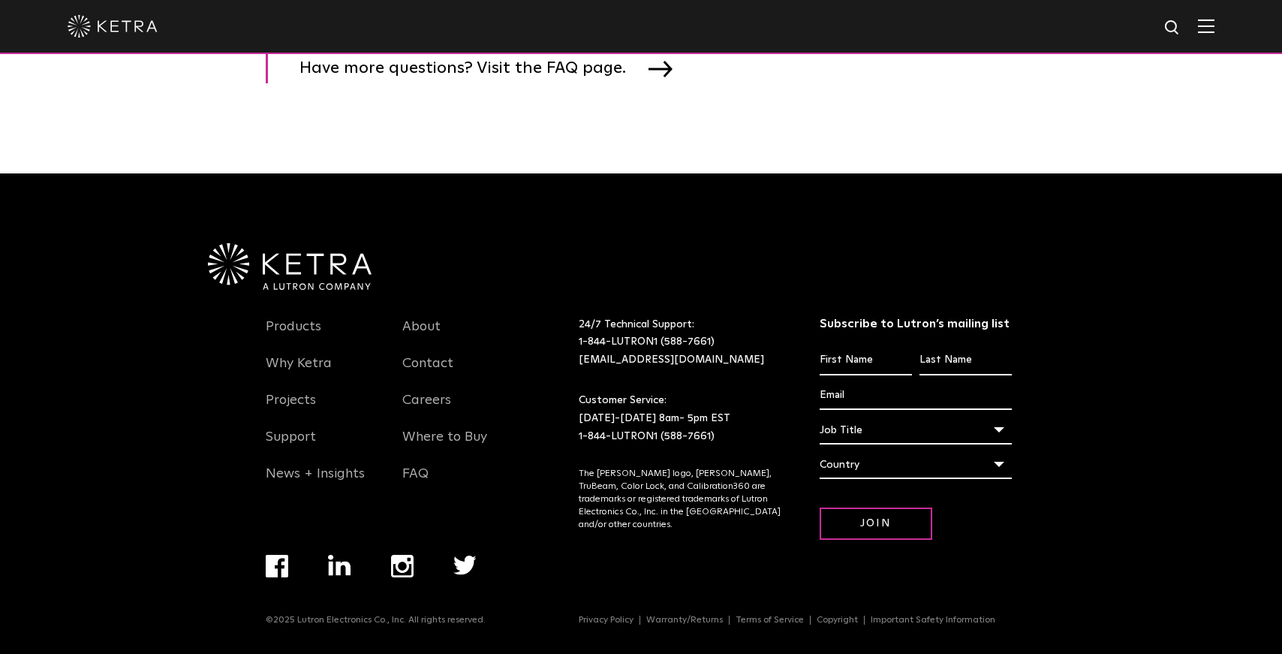
scroll to position [2586, 0]
click at [286, 359] on link "Why Ketra" at bounding box center [299, 372] width 66 height 35
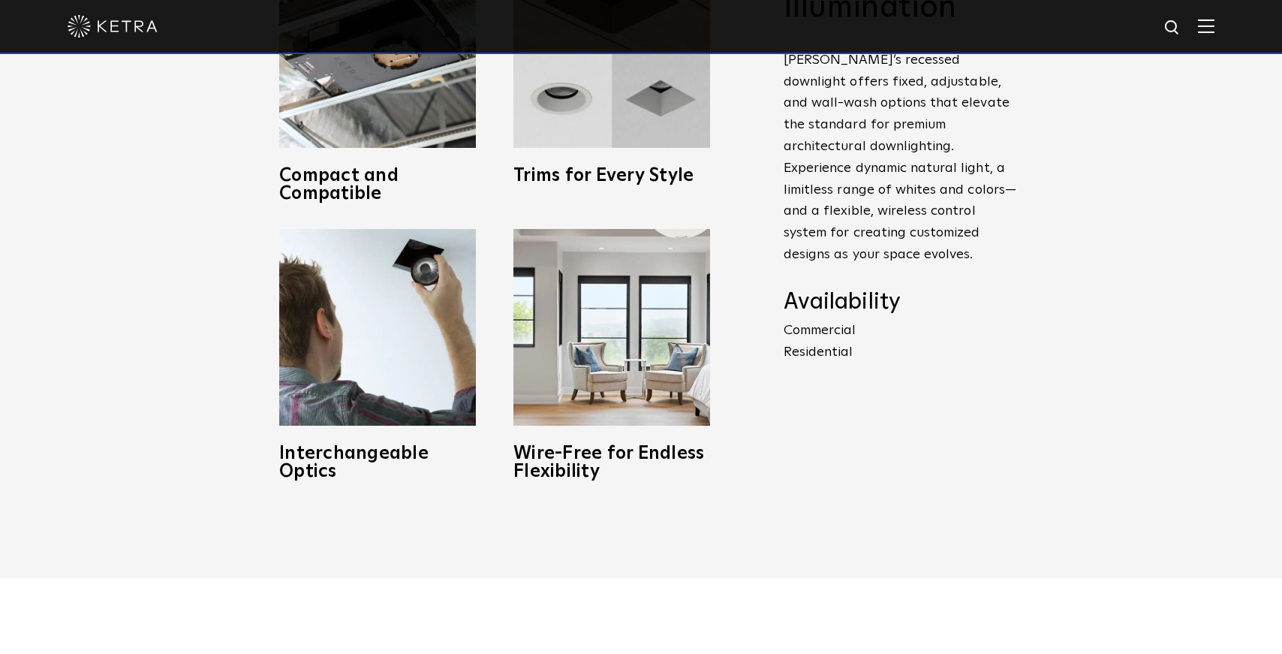
scroll to position [801, 0]
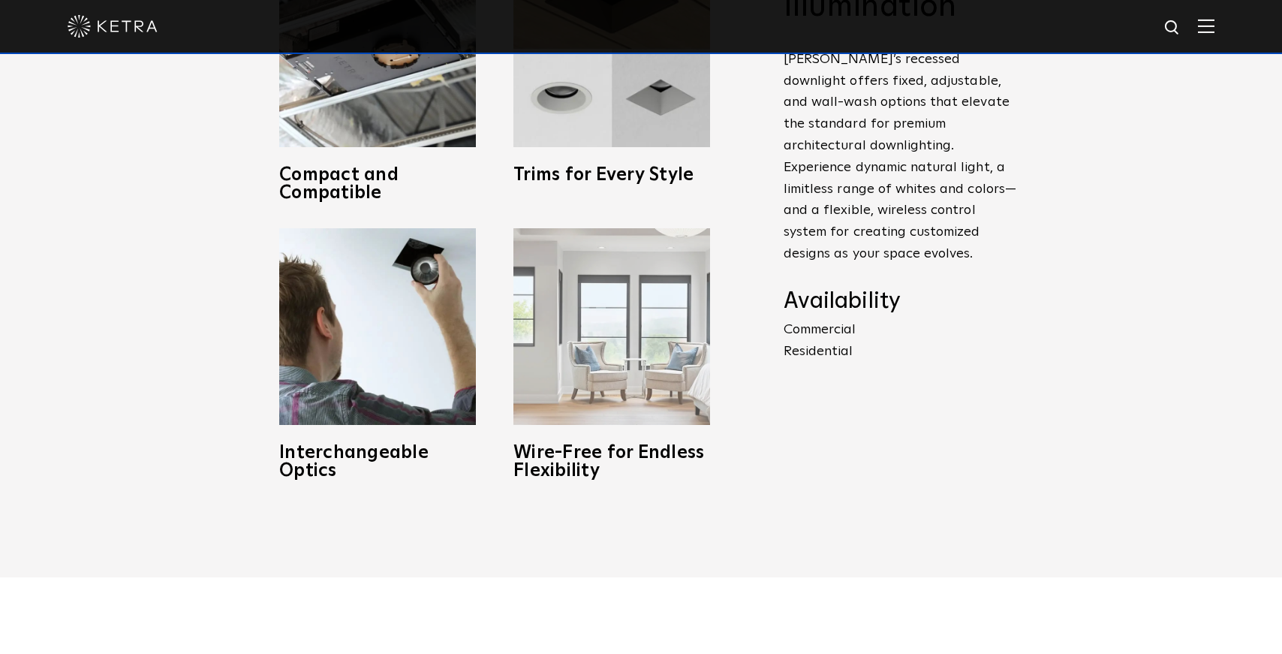
click at [622, 375] on img at bounding box center [611, 326] width 197 height 197
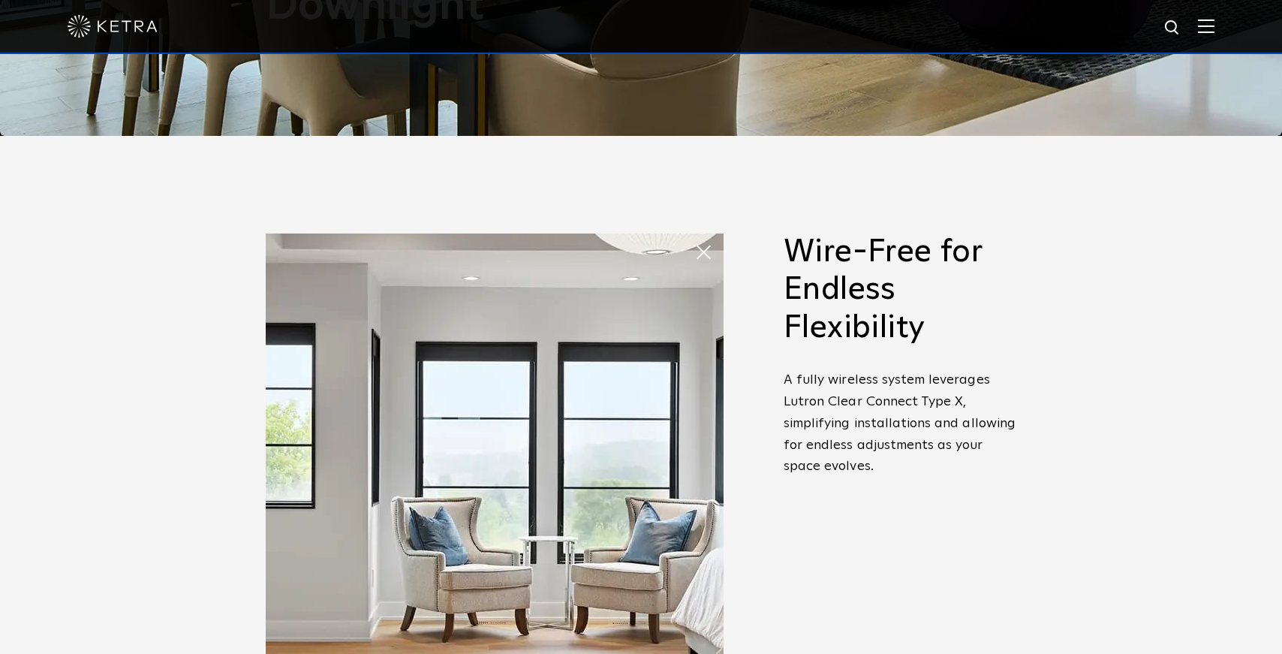
scroll to position [516, 0]
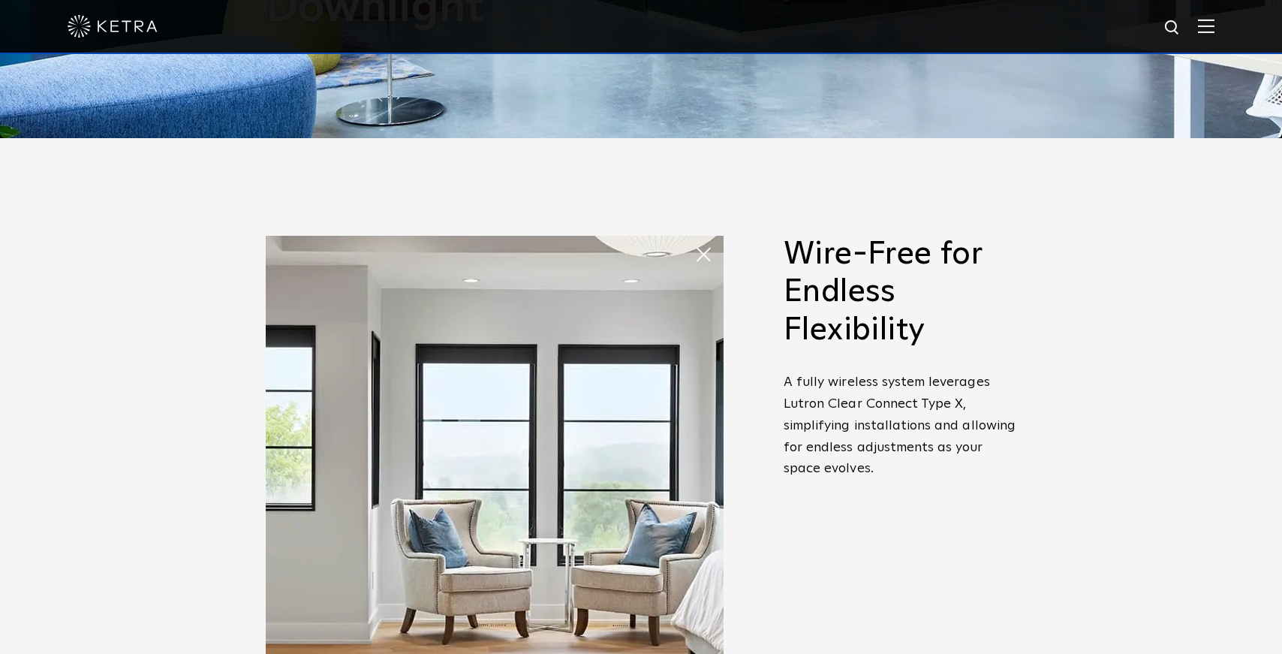
click at [706, 259] on span at bounding box center [709, 254] width 30 height 30
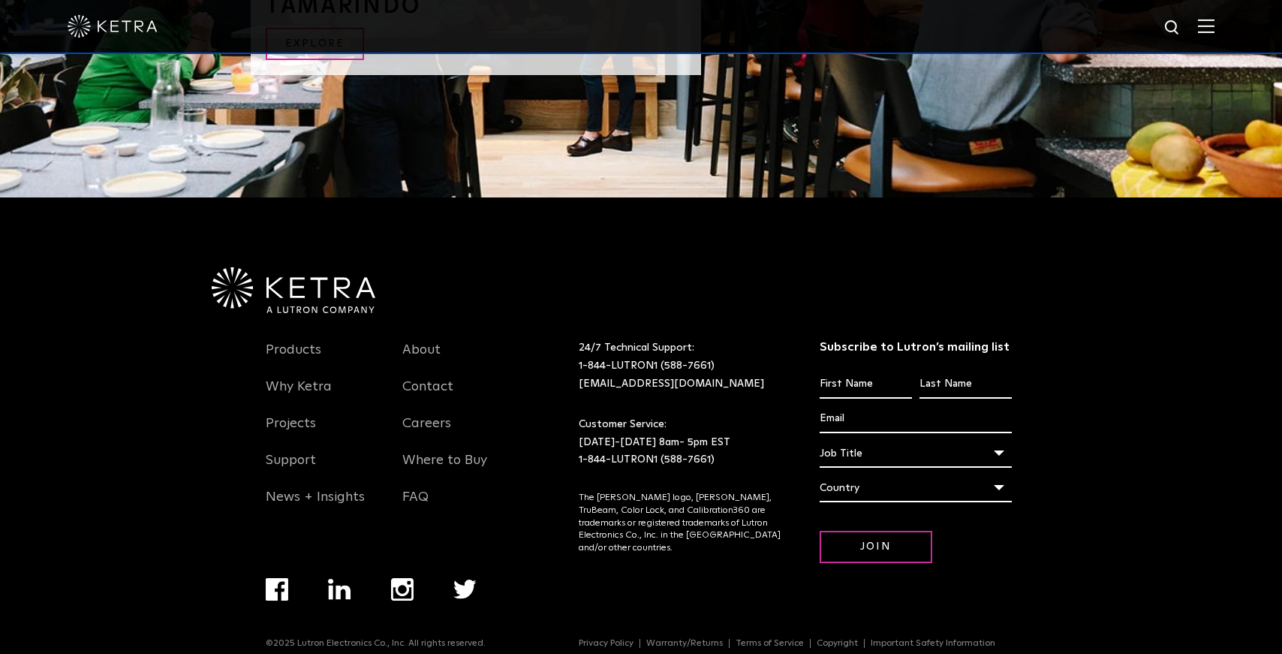
scroll to position [3219, 0]
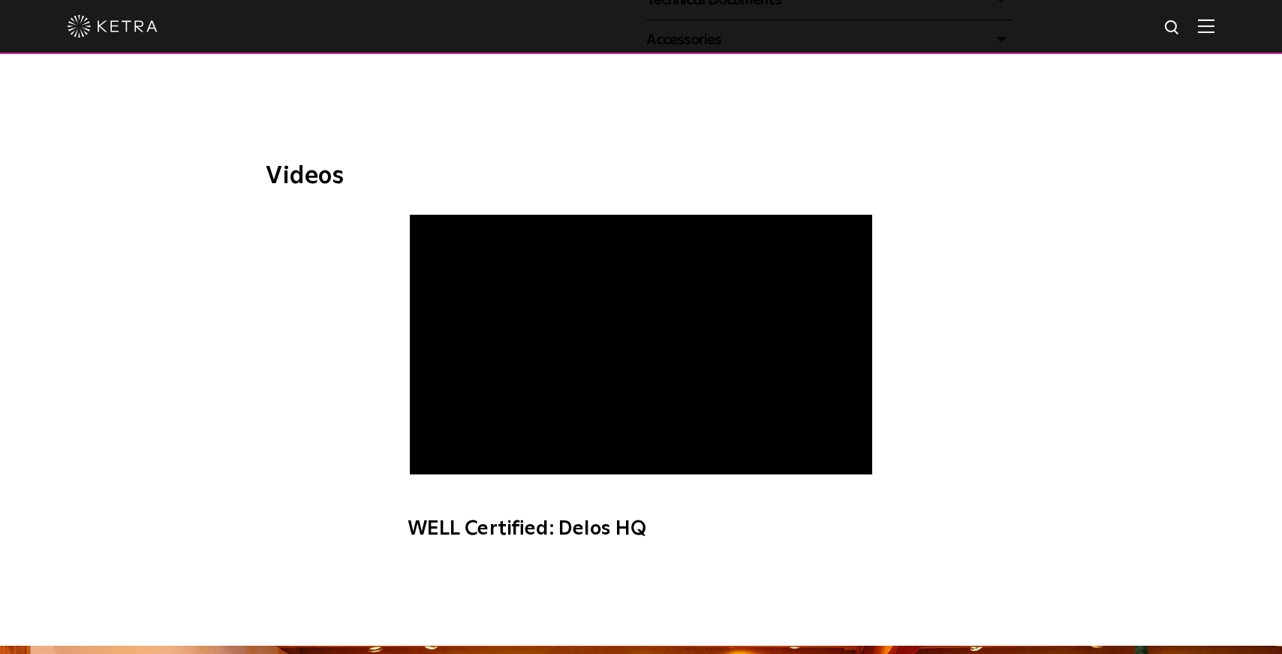
scroll to position [827, 0]
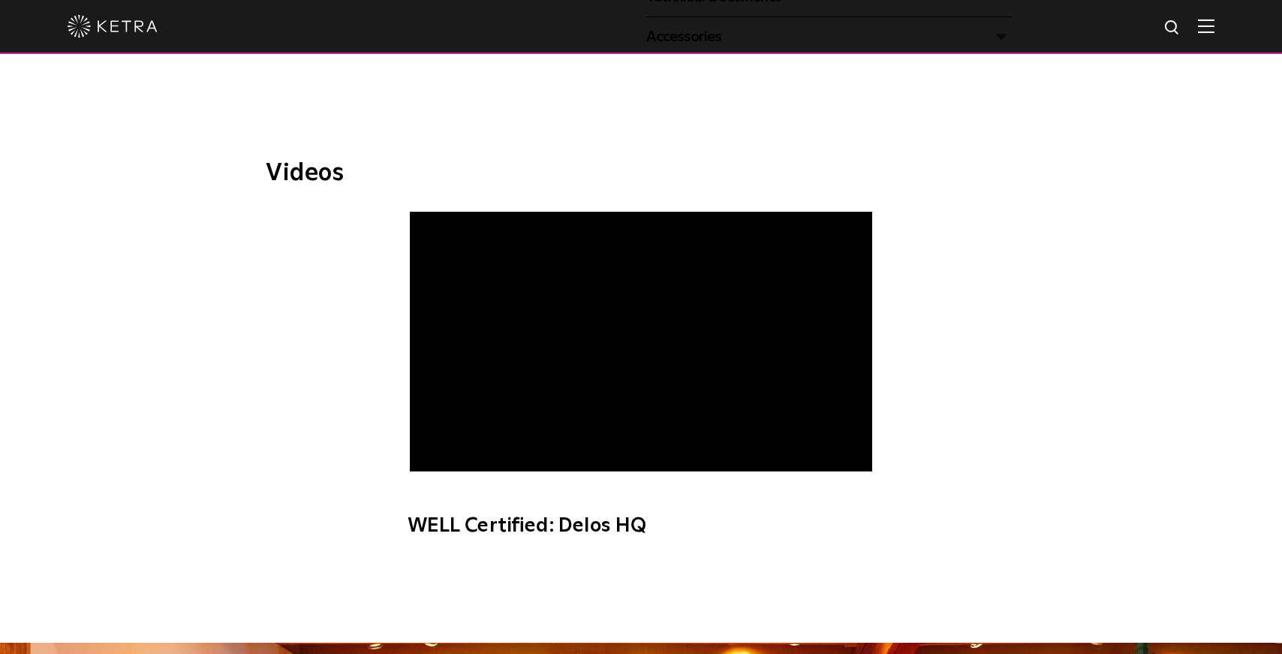
click at [605, 286] on span "WELL Certified: Delos HQ" at bounding box center [640, 383] width 505 height 342
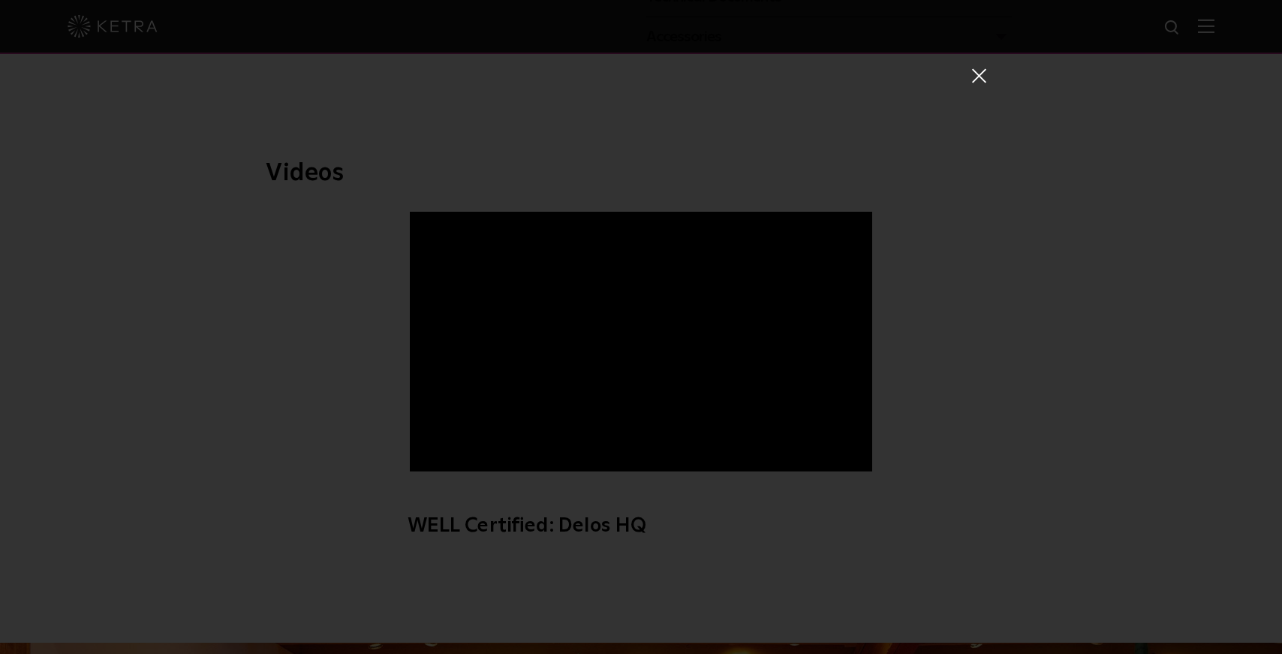
click at [978, 71] on span at bounding box center [978, 75] width 17 height 15
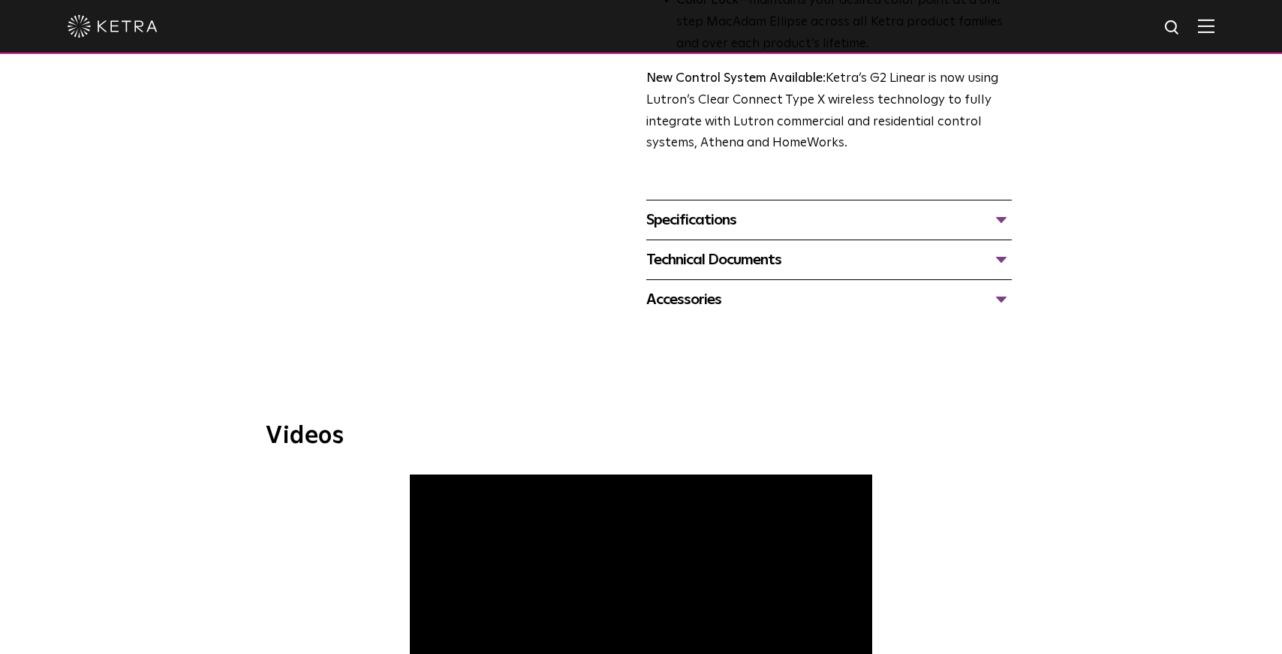
scroll to position [0, 0]
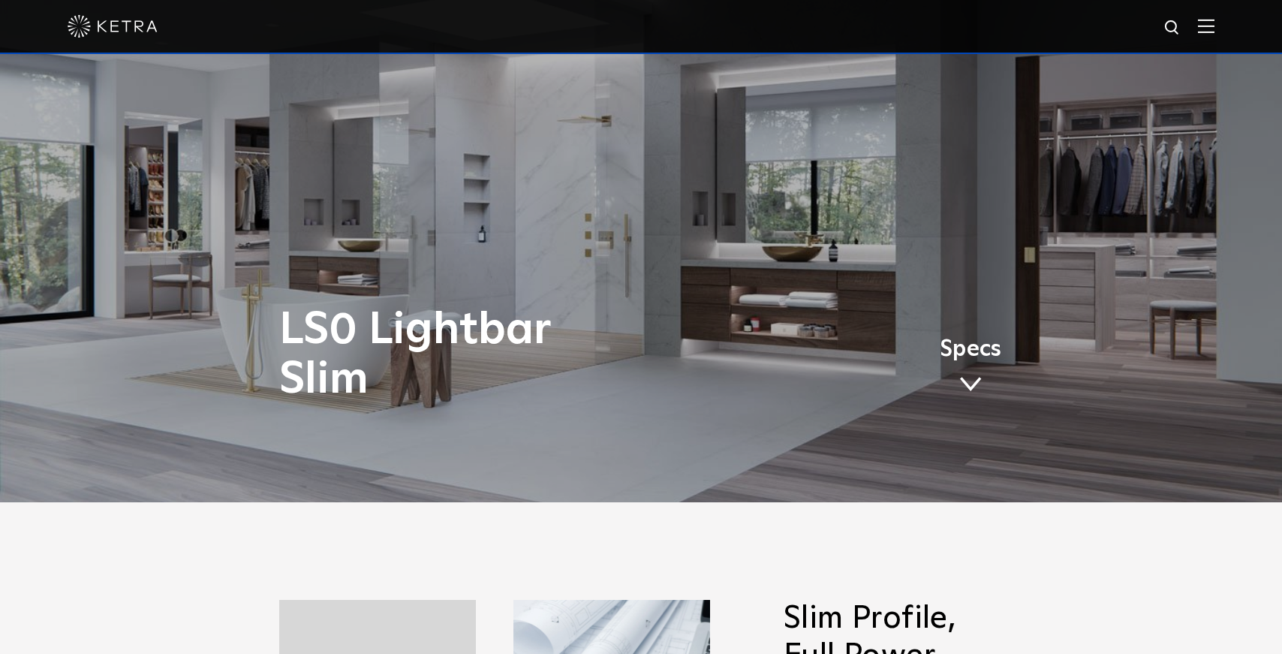
scroll to position [75, 0]
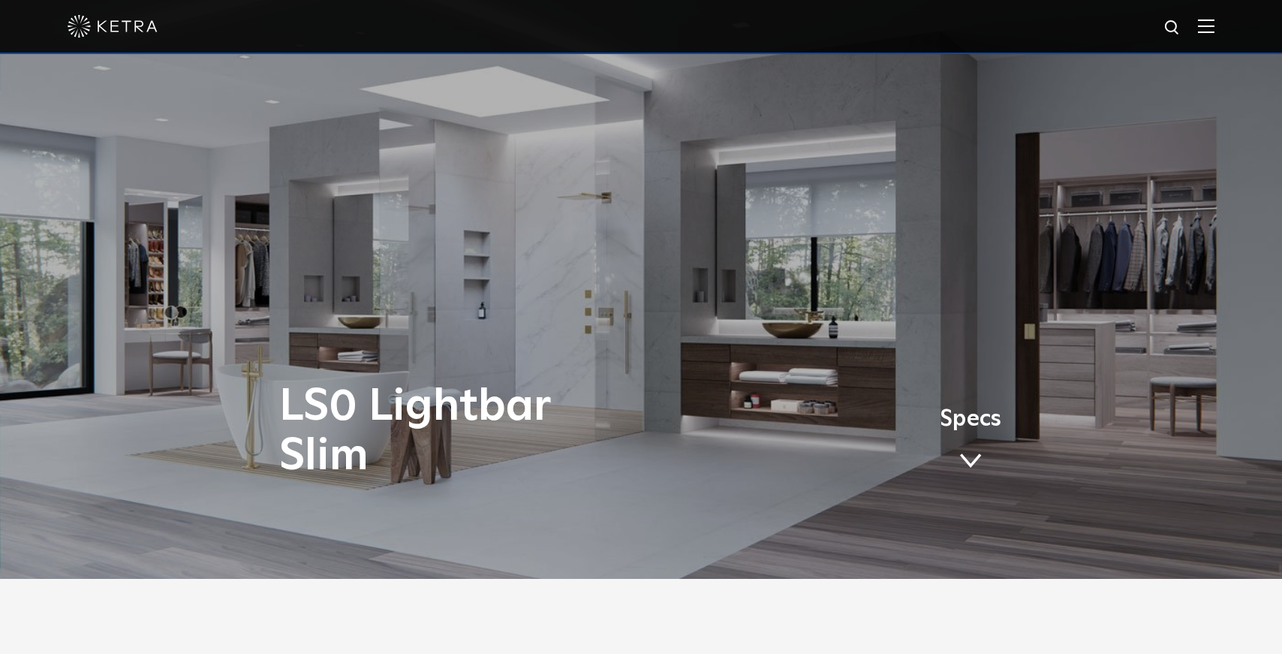
click at [973, 441] on link "Specs" at bounding box center [971, 444] width 62 height 59
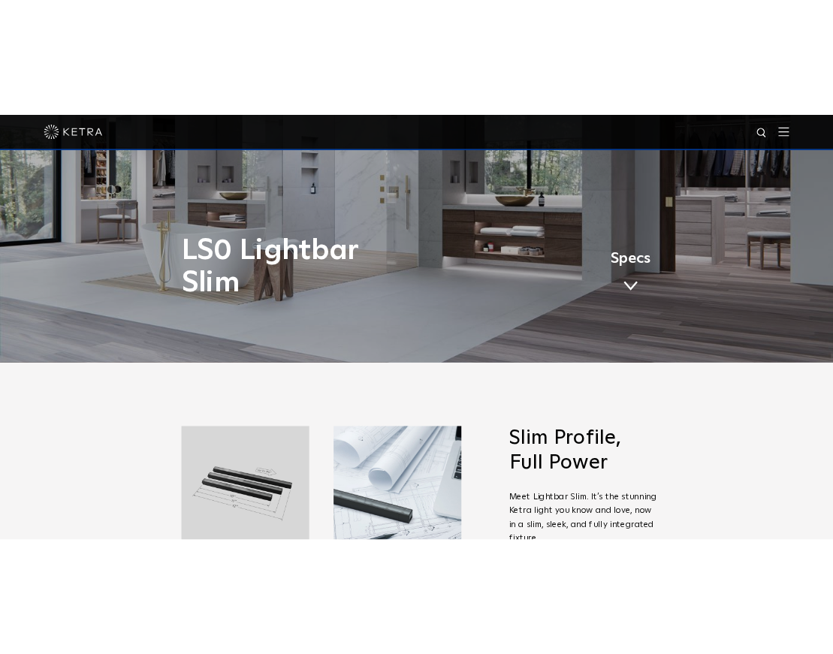
scroll to position [0, 0]
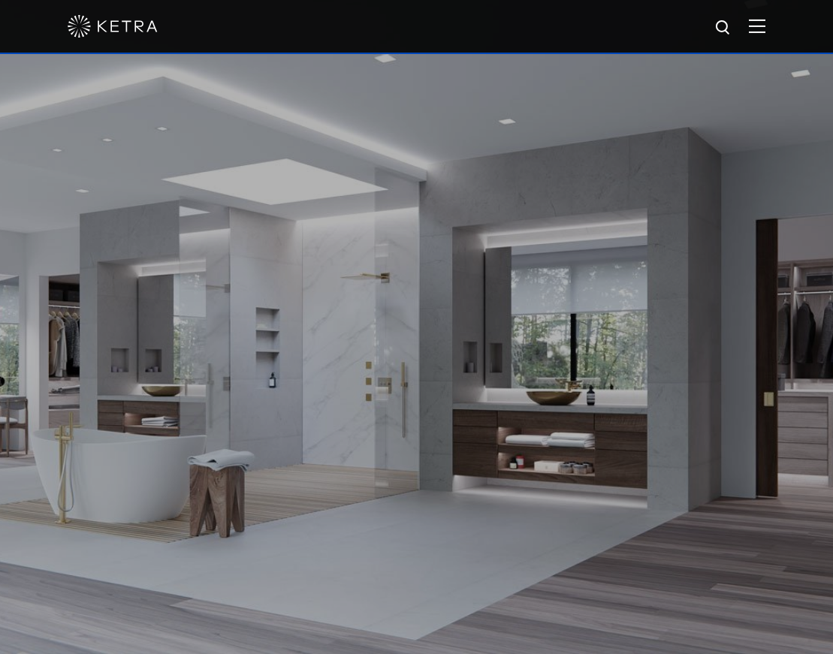
click at [709, 335] on div at bounding box center [416, 327] width 833 height 654
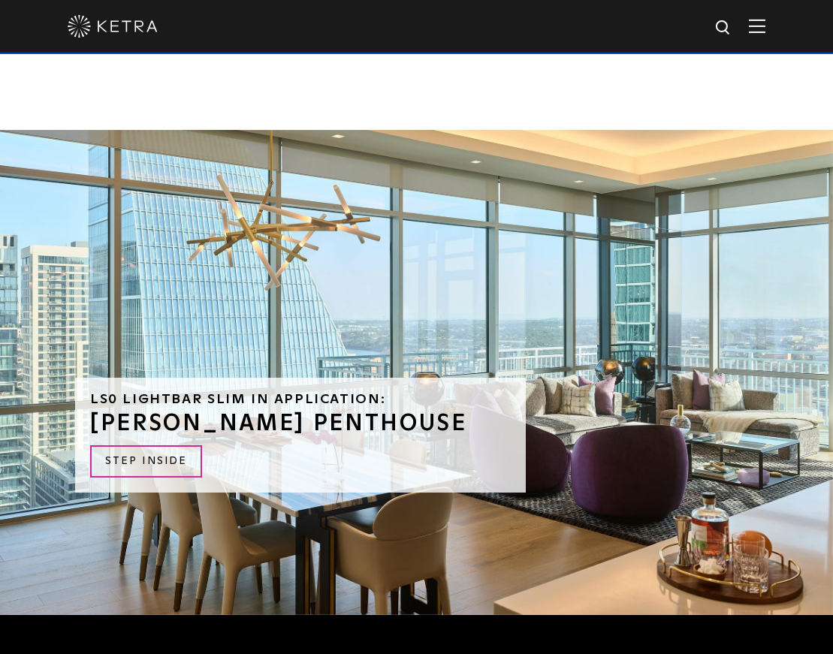
scroll to position [3259, 0]
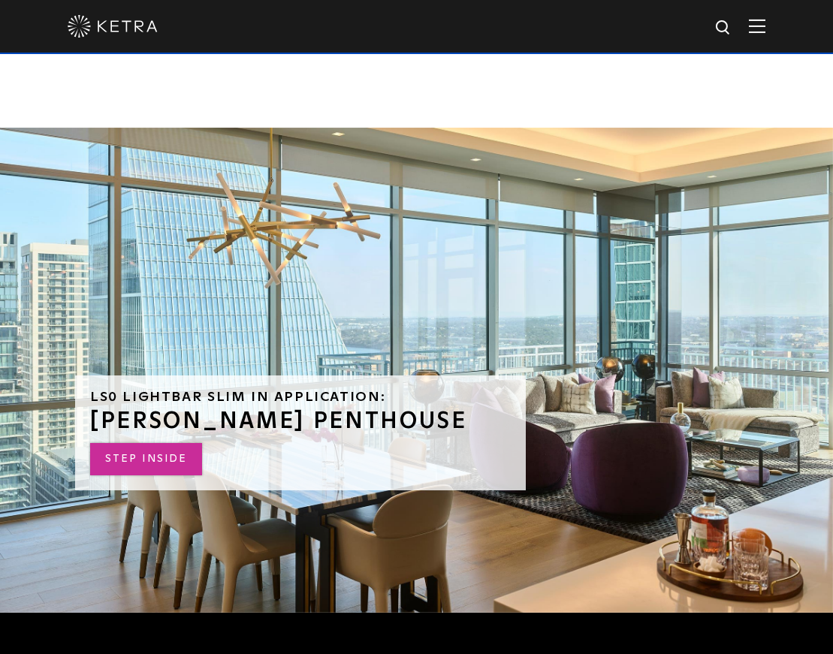
click at [151, 446] on link "STEP INSIDE" at bounding box center [146, 459] width 112 height 32
